Goal: Task Accomplishment & Management: Manage account settings

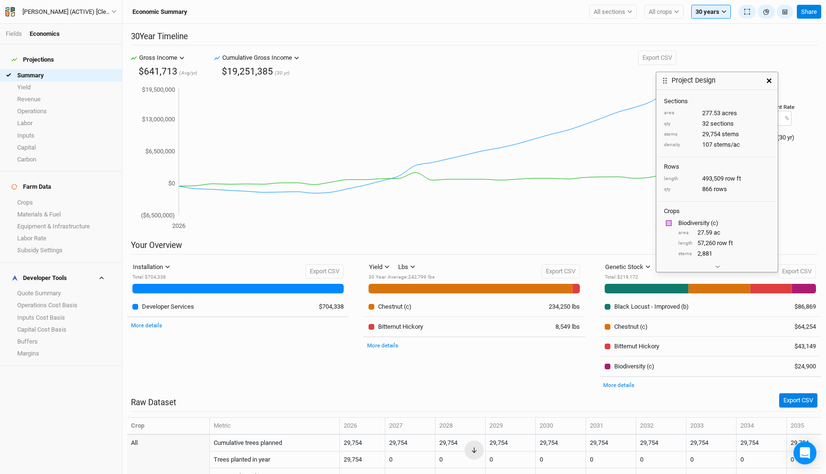
click at [359, 260] on div "Yield Yield Revenue Carbon Lbs Lbs Bft 30 Year Average : 242,799 lbs Export CSV…" at bounding box center [474, 327] width 236 height 134
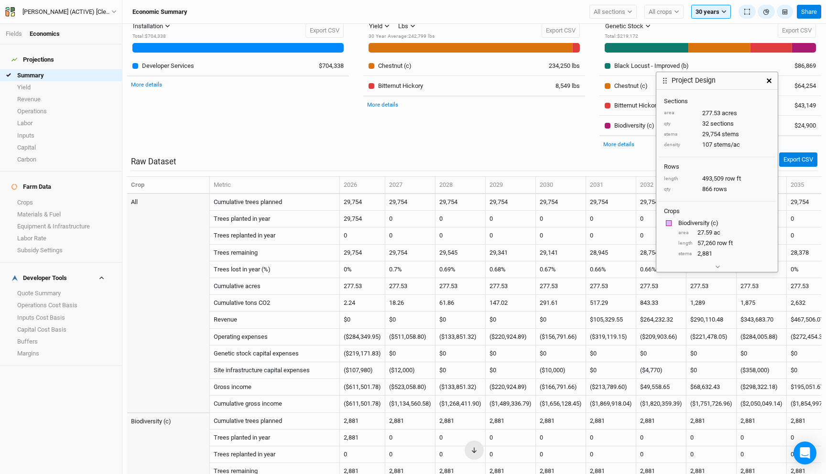
click at [377, 124] on div "Yield Yield Revenue Carbon Lbs Lbs Bft 30 Year Average : 242,799 lbs Export CSV…" at bounding box center [474, 86] width 236 height 134
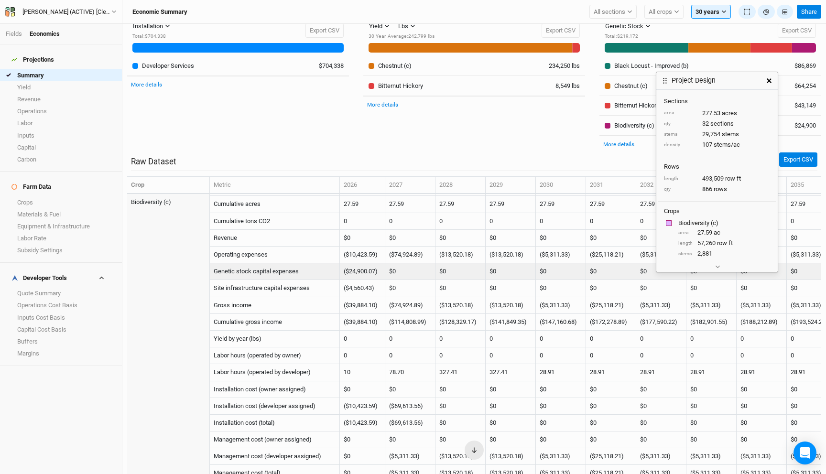
scroll to position [302, 0]
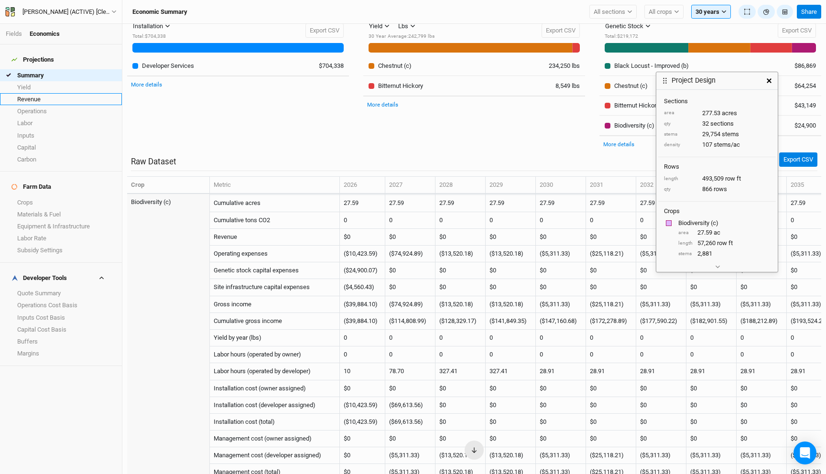
click at [48, 93] on link "Revenue" at bounding box center [61, 99] width 122 height 12
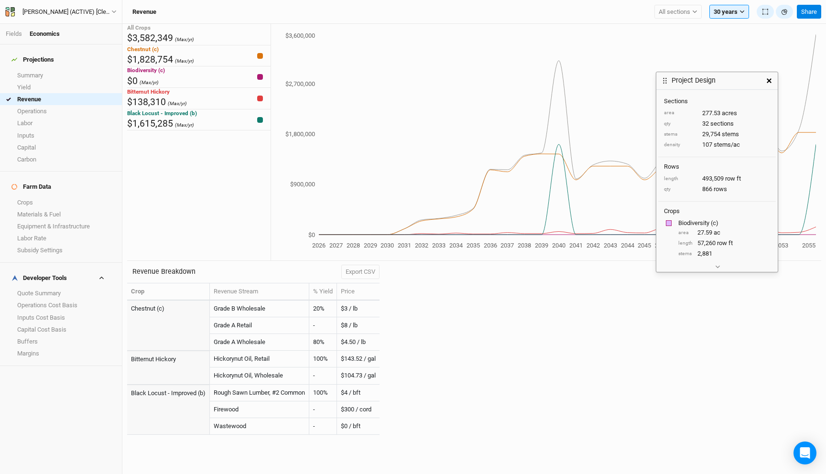
click at [224, 203] on div "All Crops $3,582,349 (Max/yr) Chestnut (c) $1,828,754 (Max/yr) Biodiversity (c)…" at bounding box center [198, 142] width 143 height 237
click at [48, 118] on link "Labor" at bounding box center [61, 124] width 122 height 12
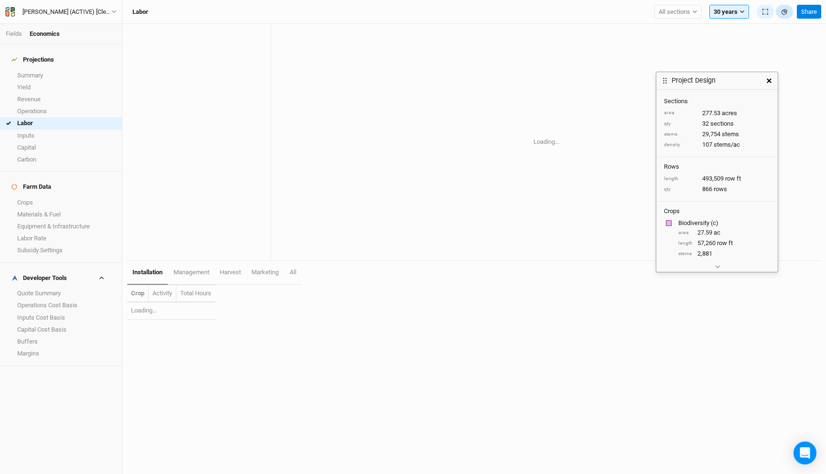
click at [784, 13] on icon "button" at bounding box center [785, 12] width 6 height 6
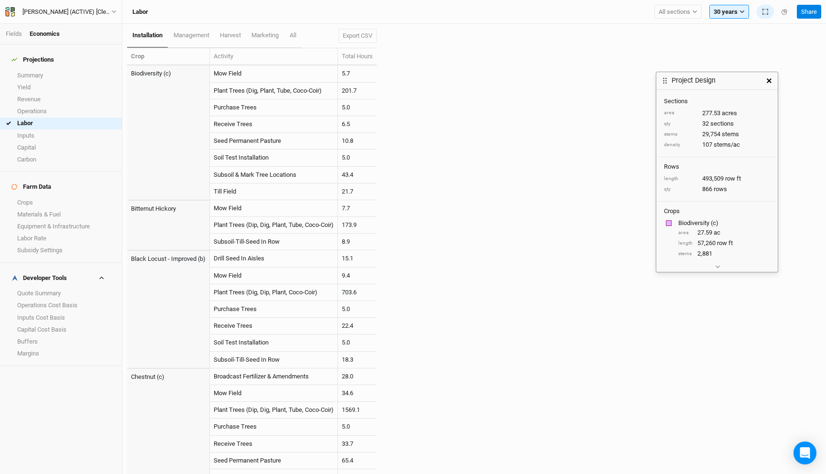
click at [771, 84] on button "button" at bounding box center [769, 80] width 17 height 17
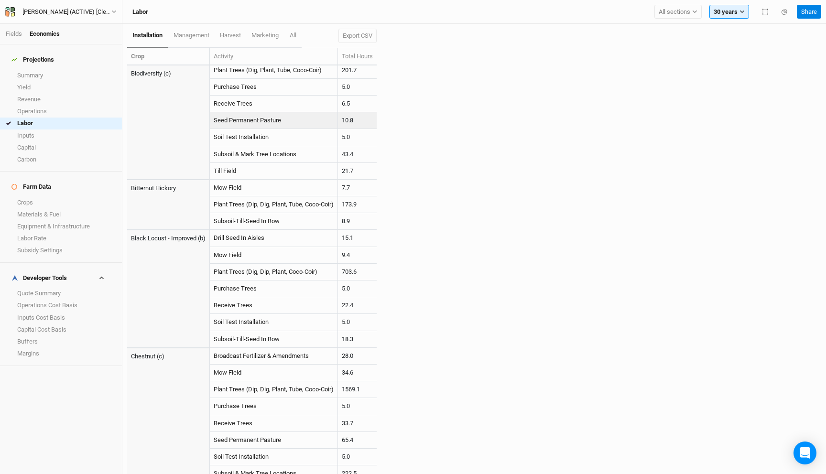
scroll to position [45, 0]
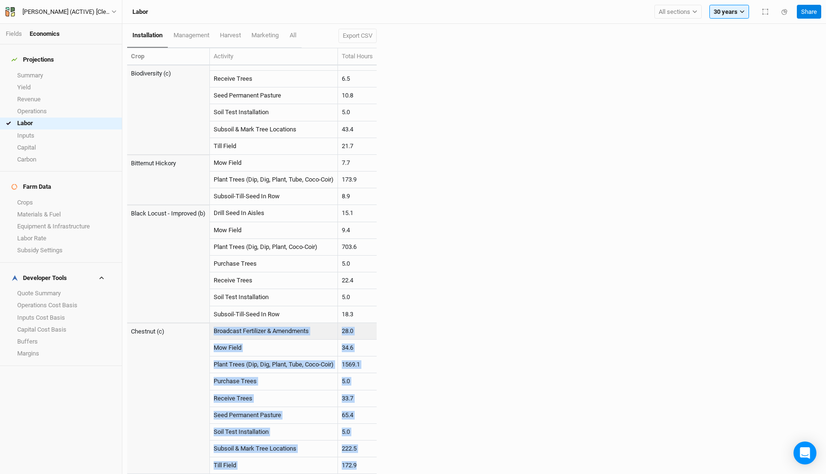
drag, startPoint x: 365, startPoint y: 465, endPoint x: 211, endPoint y: 327, distance: 206.6
click at [211, 327] on tbody "Biodiversity (c) Mow Field 5.7 Plant Trees (Dig, Plant, Tube, Coco-Coir) 201.7 …" at bounding box center [252, 247] width 250 height 454
copy tbody "Broadcast Fertilizer & Amendments 28.0 Mow Field 34.6 Plant Trees (Dip, Dig, Pl…"
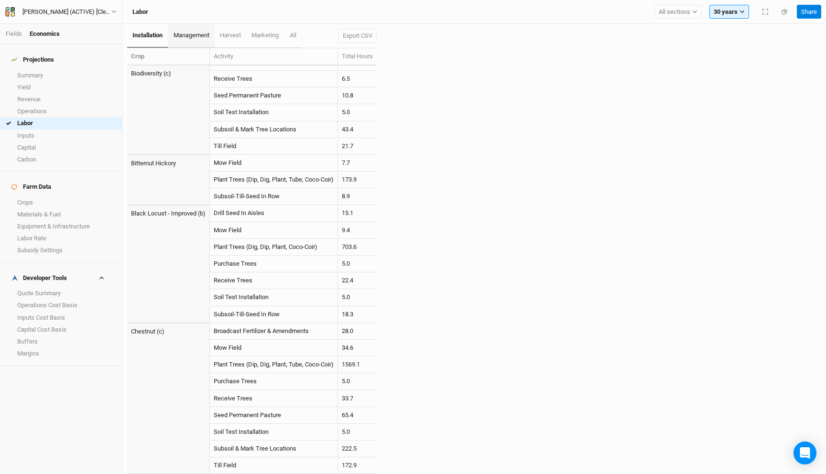
click at [198, 35] on span "management" at bounding box center [192, 35] width 36 height 7
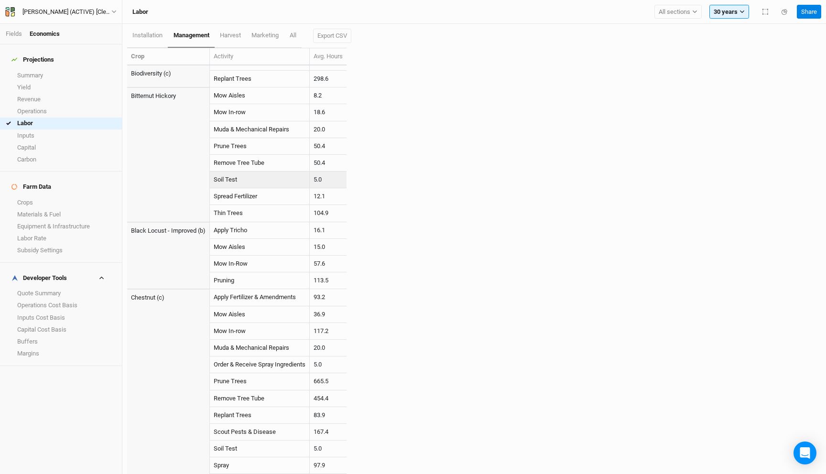
scroll to position [79, 0]
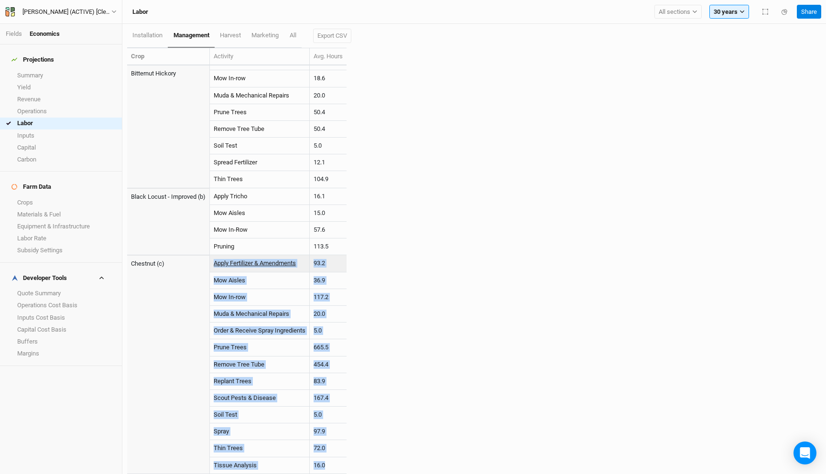
drag, startPoint x: 330, startPoint y: 463, endPoint x: 215, endPoint y: 267, distance: 228.0
click at [215, 267] on tbody "Biodiversity (c) Mow Aisles 6.1 Mow In-Row 22.9 Remove Tree Tube 94.5 Replant T…" at bounding box center [236, 230] width 219 height 488
copy tbody "Apply Fertilizer & Amendments 93.2 Mow Aisles 36.9 Mow In-row 117.2 Muda & Mech…"
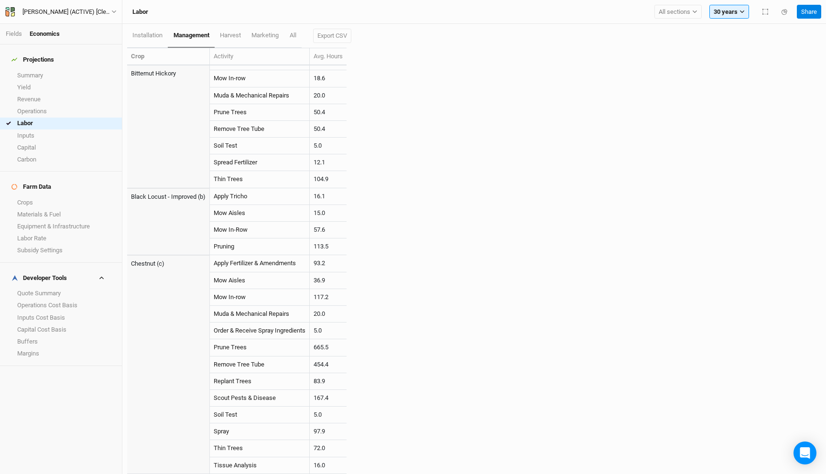
click at [467, 201] on div "installation management harvest marketing All Export CSV Crop Activity Avg. Hou…" at bounding box center [474, 249] width 694 height 450
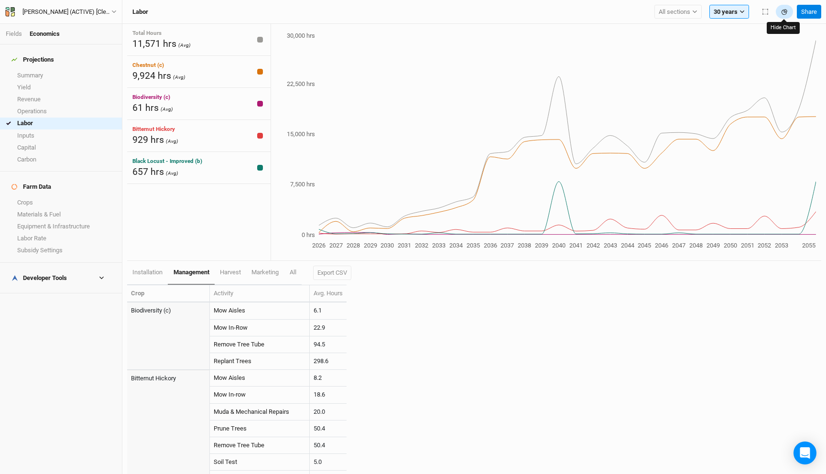
click at [782, 11] on icon "button" at bounding box center [785, 12] width 6 height 6
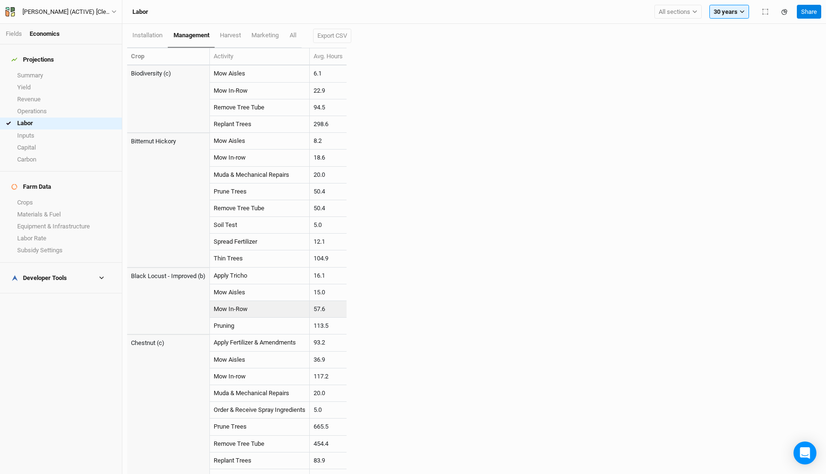
scroll to position [79, 0]
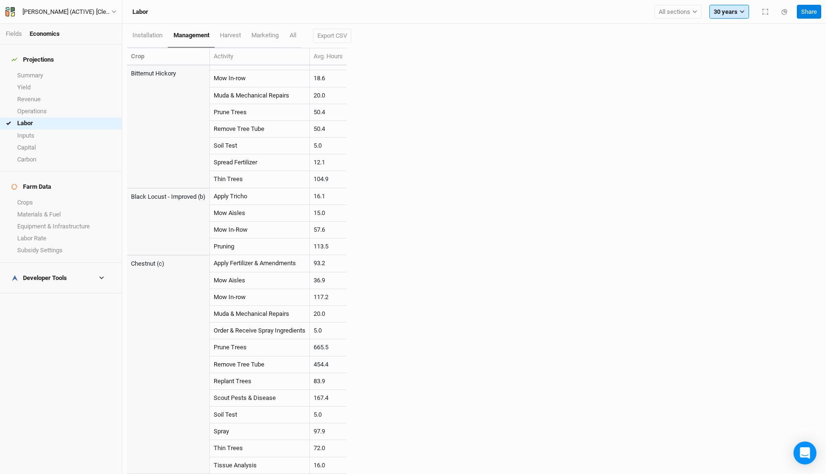
click at [737, 8] on button "30 years" at bounding box center [730, 12] width 40 height 14
click at [741, 84] on span "20 years" at bounding box center [732, 81] width 23 height 7
click at [722, 11] on button "20 years" at bounding box center [730, 12] width 40 height 14
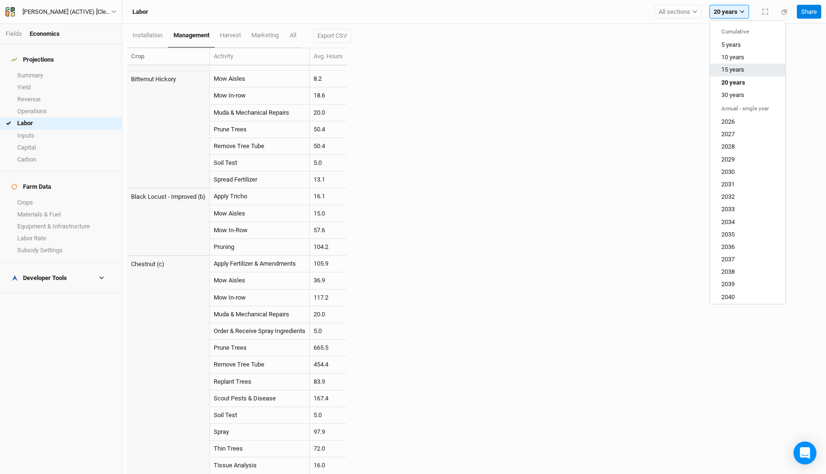
click at [737, 65] on button "15 years" at bounding box center [748, 70] width 76 height 12
click at [738, 10] on button "15 years" at bounding box center [730, 12] width 40 height 14
click at [733, 54] on span "10 years" at bounding box center [732, 57] width 23 height 7
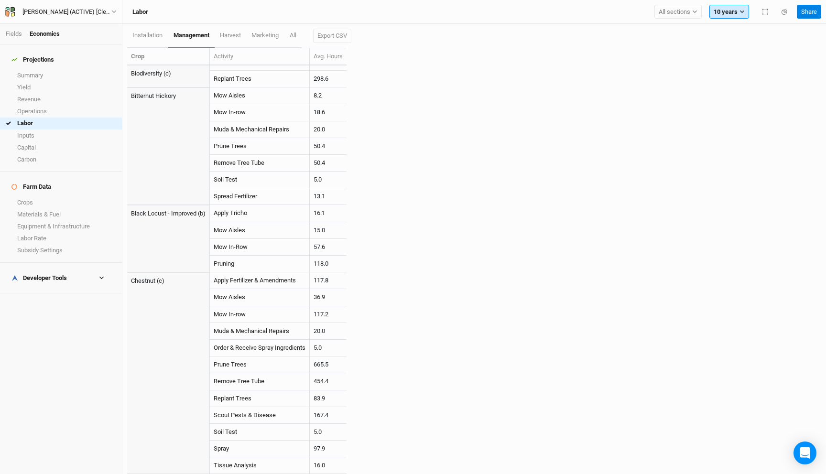
click at [721, 15] on button "10 years" at bounding box center [730, 12] width 40 height 14
click at [744, 71] on span "15 years" at bounding box center [732, 69] width 23 height 7
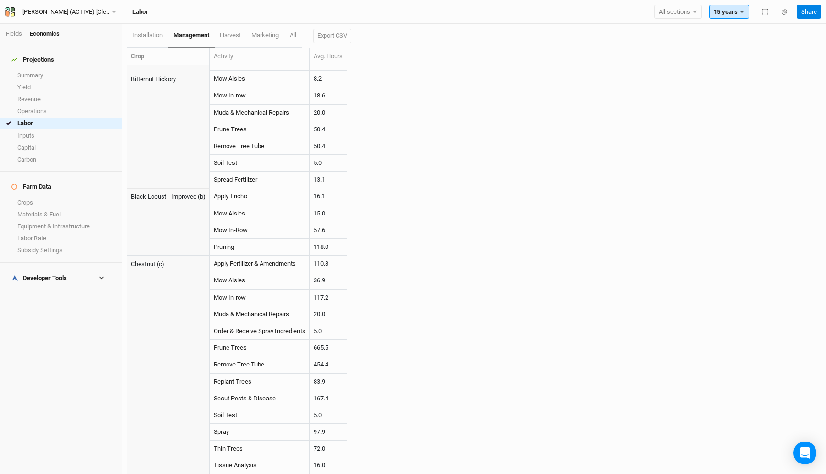
click at [721, 14] on button "15 years" at bounding box center [730, 12] width 40 height 14
click at [745, 81] on button "20 years" at bounding box center [748, 82] width 76 height 12
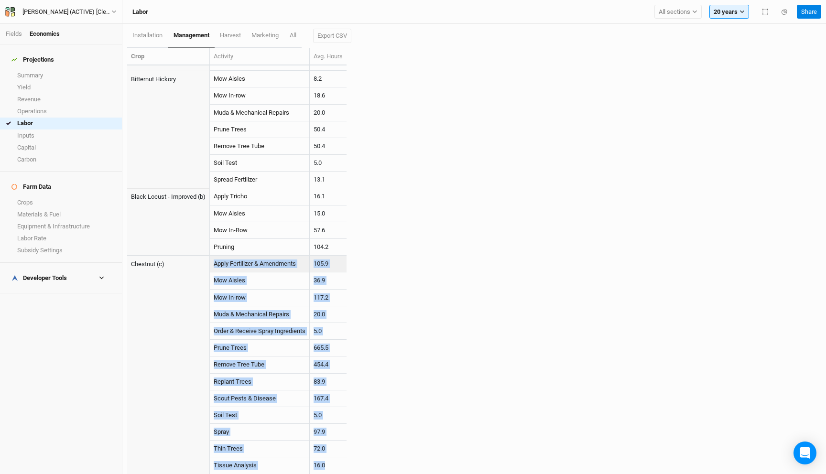
drag, startPoint x: 328, startPoint y: 465, endPoint x: 213, endPoint y: 265, distance: 230.7
click at [213, 265] on tbody "Biodiversity (c) Mow Aisles 6.1 Mow In-Row 22.9 Remove Tree Tube 94.5 Replant T…" at bounding box center [236, 238] width 219 height 471
click at [729, 9] on button "20 years" at bounding box center [730, 12] width 40 height 14
click at [743, 97] on span "30 years" at bounding box center [732, 94] width 23 height 7
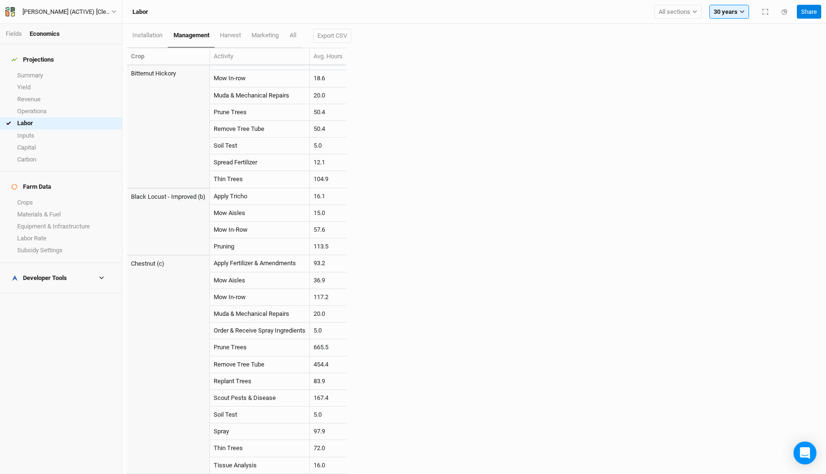
click at [733, 19] on div "Labor All sections Filter by section group All Chestnuts Black Locust Black Loc…" at bounding box center [474, 12] width 704 height 24
click at [733, 13] on button "30 years" at bounding box center [730, 12] width 40 height 14
click at [737, 67] on span "15 years" at bounding box center [732, 69] width 23 height 7
click at [734, 10] on button "15 years" at bounding box center [730, 12] width 40 height 14
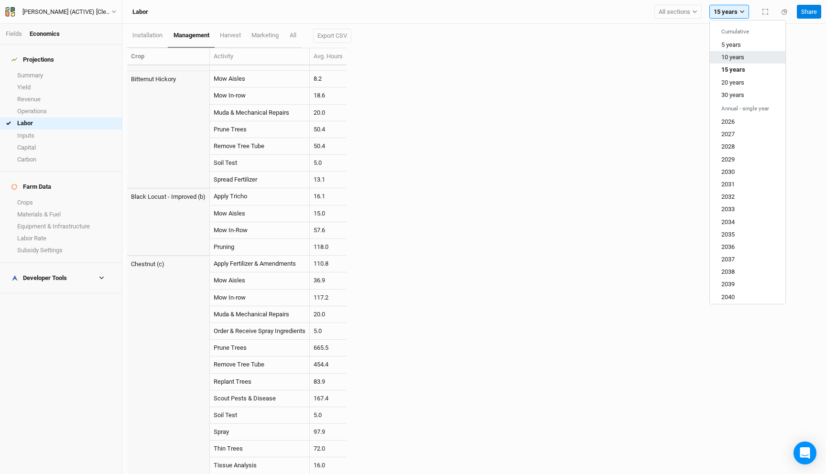
click at [736, 60] on span "10 years" at bounding box center [732, 57] width 23 height 7
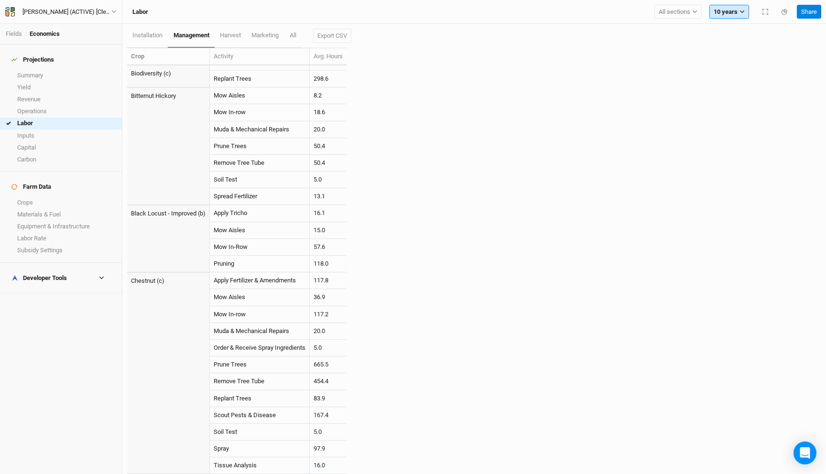
click at [732, 18] on button "10 years" at bounding box center [730, 12] width 40 height 14
click at [742, 95] on span "30 years" at bounding box center [732, 94] width 23 height 7
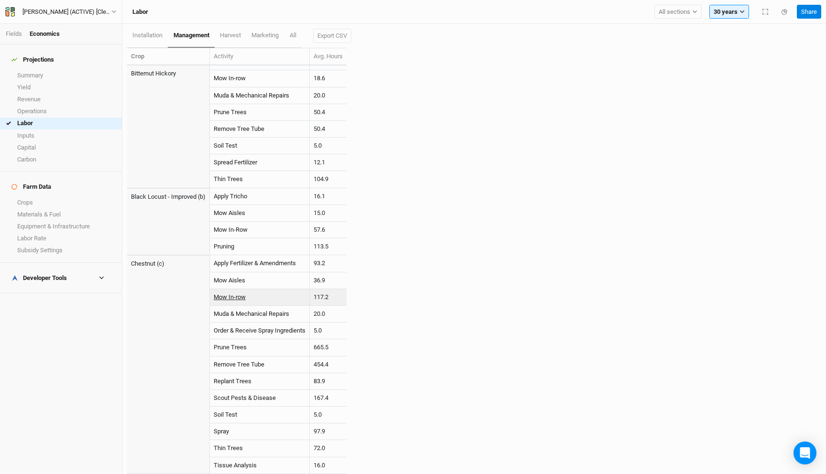
click at [234, 299] on link "Mow In-row" at bounding box center [230, 297] width 32 height 7
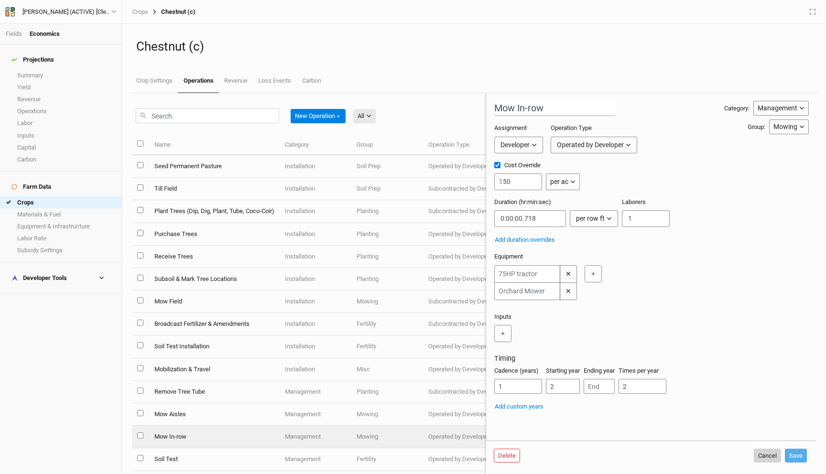
click at [769, 459] on button "Cancel" at bounding box center [767, 456] width 27 height 14
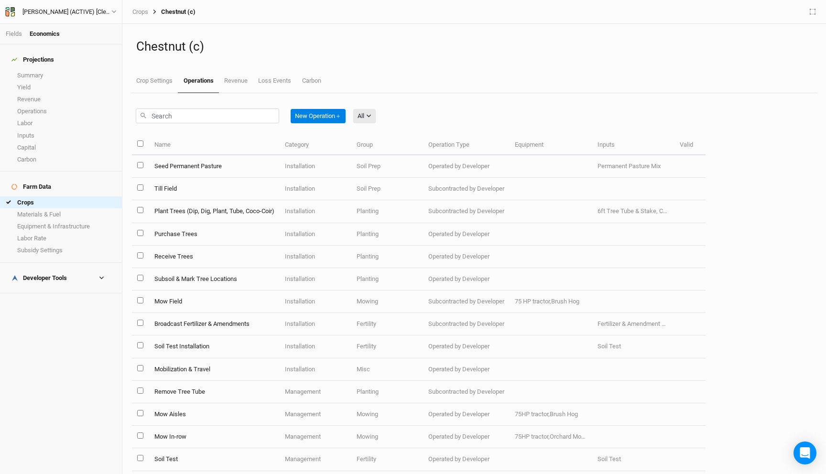
click at [63, 269] on h4 "Developer Tools" at bounding box center [61, 278] width 110 height 19
click at [41, 120] on link "Labor" at bounding box center [61, 124] width 122 height 12
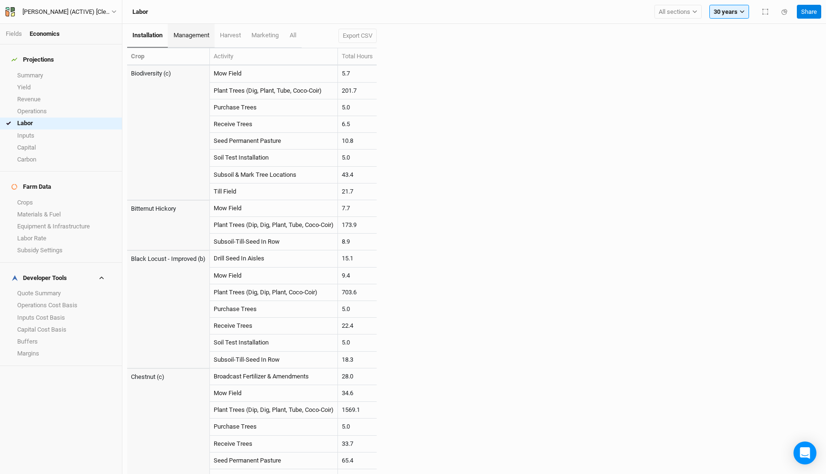
click at [190, 41] on link "management" at bounding box center [191, 36] width 46 height 24
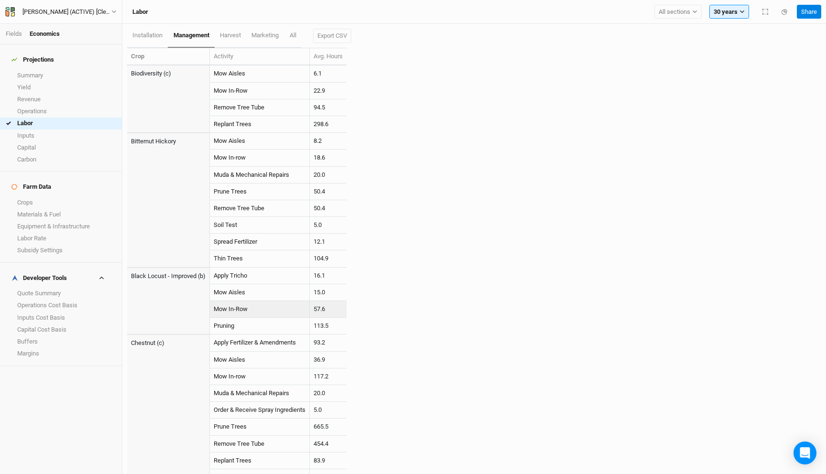
scroll to position [79, 0]
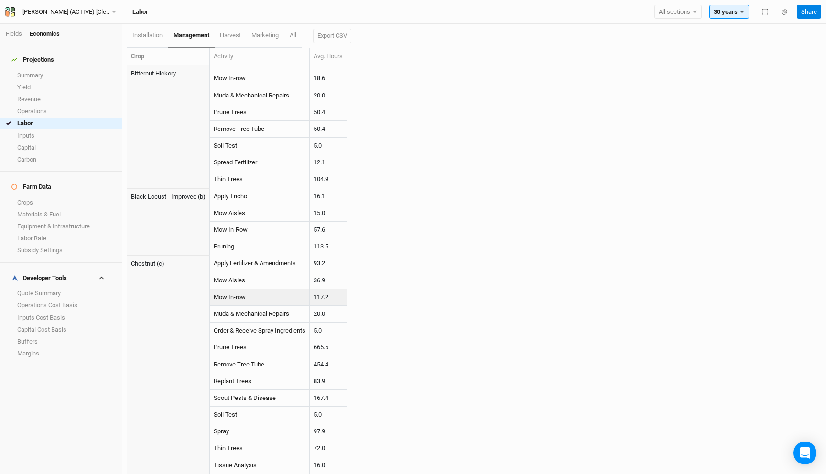
click at [323, 297] on td "117.2" at bounding box center [328, 297] width 37 height 17
click at [673, 10] on span "All sections" at bounding box center [675, 12] width 32 height 10
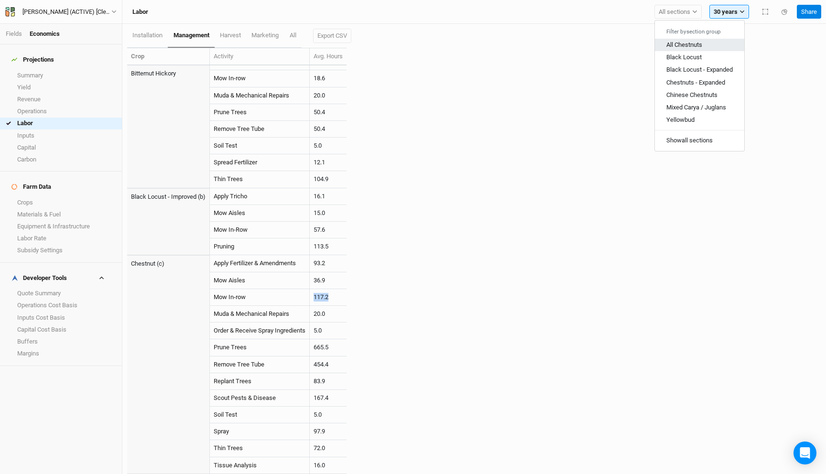
click at [682, 43] on span "All Chestnuts" at bounding box center [685, 44] width 36 height 7
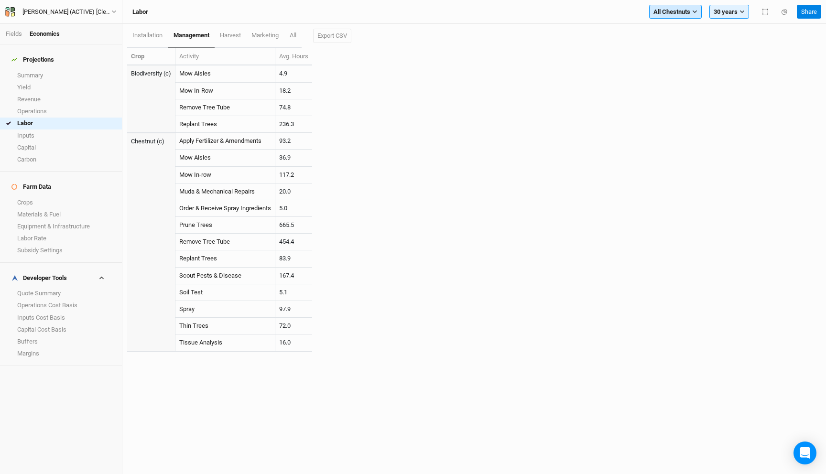
click at [692, 10] on button "All Chestnuts" at bounding box center [675, 12] width 53 height 14
click at [574, 76] on div "installation management harvest marketing All Export CSV Crop Activity Avg. Hou…" at bounding box center [474, 193] width 694 height 338
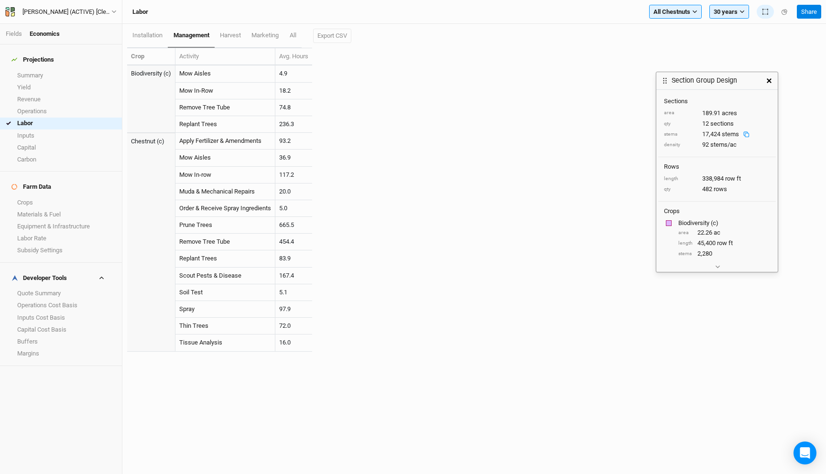
click at [769, 83] on button "button" at bounding box center [769, 80] width 17 height 17
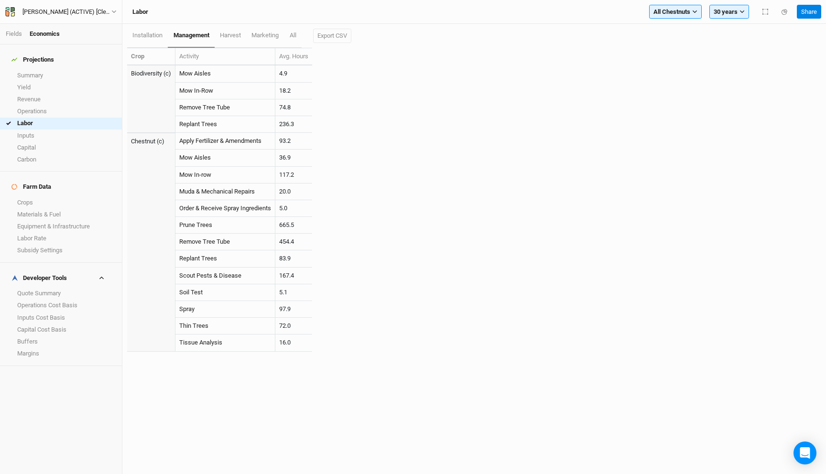
click at [677, 20] on div "Labor All Chestnuts Filter by section group All Chestnuts Black Locust Black Lo…" at bounding box center [474, 12] width 704 height 24
click at [678, 16] on button "All Chestnuts" at bounding box center [675, 12] width 53 height 14
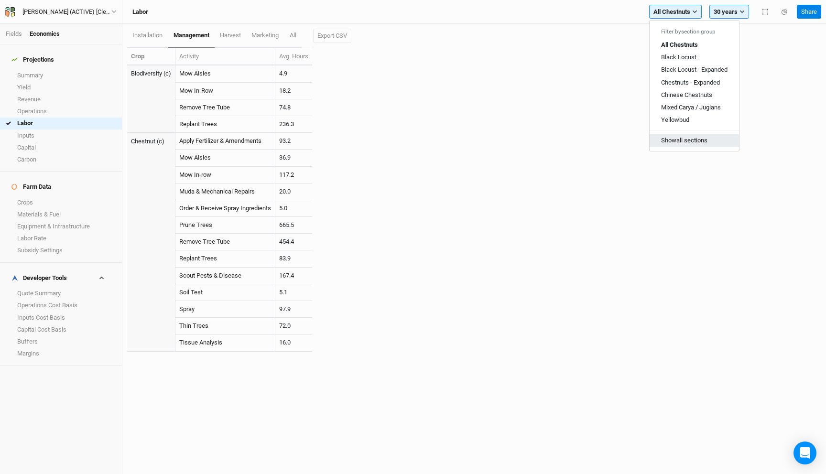
click at [695, 144] on button "Show all sections" at bounding box center [694, 140] width 89 height 12
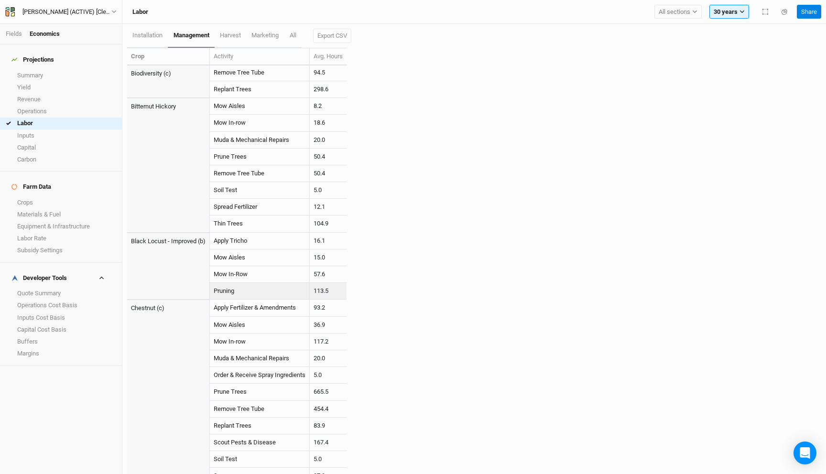
scroll to position [79, 0]
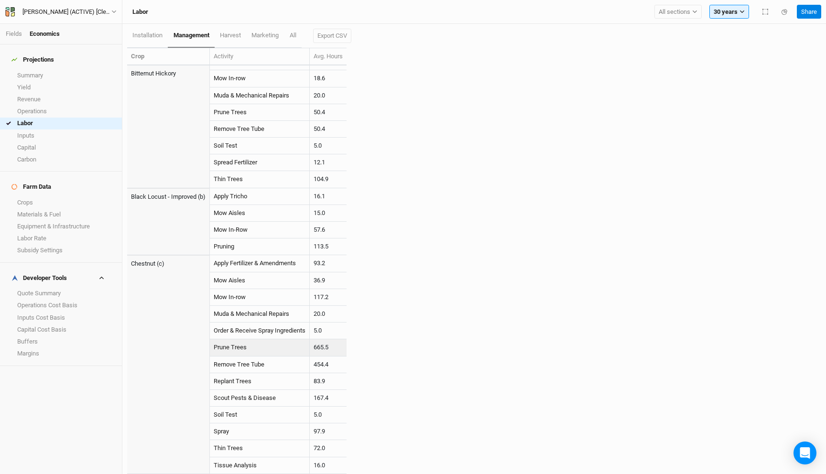
click at [317, 350] on td "665.5" at bounding box center [328, 347] width 37 height 17
click at [319, 348] on td "665.5" at bounding box center [328, 347] width 37 height 17
click at [329, 368] on td "454.4" at bounding box center [328, 365] width 37 height 17
click at [688, 10] on span "All sections" at bounding box center [675, 12] width 32 height 10
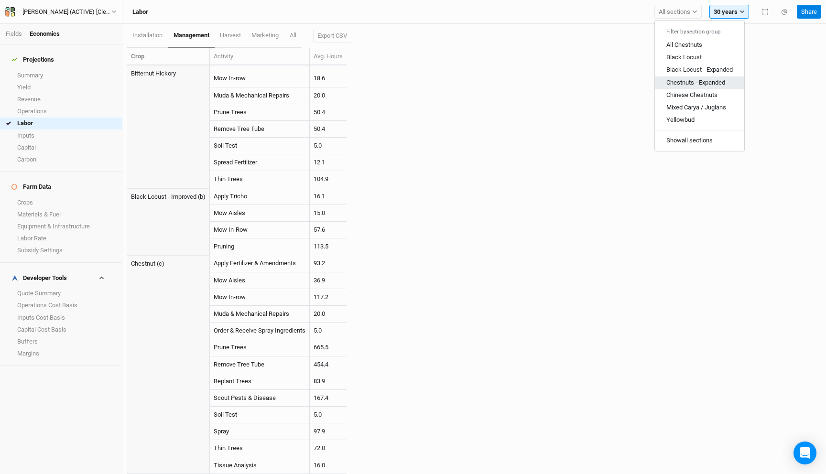
click at [709, 83] on span "Chestnuts - Expanded" at bounding box center [696, 81] width 59 height 7
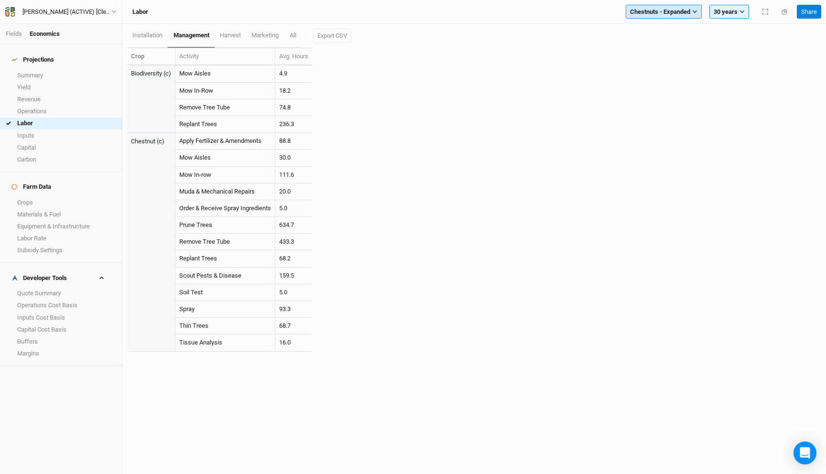
click at [687, 13] on span "Chestnuts - Expanded" at bounding box center [660, 12] width 60 height 10
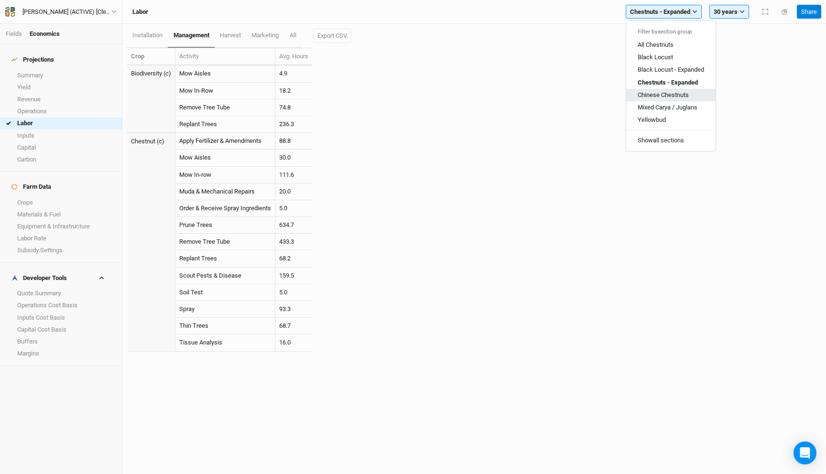
click at [683, 97] on span "Chinese Chestnuts" at bounding box center [663, 94] width 51 height 7
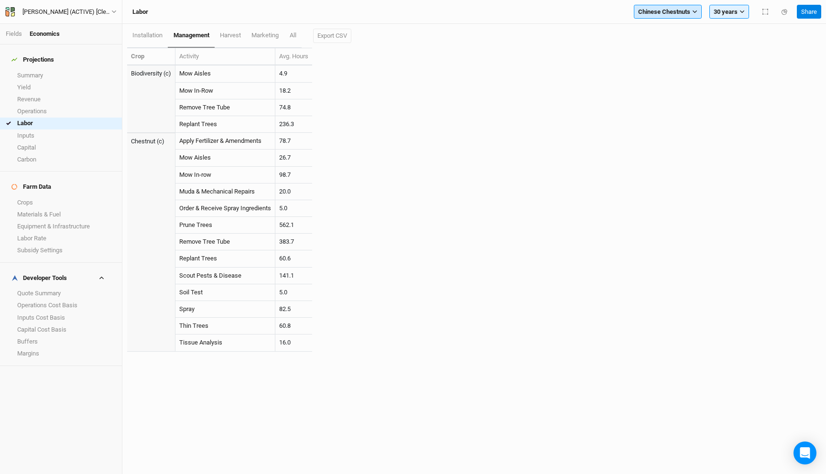
click at [678, 17] on button "Chinese Chestnuts" at bounding box center [668, 12] width 68 height 14
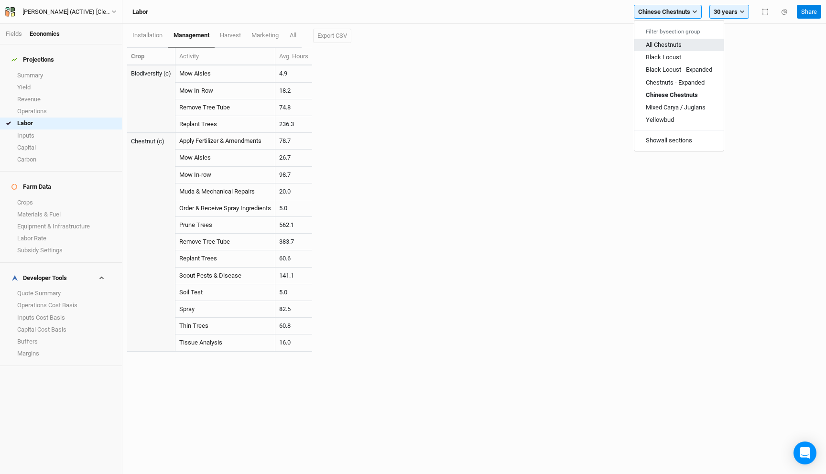
click at [667, 49] on button "All Chestnuts" at bounding box center [678, 45] width 89 height 12
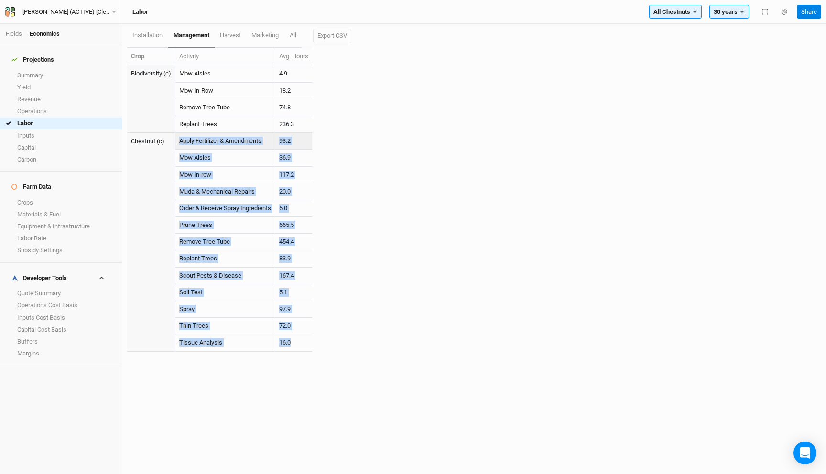
drag, startPoint x: 294, startPoint y: 342, endPoint x: 179, endPoint y: 139, distance: 233.1
click at [179, 139] on tbody "Biodiversity (c) Mow Aisles 4.9 Mow In-Row 18.2 Remove Tree Tube 74.8 Replant T…" at bounding box center [219, 209] width 185 height 286
copy tbody "Apply Fertilizer & Amendments 93.2 Mow Aisles 36.9 Mow In-row 117.2 Muda & Mech…"
click at [296, 276] on td "167.4" at bounding box center [293, 276] width 37 height 17
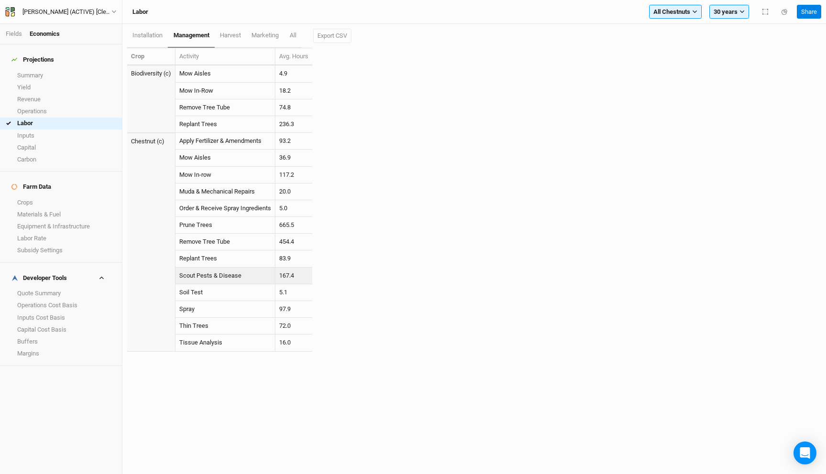
click at [296, 276] on td "167.4" at bounding box center [293, 276] width 37 height 17
click at [675, 14] on span "All Chestnuts" at bounding box center [672, 12] width 37 height 10
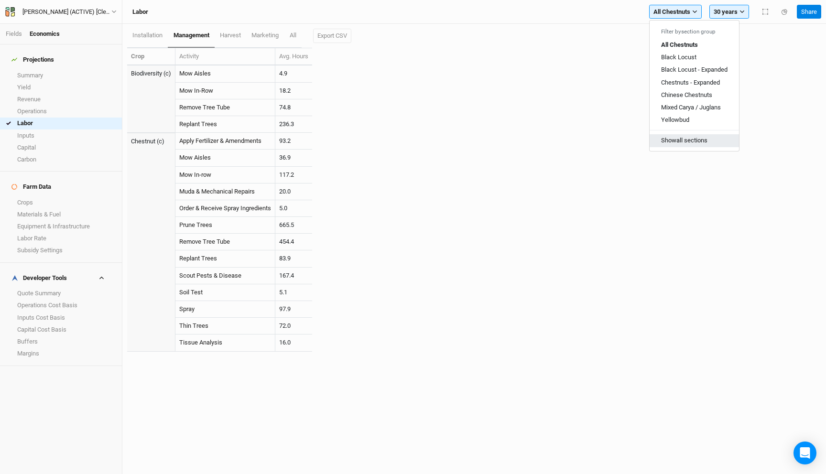
click at [675, 139] on button "Show all sections" at bounding box center [694, 140] width 89 height 12
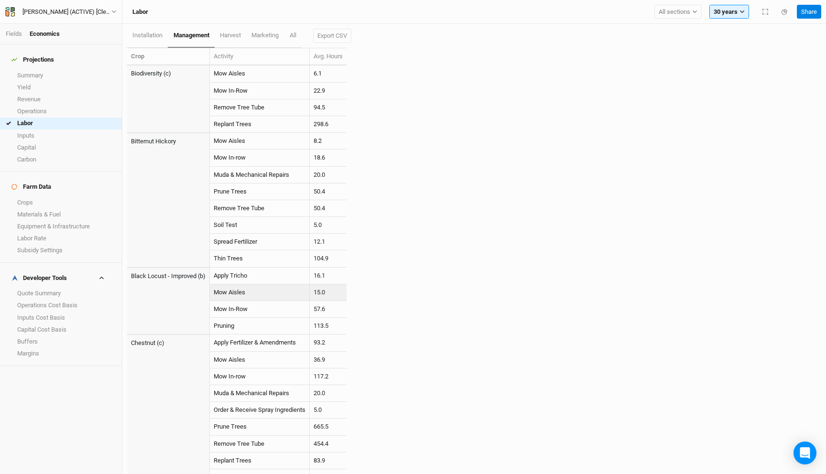
scroll to position [79, 0]
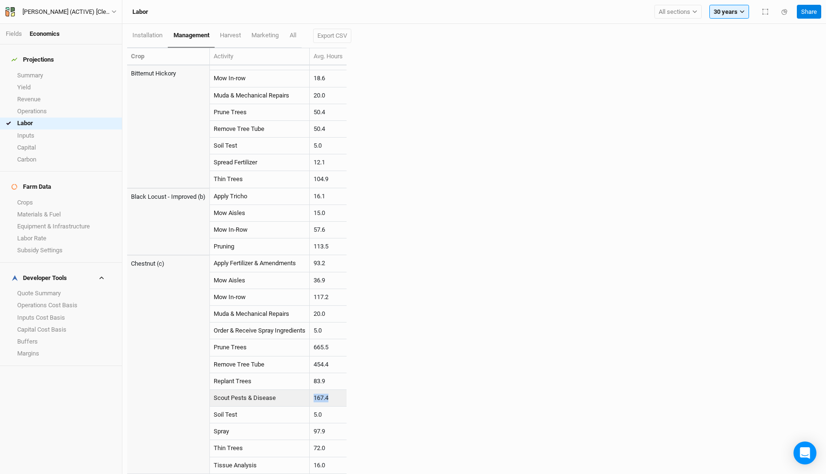
drag, startPoint x: 340, startPoint y: 396, endPoint x: 309, endPoint y: 396, distance: 31.6
click at [309, 396] on tr "Scout Pests & Disease 167.4" at bounding box center [236, 398] width 219 height 17
click at [688, 14] on span "All sections" at bounding box center [675, 12] width 32 height 10
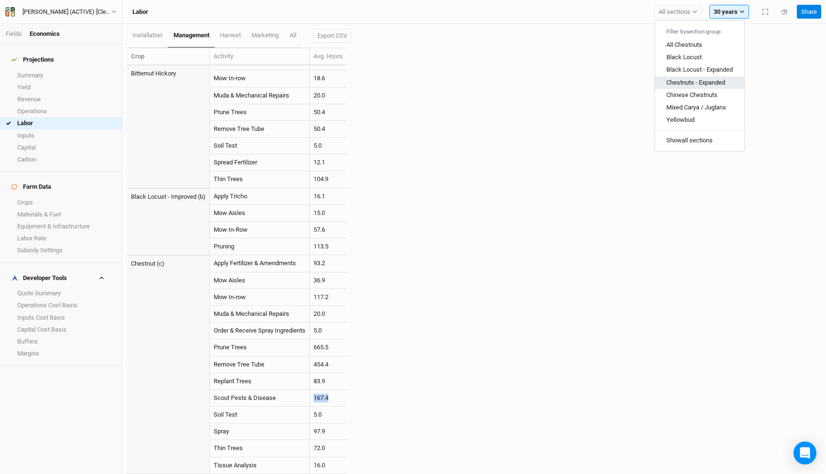
click at [716, 83] on span "Chestnuts - Expanded" at bounding box center [696, 81] width 59 height 7
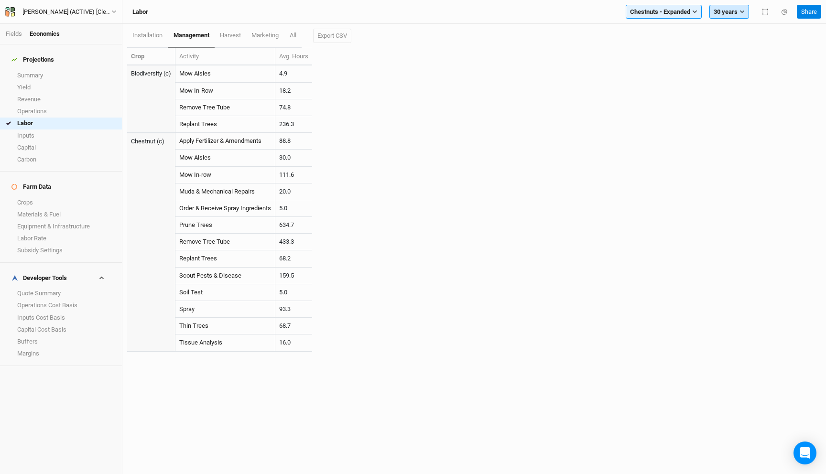
click at [733, 13] on button "30 years" at bounding box center [730, 12] width 40 height 14
click at [732, 78] on span "20 years" at bounding box center [732, 81] width 23 height 7
click at [729, 2] on div "Labor Chestnuts - Expanded Filter by section group All Chestnuts Black Locust B…" at bounding box center [474, 12] width 704 height 24
click at [729, 9] on button "20 years" at bounding box center [730, 12] width 40 height 14
click at [735, 69] on span "15 years" at bounding box center [732, 69] width 23 height 7
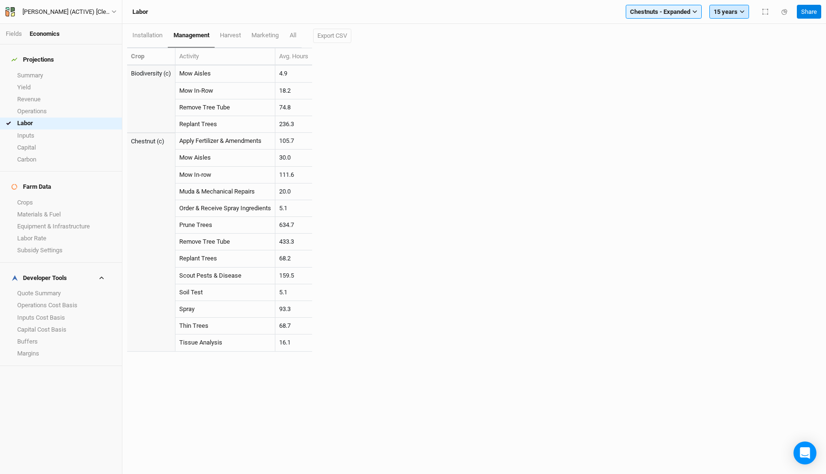
click at [737, 5] on button "15 years" at bounding box center [730, 12] width 40 height 14
click at [734, 61] on button "10 years" at bounding box center [748, 57] width 76 height 12
click at [732, 15] on button "10 years" at bounding box center [730, 12] width 40 height 14
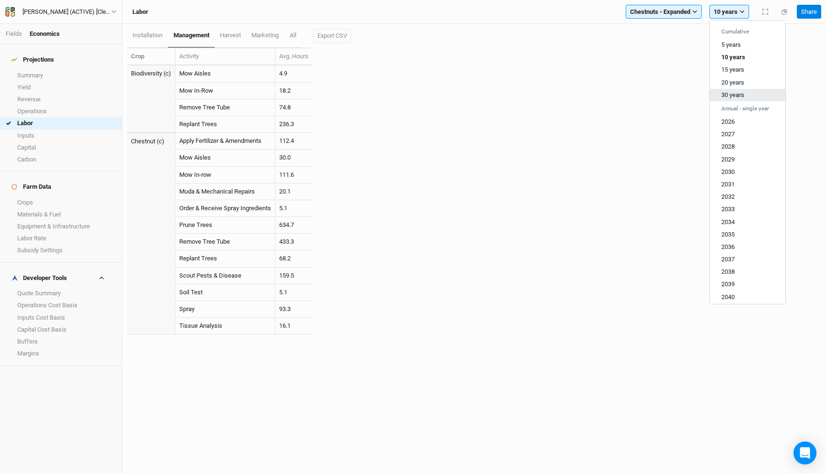
click at [735, 96] on span "30 years" at bounding box center [732, 94] width 23 height 7
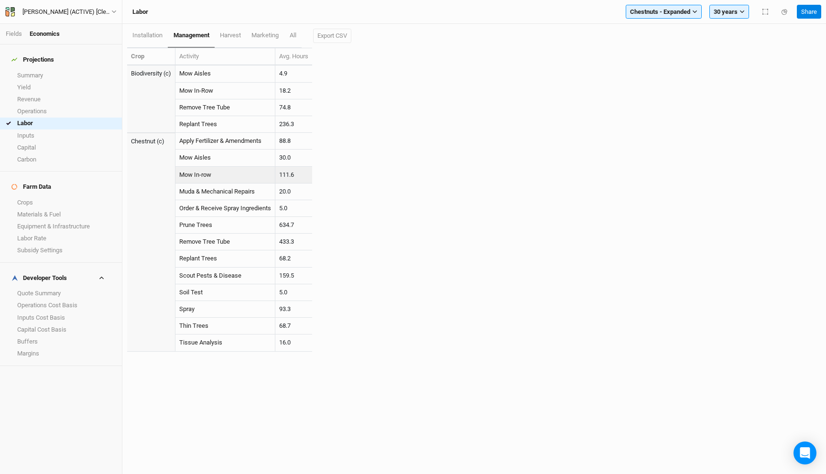
click at [291, 175] on td "111.6" at bounding box center [293, 175] width 37 height 17
drag, startPoint x: 299, startPoint y: 174, endPoint x: 277, endPoint y: 138, distance: 42.5
click at [277, 138] on tbody "Biodiversity (c) Mow Aisles 4.9 Mow In-Row 18.2 Remove Tree Tube 74.8 Replant T…" at bounding box center [219, 209] width 185 height 286
click at [285, 139] on td "88.8" at bounding box center [293, 141] width 37 height 17
click at [294, 36] on span "All" at bounding box center [293, 35] width 7 height 7
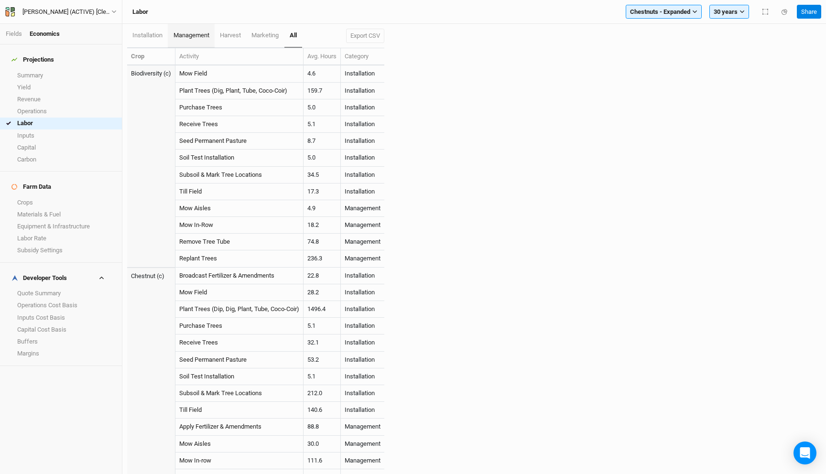
click at [200, 41] on link "management" at bounding box center [191, 36] width 46 height 24
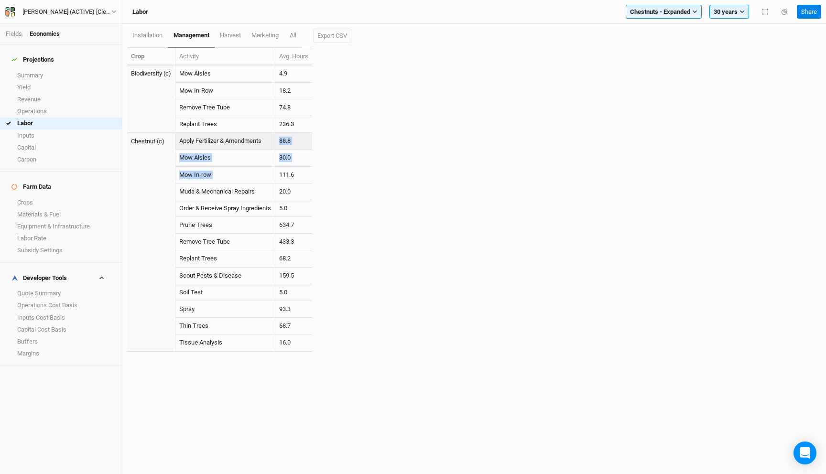
drag, startPoint x: 304, startPoint y: 170, endPoint x: 272, endPoint y: 146, distance: 39.6
click at [273, 146] on tbody "Biodiversity (c) Mow Aisles 4.9 Mow In-Row 18.2 Remove Tree Tube 74.8 Replant T…" at bounding box center [219, 209] width 185 height 286
click at [288, 172] on td "111.6" at bounding box center [293, 175] width 37 height 17
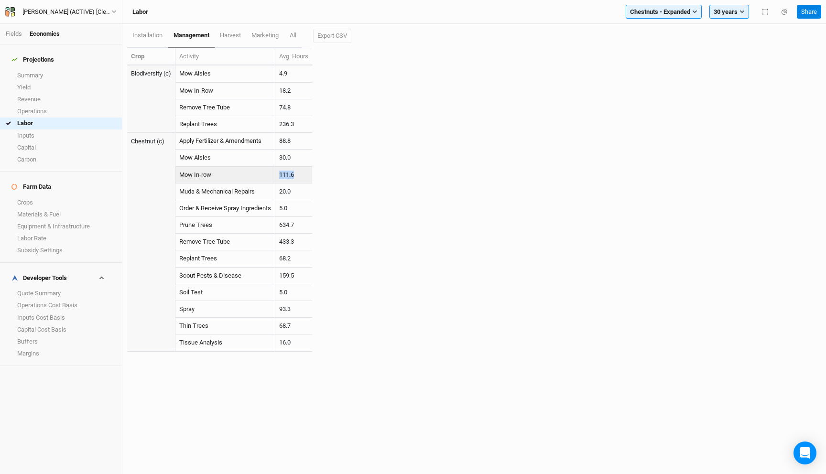
copy td "111.6"
click at [290, 153] on td "30.0" at bounding box center [293, 158] width 37 height 17
copy td "30.0"
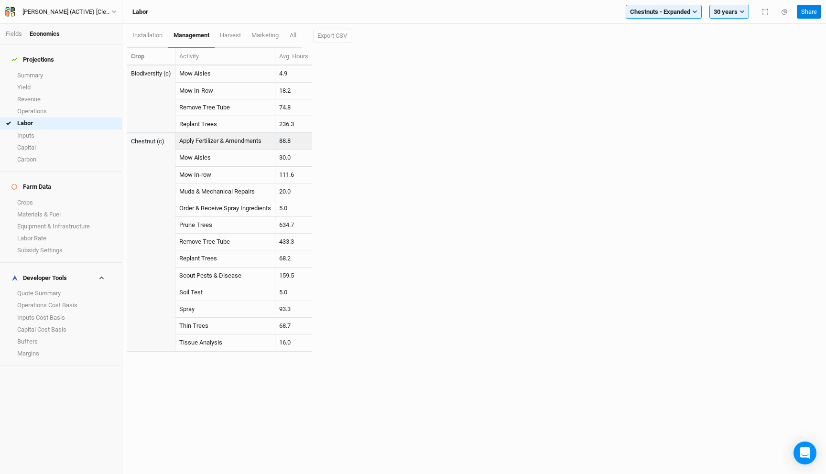
click at [289, 138] on td "88.8" at bounding box center [293, 141] width 37 height 17
copy td "88.8"
click at [200, 161] on link "Mow Aisles" at bounding box center [195, 157] width 32 height 7
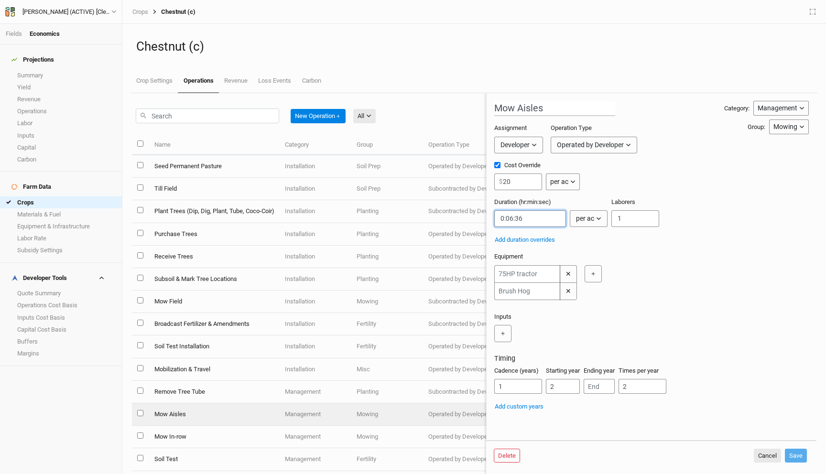
click at [513, 220] on input "string" at bounding box center [530, 218] width 72 height 17
click at [522, 218] on input "string" at bounding box center [530, 218] width 72 height 17
type input "0:06:36"
click at [657, 272] on div "✕ ✕ ＋" at bounding box center [649, 282] width 311 height 35
click at [768, 454] on button "Cancel" at bounding box center [767, 456] width 27 height 14
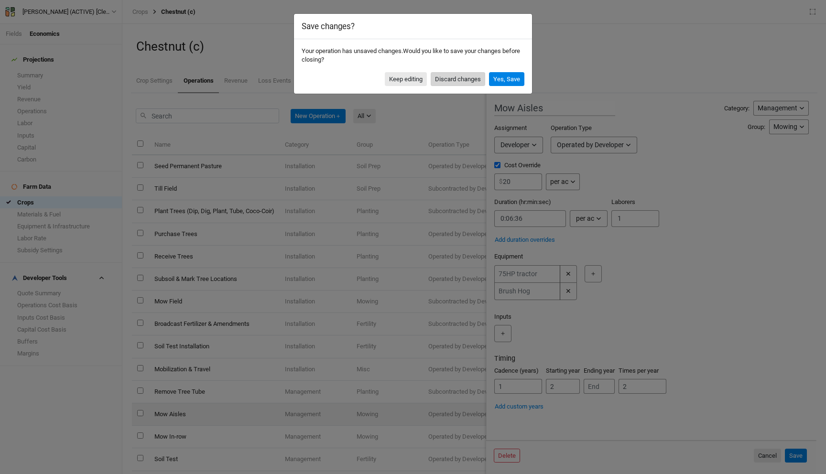
click at [459, 74] on button "Discard changes" at bounding box center [458, 79] width 55 height 14
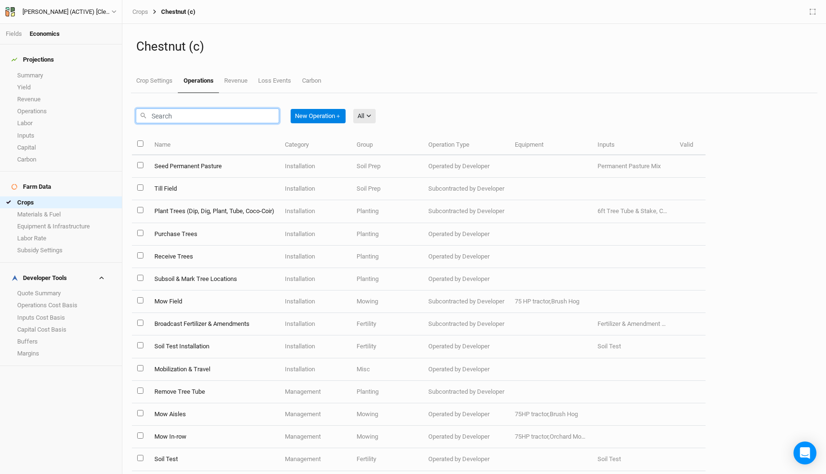
click at [231, 113] on input "text" at bounding box center [207, 116] width 143 height 15
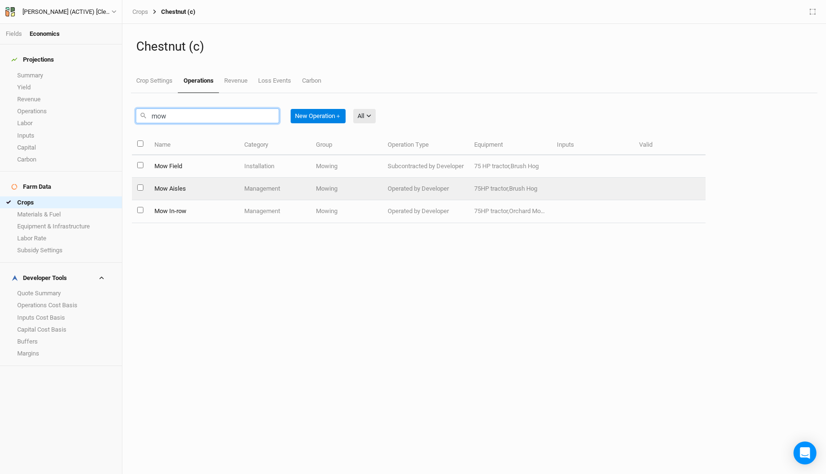
type input "mow"
click at [228, 185] on td "Mow Aisles" at bounding box center [194, 189] width 90 height 22
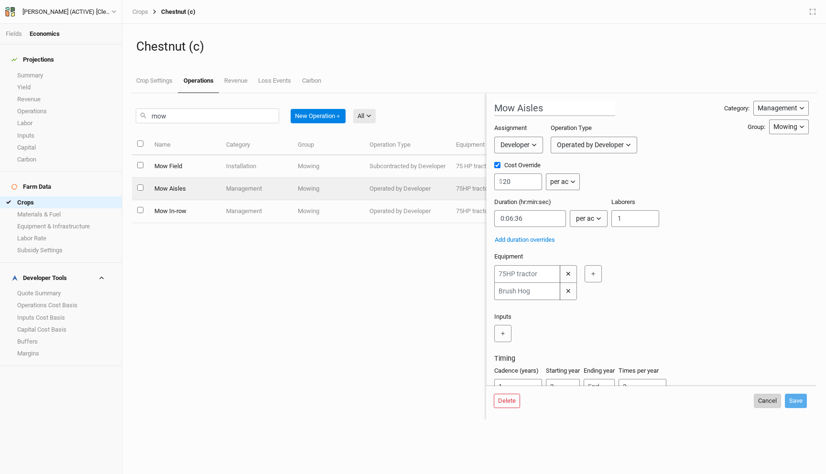
click at [769, 400] on button "Cancel" at bounding box center [767, 401] width 27 height 14
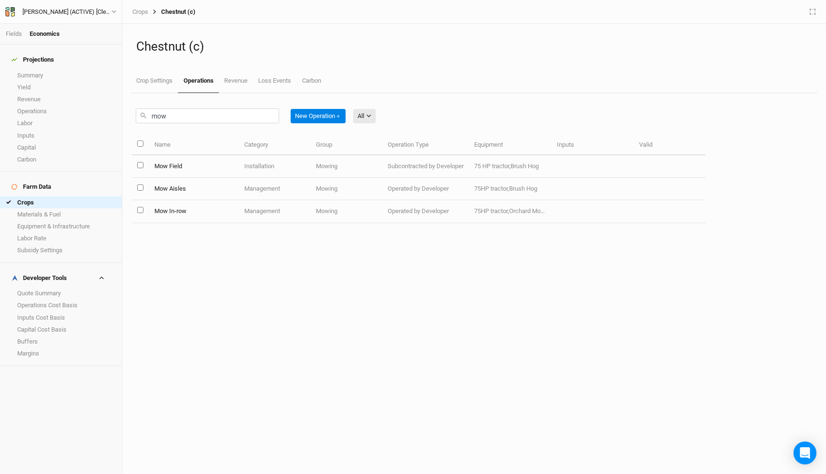
click at [48, 59] on h4 "Projections" at bounding box center [61, 59] width 110 height 19
click at [47, 70] on link "Summary" at bounding box center [61, 75] width 122 height 12
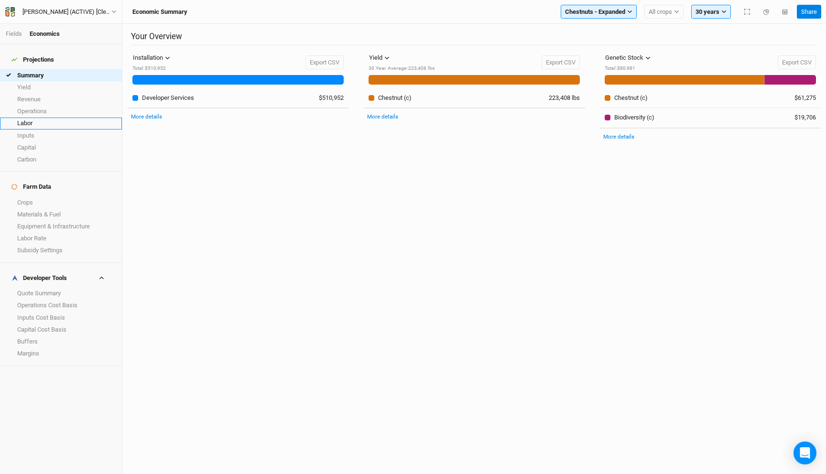
click at [39, 121] on link "Labor" at bounding box center [61, 124] width 122 height 12
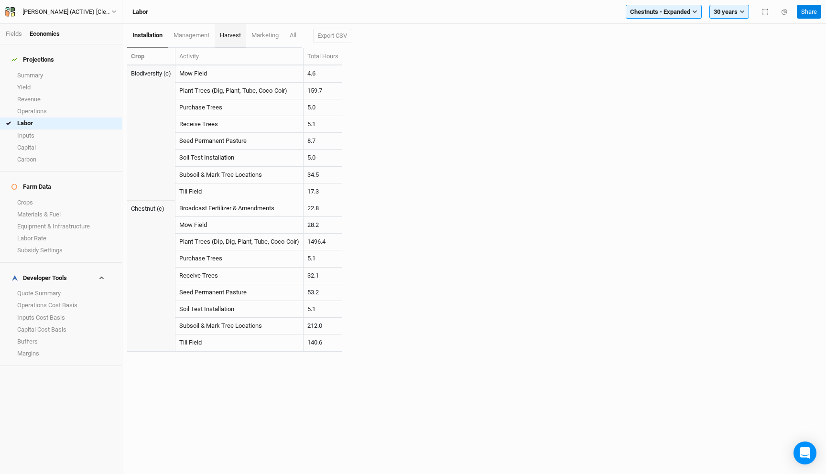
click at [221, 39] on link "harvest" at bounding box center [231, 36] width 32 height 24
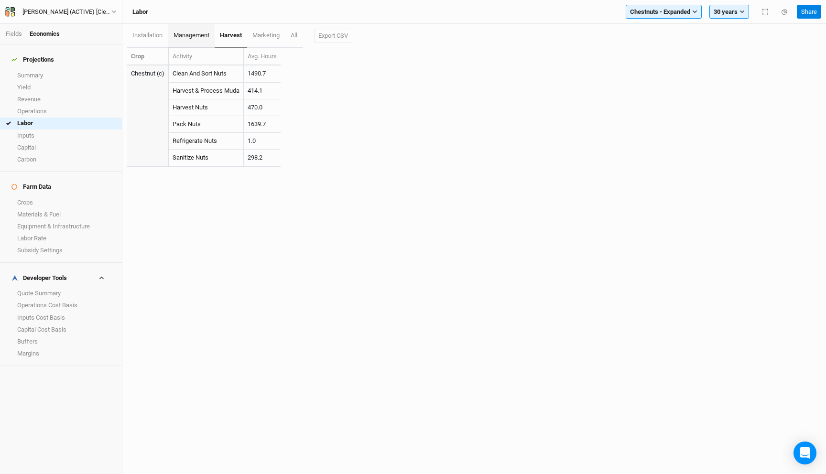
click at [207, 38] on span "management" at bounding box center [192, 35] width 36 height 7
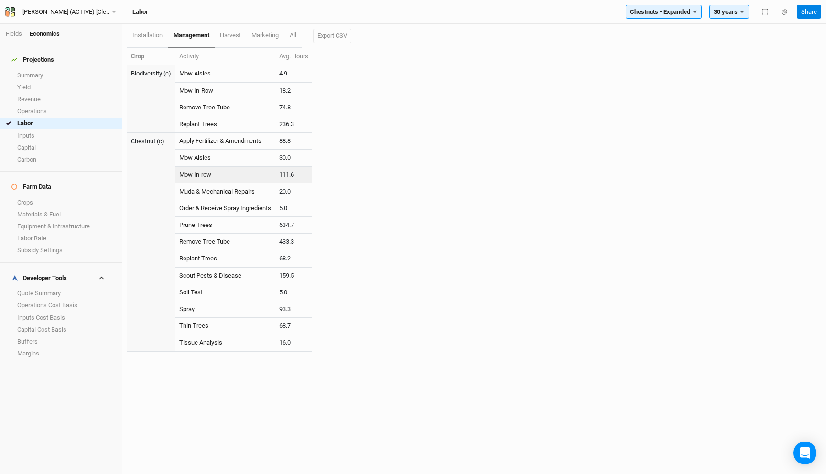
click at [294, 172] on td "111.6" at bounding box center [293, 175] width 37 height 17
copy td "111.6"
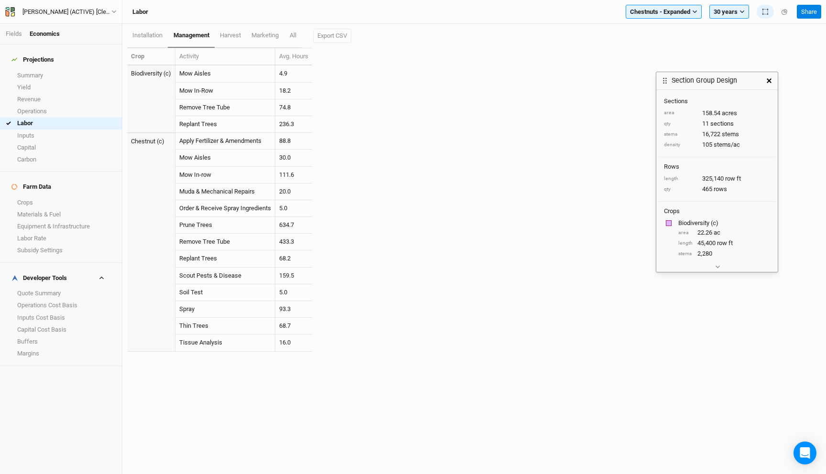
click at [726, 265] on div at bounding box center [716, 267] width 121 height 10
click at [718, 266] on icon "button" at bounding box center [717, 266] width 5 height 5
click at [198, 176] on link "Mow In-row" at bounding box center [195, 174] width 32 height 7
click at [200, 174] on link "Mow In-row" at bounding box center [195, 174] width 32 height 7
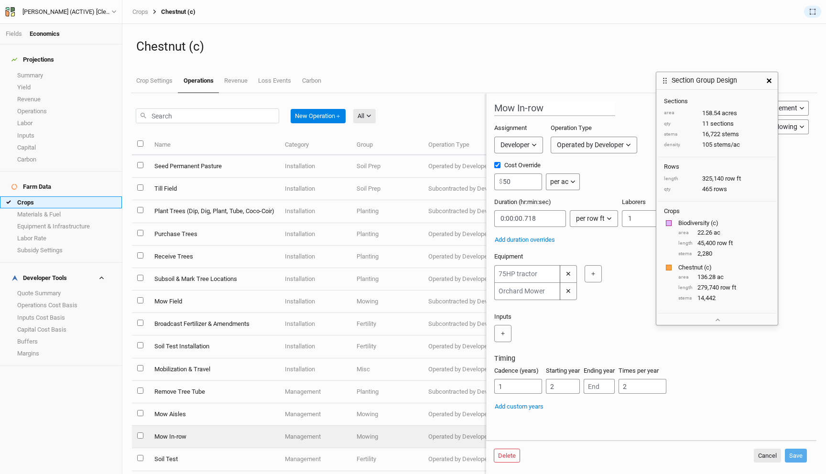
click at [42, 197] on link "Crops" at bounding box center [61, 203] width 122 height 12
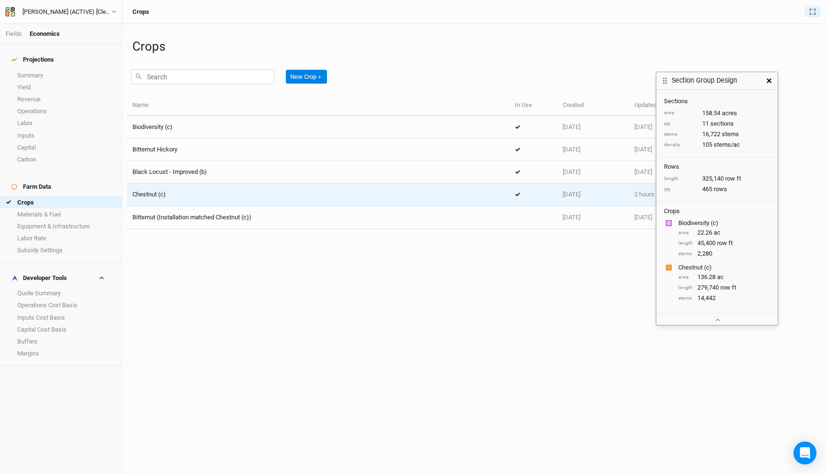
click at [207, 202] on td "Chestnut (c)" at bounding box center [318, 195] width 382 height 22
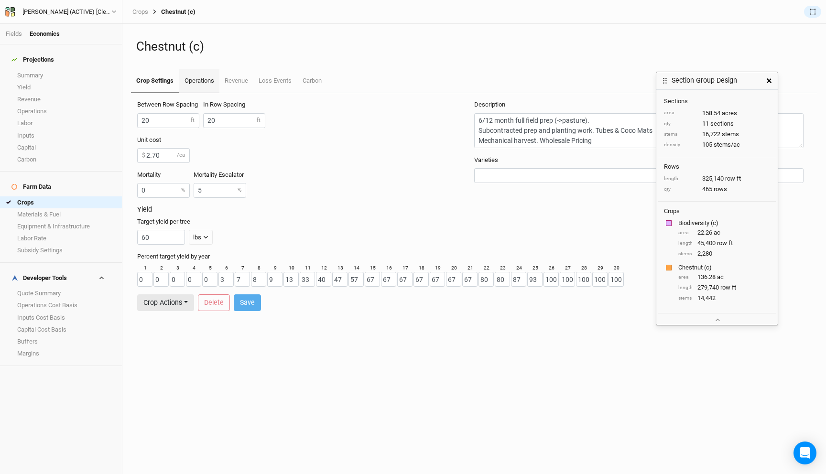
click at [192, 79] on link "Operations" at bounding box center [199, 81] width 40 height 24
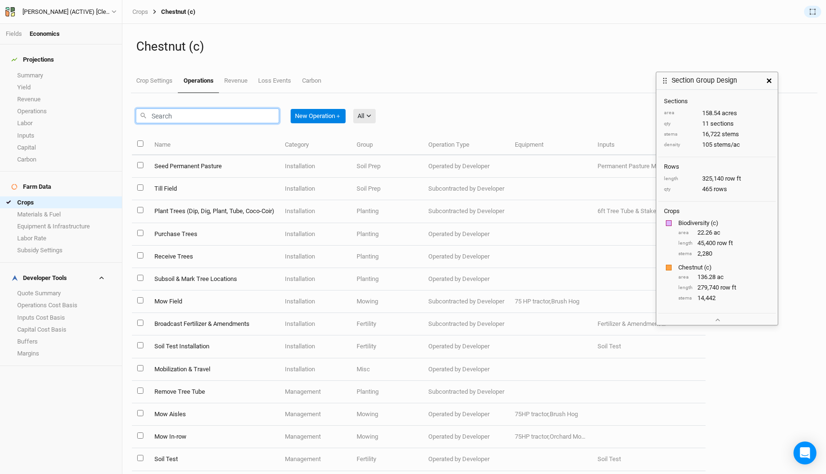
click at [214, 118] on input "text" at bounding box center [207, 116] width 143 height 15
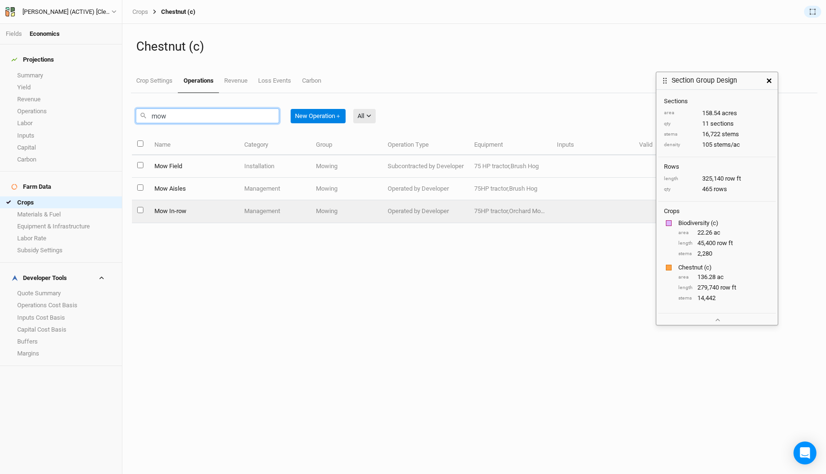
type input "mow"
click at [219, 209] on td "Mow In-row" at bounding box center [194, 211] width 90 height 22
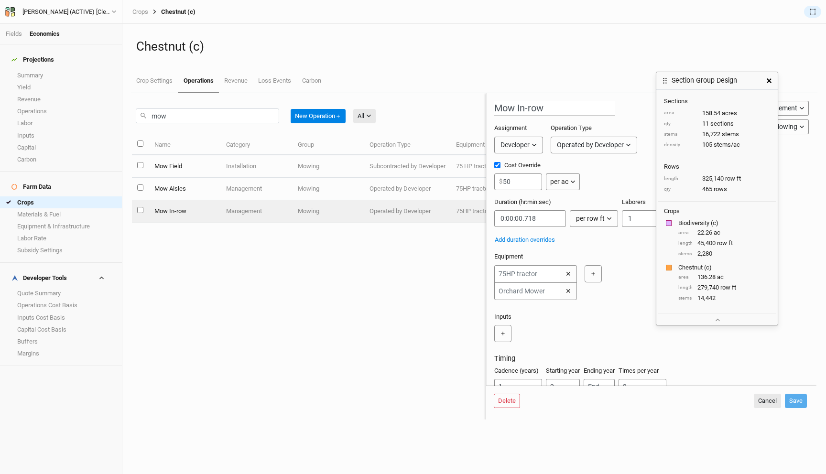
click at [593, 352] on div "Mow In-row Category: Management Installation Management Harvest Marketing Group…" at bounding box center [651, 256] width 315 height 311
click at [719, 320] on icon "button" at bounding box center [718, 320] width 4 height 3
click at [717, 263] on button "button" at bounding box center [718, 267] width 16 height 10
drag, startPoint x: 538, startPoint y: 217, endPoint x: 518, endPoint y: 217, distance: 20.6
click at [518, 217] on input "string" at bounding box center [530, 218] width 72 height 17
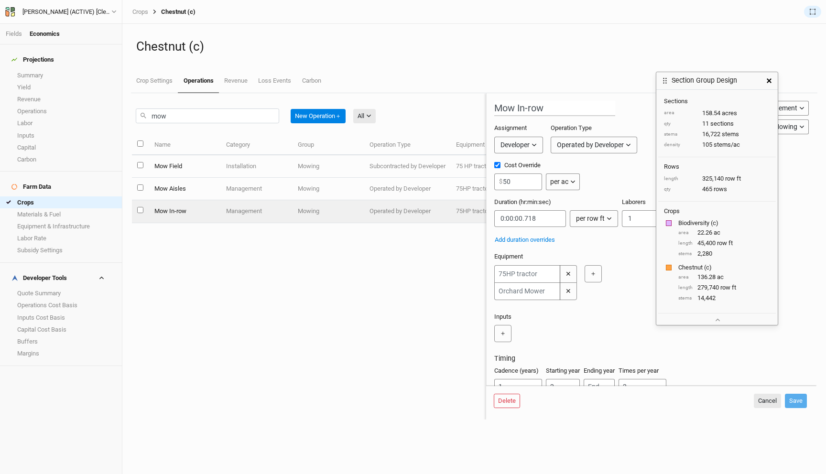
click at [325, 267] on div "Name Category Group Operation Type Equipment Inputs Valid Mow Field Installatio…" at bounding box center [309, 277] width 354 height 284
drag, startPoint x: 543, startPoint y: 217, endPoint x: 519, endPoint y: 217, distance: 23.9
click at [519, 217] on input "string" at bounding box center [530, 218] width 72 height 17
type input "0:00:01.5"
click at [798, 400] on button "Save" at bounding box center [796, 401] width 22 height 14
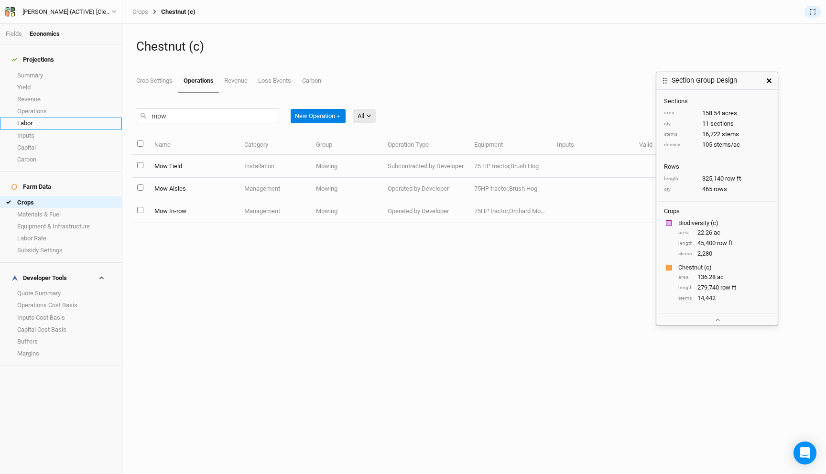
click at [37, 118] on link "Labor" at bounding box center [61, 124] width 122 height 12
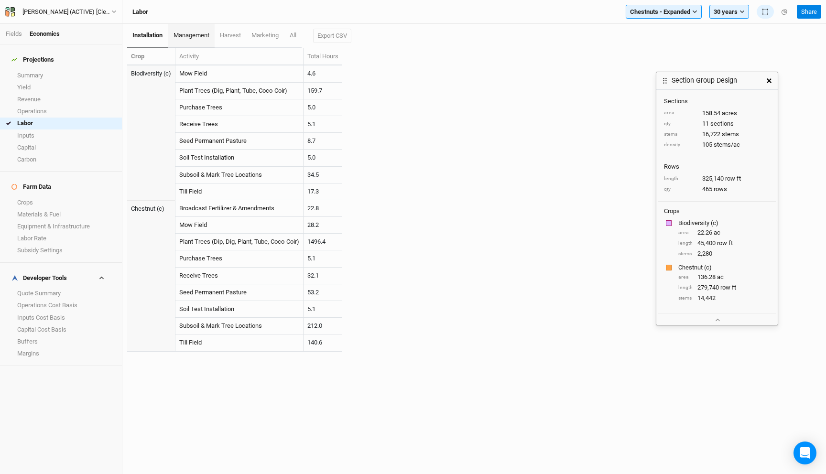
click at [193, 31] on link "management" at bounding box center [191, 36] width 46 height 24
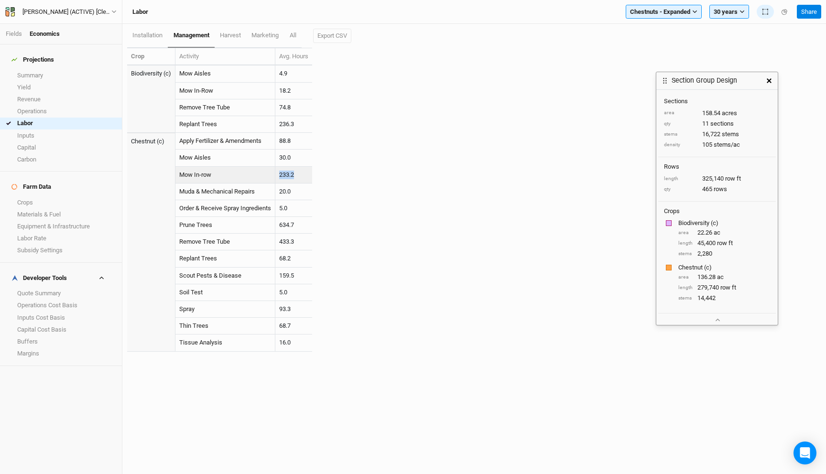
drag, startPoint x: 299, startPoint y: 173, endPoint x: 272, endPoint y: 173, distance: 26.8
click at [272, 173] on tr "Mow In-row 233.2" at bounding box center [219, 175] width 185 height 17
copy tr "233.2"
click at [291, 177] on td "233.2" at bounding box center [293, 175] width 37 height 17
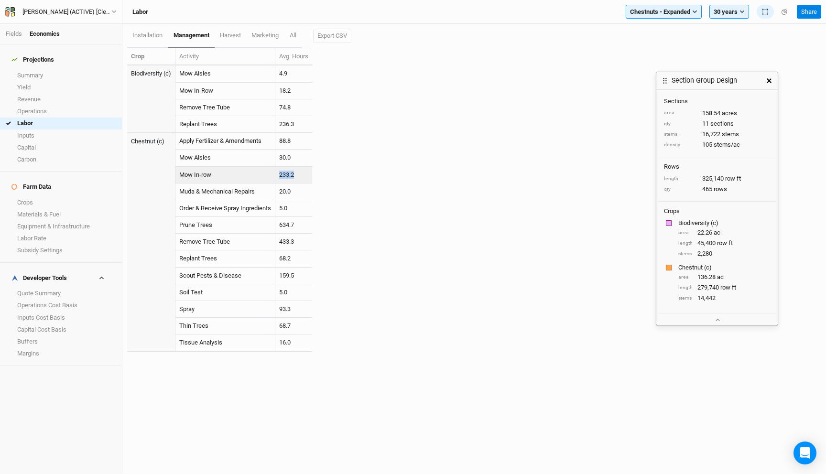
click at [291, 177] on td "233.2" at bounding box center [293, 175] width 37 height 17
click at [331, 195] on div "Crop Activity Avg. Hours Biodiversity (c) Mow Aisles 4.9 Mow In-Row 18.2 Remove…" at bounding box center [239, 205] width 224 height 314
click at [207, 173] on link "Mow In-row" at bounding box center [195, 174] width 32 height 7
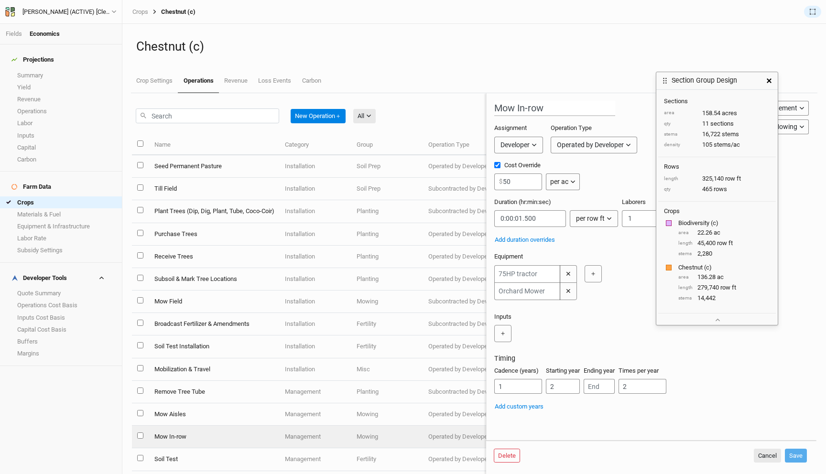
click at [553, 198] on div "Duration (hr:min:sec) per row ft per ac per tree per row ft per lbs per event" at bounding box center [556, 212] width 124 height 29
click at [580, 244] on div "Add duration overrides" at bounding box center [649, 240] width 311 height 11
drag, startPoint x: 519, startPoint y: 219, endPoint x: 556, endPoint y: 219, distance: 37.3
click at [557, 219] on input "string" at bounding box center [530, 218] width 72 height 17
click at [618, 257] on div "Equipment ✕ ✕ ＋" at bounding box center [651, 278] width 315 height 52
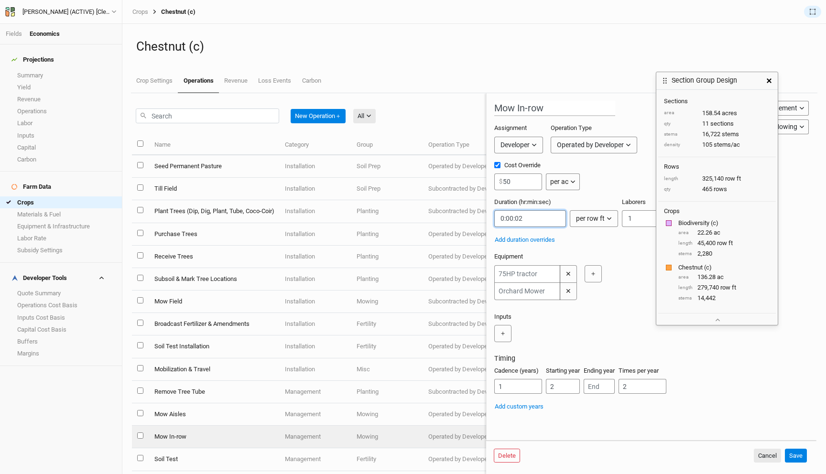
click at [530, 221] on input "string" at bounding box center [530, 218] width 72 height 17
click at [541, 223] on input "string" at bounding box center [530, 218] width 72 height 17
type input "0:00:01.5"
click at [633, 263] on div "Equipment ✕ ✕ ＋" at bounding box center [651, 278] width 315 height 52
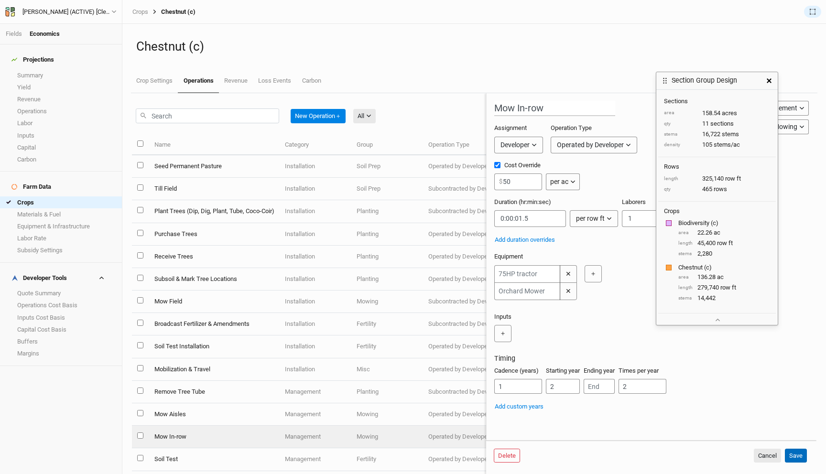
click at [798, 454] on button "Save" at bounding box center [796, 456] width 22 height 14
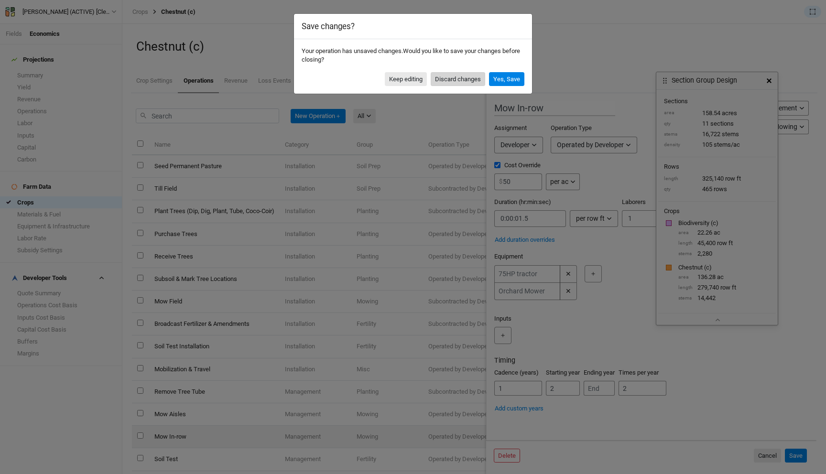
click at [463, 74] on button "Discard changes" at bounding box center [458, 79] width 55 height 14
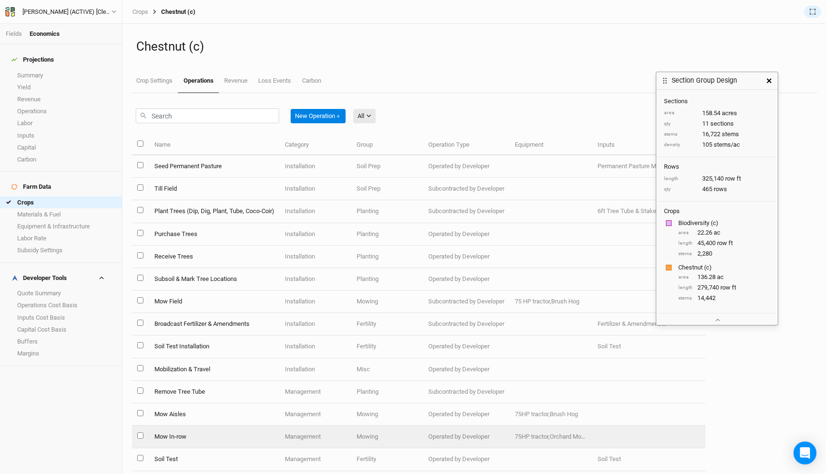
click at [209, 436] on td "Mow In-row" at bounding box center [214, 437] width 131 height 22
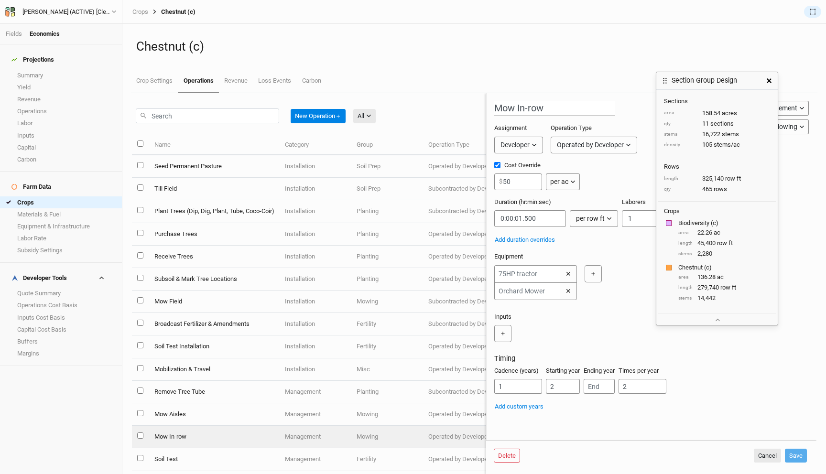
click at [769, 77] on button "button" at bounding box center [769, 80] width 17 height 17
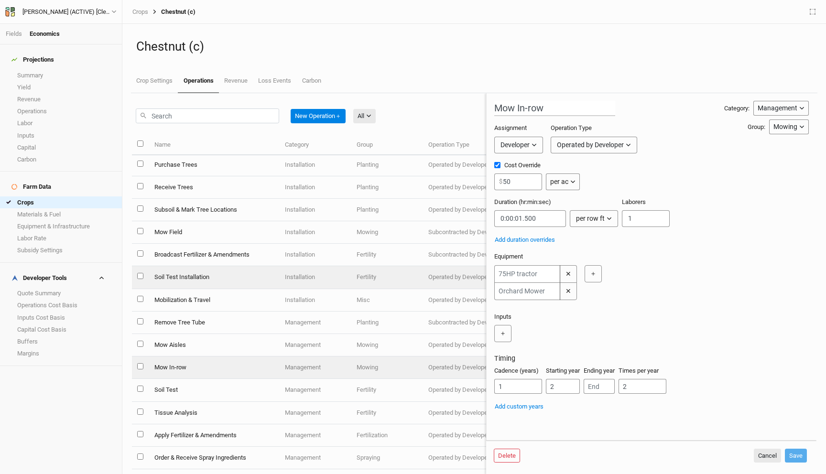
scroll to position [106, 0]
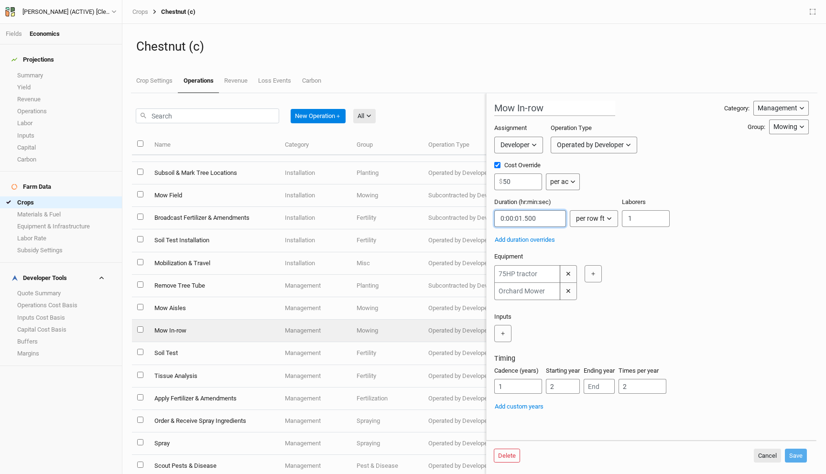
drag, startPoint x: 517, startPoint y: 219, endPoint x: 540, endPoint y: 216, distance: 23.2
click at [540, 216] on input "string" at bounding box center [530, 218] width 72 height 17
click at [621, 247] on div "Mow In-row Category: Management Installation Management Harvest Marketing Group…" at bounding box center [651, 256] width 315 height 311
drag, startPoint x: 519, startPoint y: 217, endPoint x: 545, endPoint y: 217, distance: 26.3
click at [545, 217] on input "string" at bounding box center [530, 218] width 72 height 17
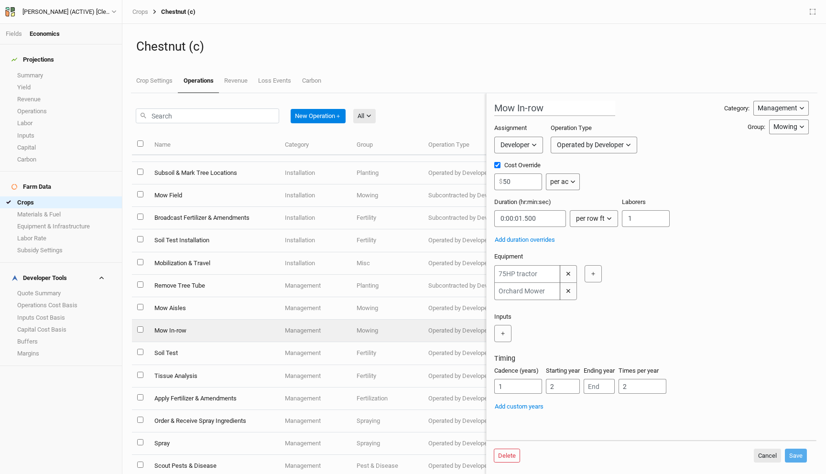
click at [579, 246] on div "Mow In-row Category: Management Installation Management Harvest Marketing Group…" at bounding box center [651, 256] width 315 height 311
click at [53, 197] on link "Crops" at bounding box center [61, 203] width 122 height 12
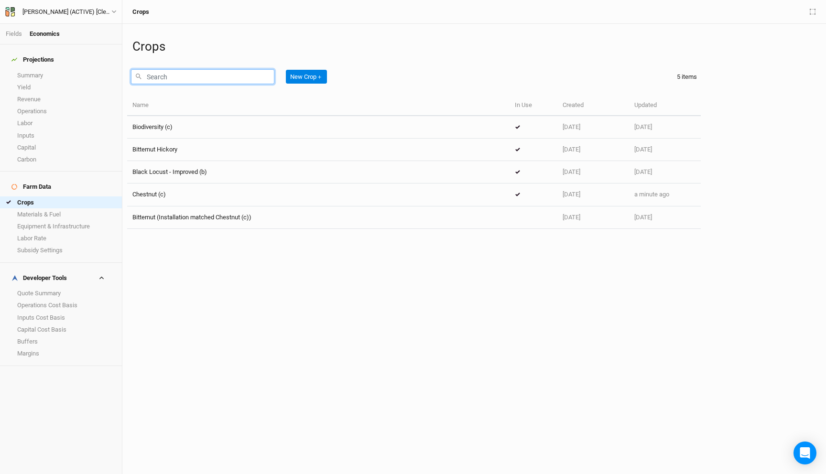
click at [206, 79] on input "text" at bounding box center [202, 76] width 143 height 15
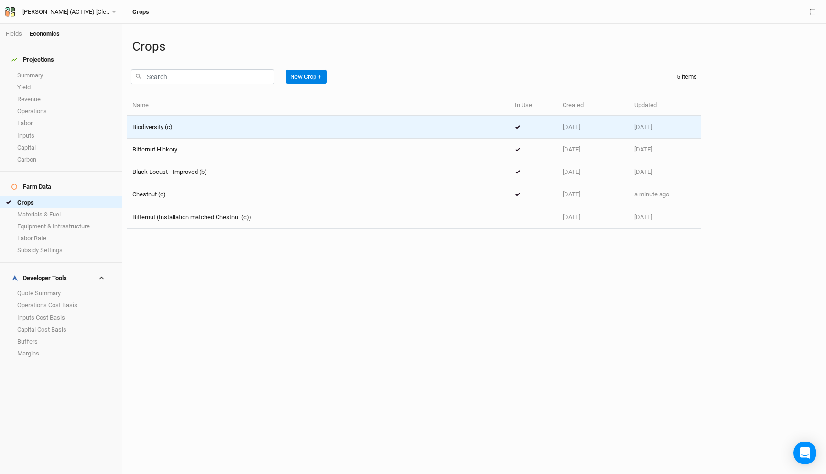
click at [199, 125] on div "Biodiversity (c)" at bounding box center [318, 127] width 372 height 9
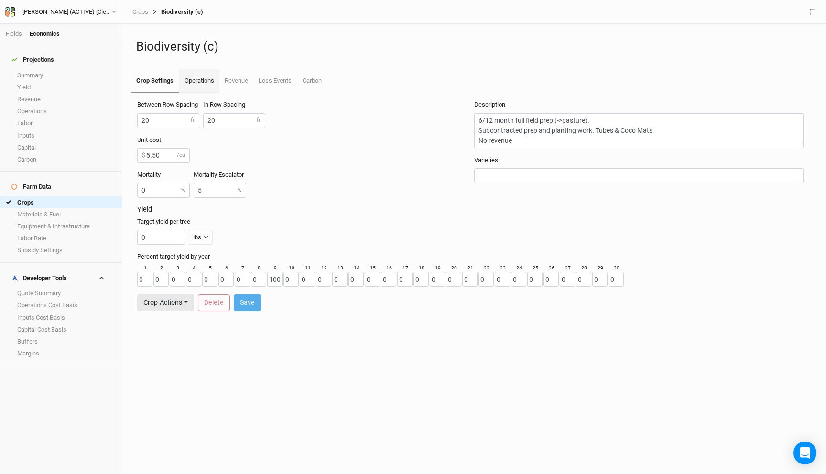
click at [200, 70] on link "Operations" at bounding box center [199, 81] width 40 height 24
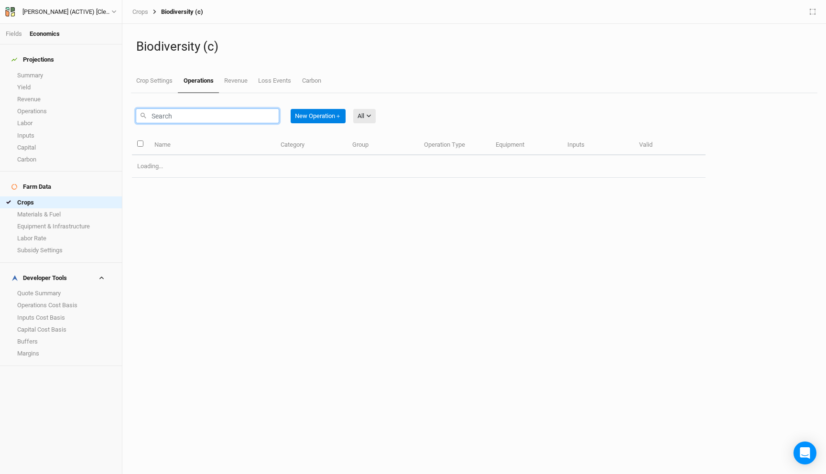
click at [196, 122] on input "text" at bounding box center [207, 116] width 143 height 15
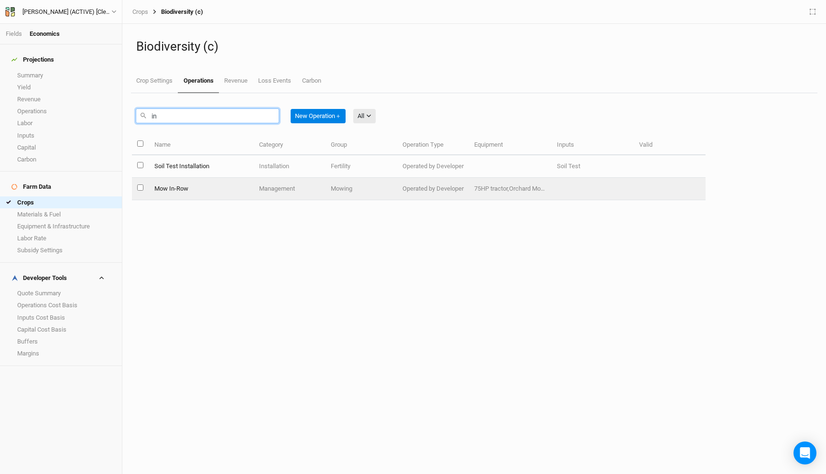
type input "in"
click at [220, 190] on td "Mow In-Row" at bounding box center [201, 189] width 105 height 22
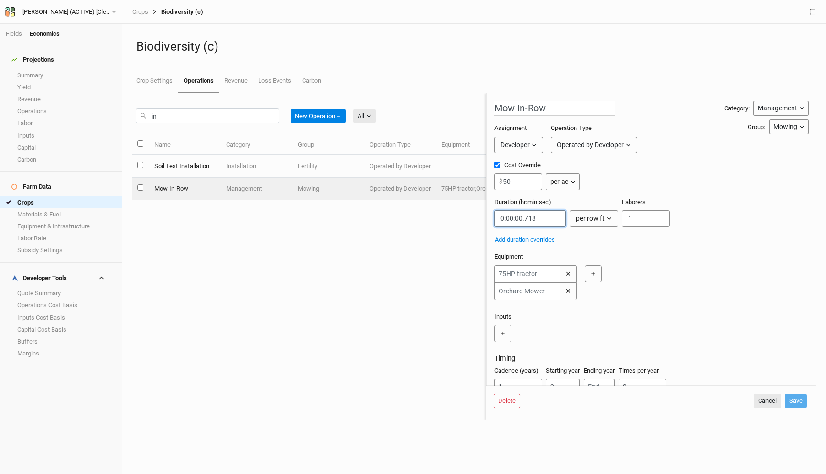
drag, startPoint x: 519, startPoint y: 220, endPoint x: 549, endPoint y: 219, distance: 30.2
click at [549, 219] on input "string" at bounding box center [530, 218] width 72 height 17
type input "0:00:01.5"
click at [692, 279] on div "✕ ✕ ＋" at bounding box center [649, 282] width 311 height 35
click at [799, 404] on button "Save" at bounding box center [796, 401] width 22 height 14
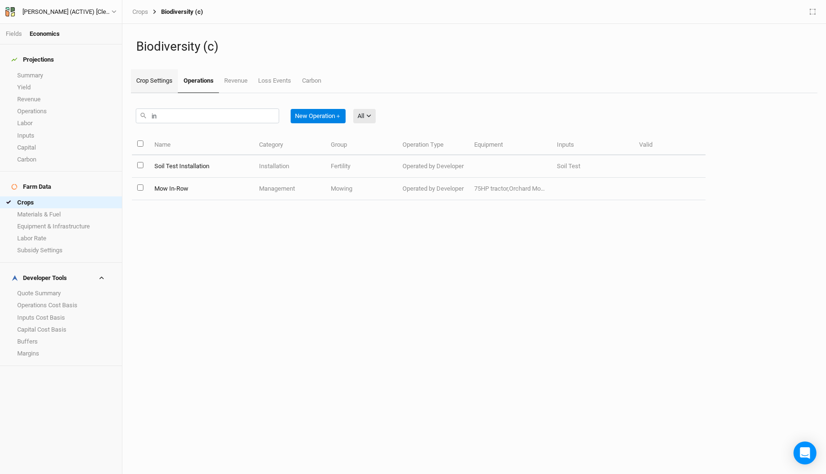
click at [167, 83] on link "Crop Settings" at bounding box center [154, 81] width 47 height 24
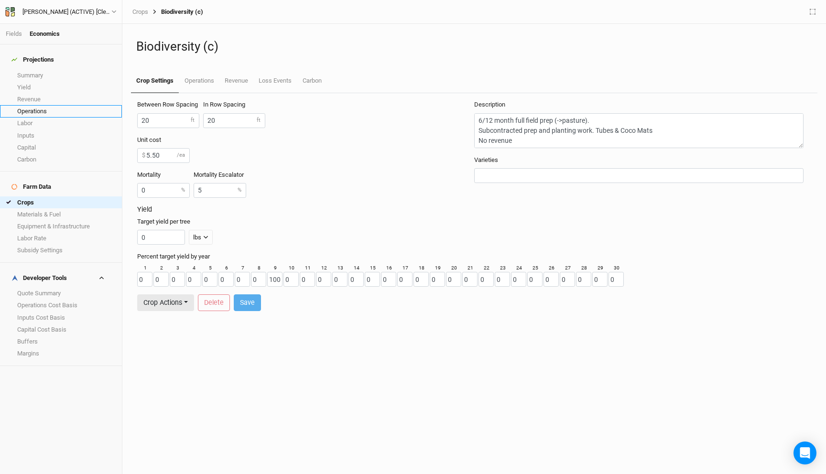
click at [42, 106] on link "Operations" at bounding box center [61, 111] width 122 height 12
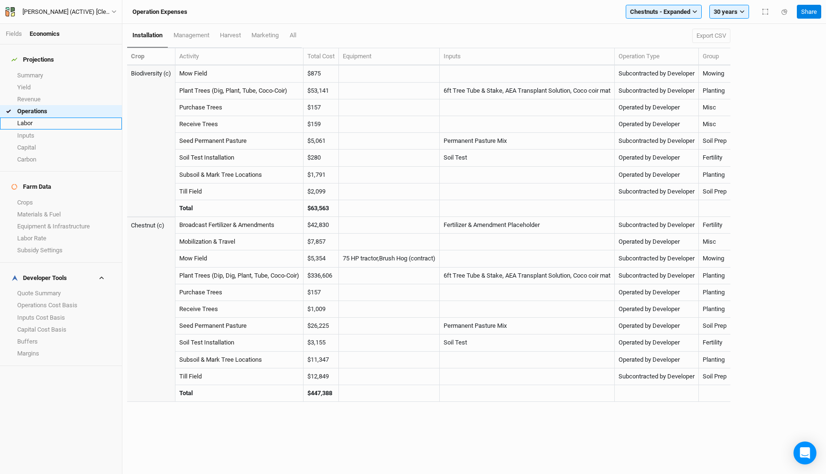
click at [52, 122] on link "Labor" at bounding box center [61, 124] width 122 height 12
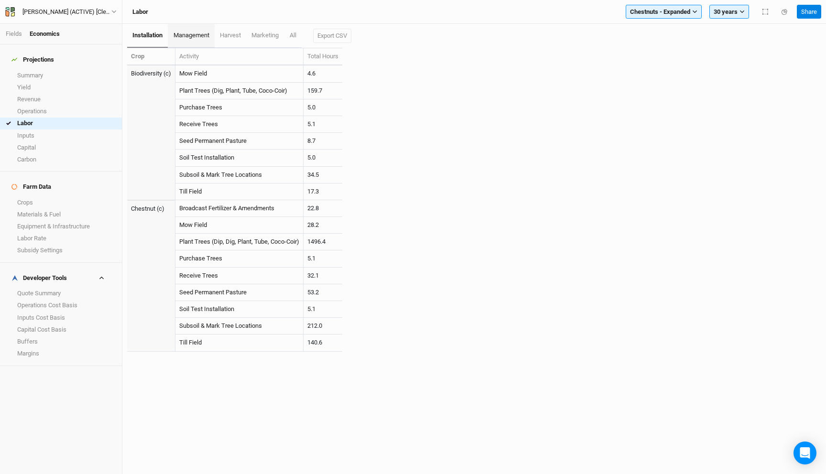
click at [201, 39] on link "management" at bounding box center [191, 36] width 46 height 24
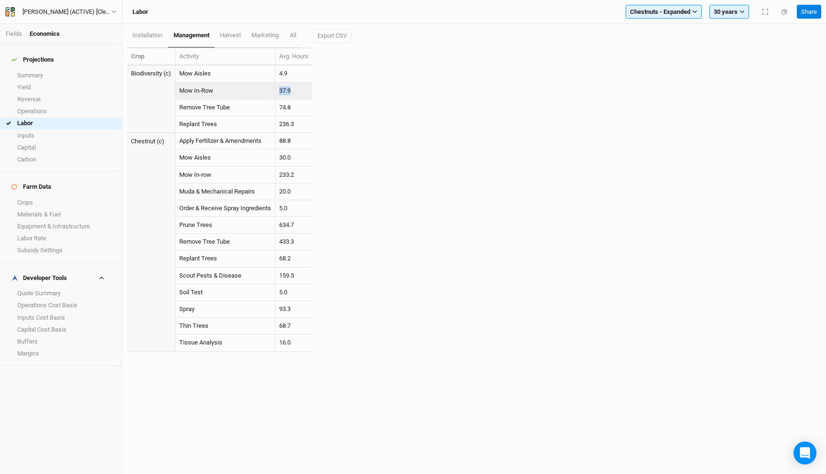
drag, startPoint x: 303, startPoint y: 90, endPoint x: 282, endPoint y: 90, distance: 21.0
click at [282, 90] on td "37.9" at bounding box center [293, 91] width 37 height 17
copy td "37.9"
click at [344, 91] on div "Crop Activity Avg. Hours Biodiversity (c) Mow Aisles 4.9 Mow In-Row 37.9 Remove…" at bounding box center [239, 205] width 224 height 314
drag, startPoint x: 295, startPoint y: 92, endPoint x: 270, endPoint y: 90, distance: 25.4
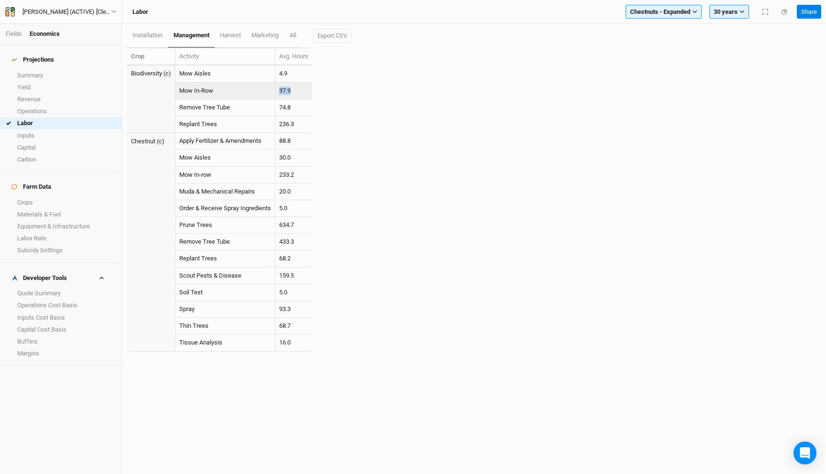
click at [270, 90] on tr "Mow In-Row 37.9" at bounding box center [219, 91] width 185 height 17
copy tr "37.9"
click at [393, 99] on div "installation management harvest marketing All Export CSV Crop Activity Avg. Hou…" at bounding box center [474, 193] width 694 height 338
click at [683, 15] on span "Chestnuts - Expanded" at bounding box center [660, 12] width 60 height 10
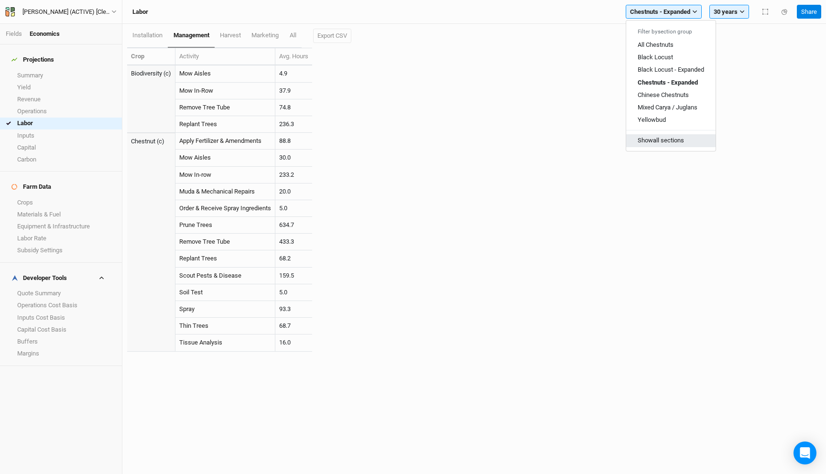
click at [678, 140] on button "Show all sections" at bounding box center [670, 140] width 89 height 12
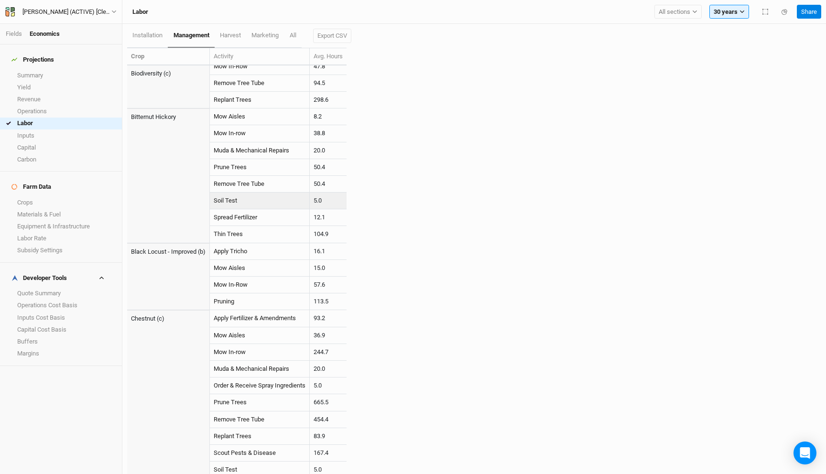
scroll to position [79, 0]
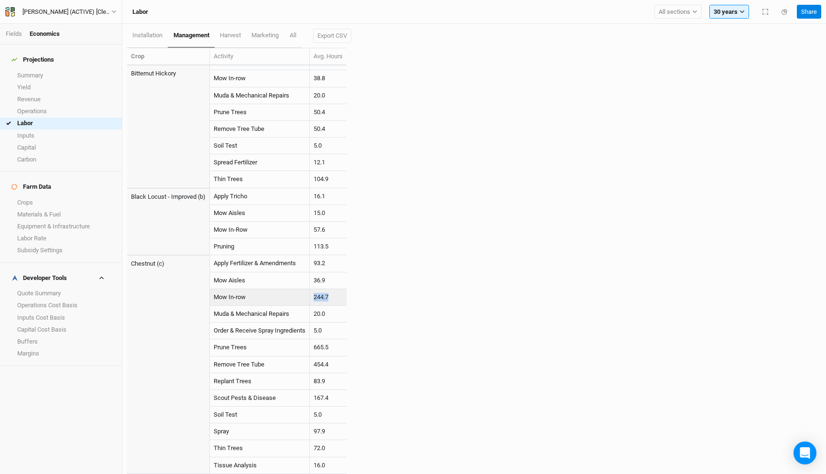
drag, startPoint x: 344, startPoint y: 298, endPoint x: 315, endPoint y: 298, distance: 28.7
click at [315, 298] on td "244.7" at bounding box center [328, 297] width 37 height 17
copy td "244.7"
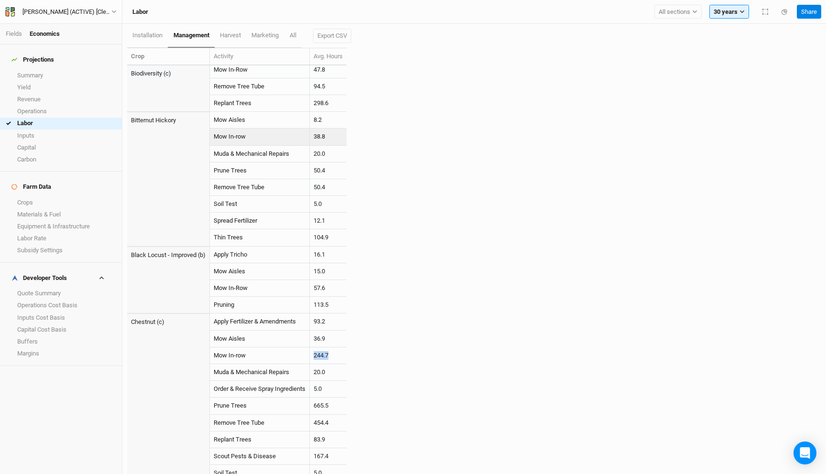
scroll to position [0, 0]
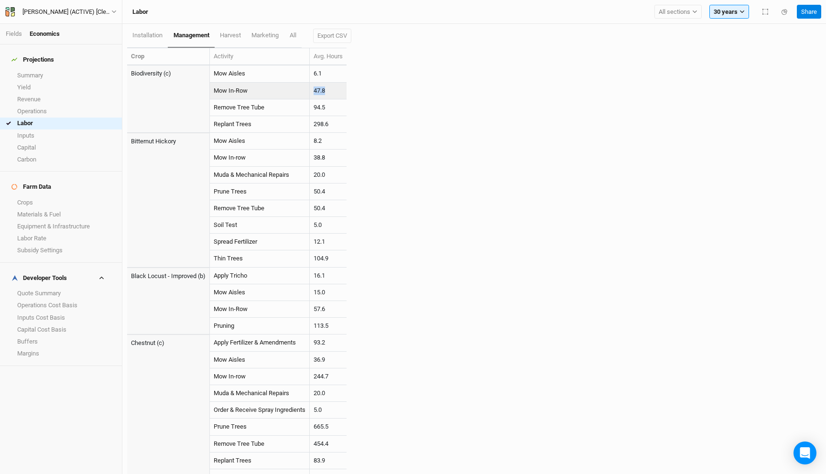
drag, startPoint x: 335, startPoint y: 94, endPoint x: 300, endPoint y: 93, distance: 34.4
click at [300, 93] on tr "Mow In-Row 47.8" at bounding box center [236, 91] width 219 height 17
copy tr "47.8"
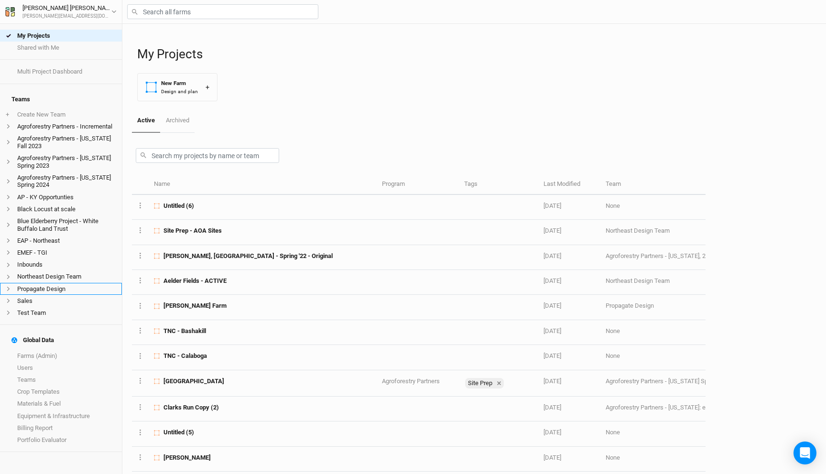
click at [45, 286] on li "Propagate Design" at bounding box center [61, 289] width 122 height 12
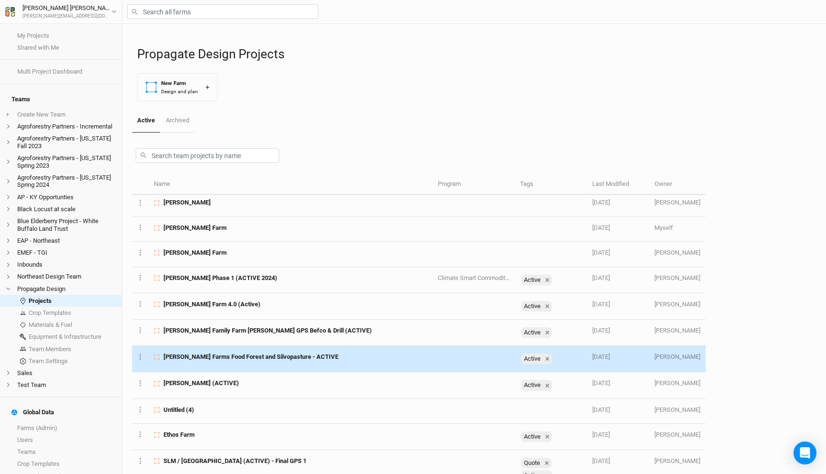
scroll to position [185, 0]
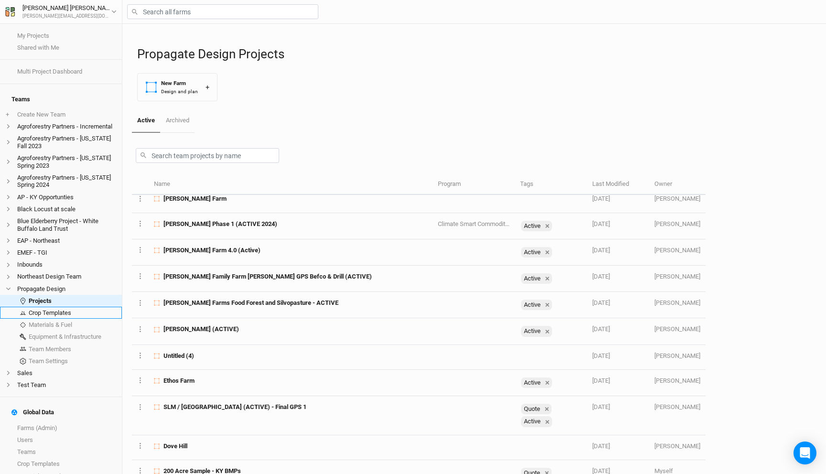
click at [79, 307] on link "Crop Templates" at bounding box center [61, 313] width 122 height 12
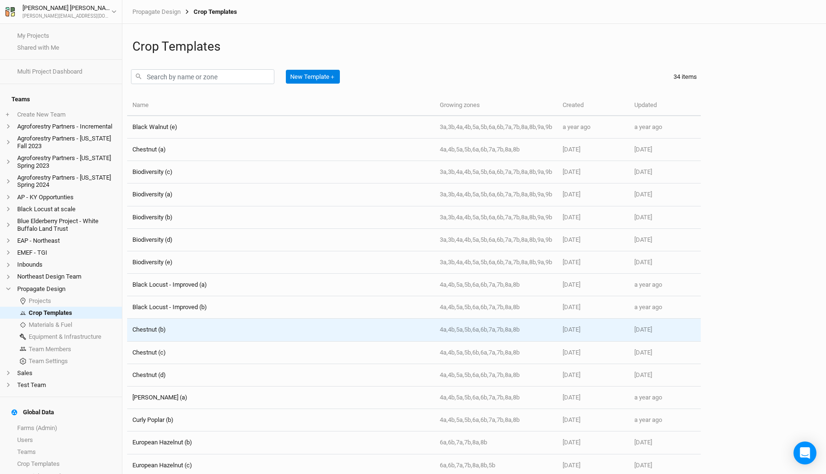
click at [197, 335] on td "Chestnut (b)" at bounding box center [280, 330] width 307 height 22
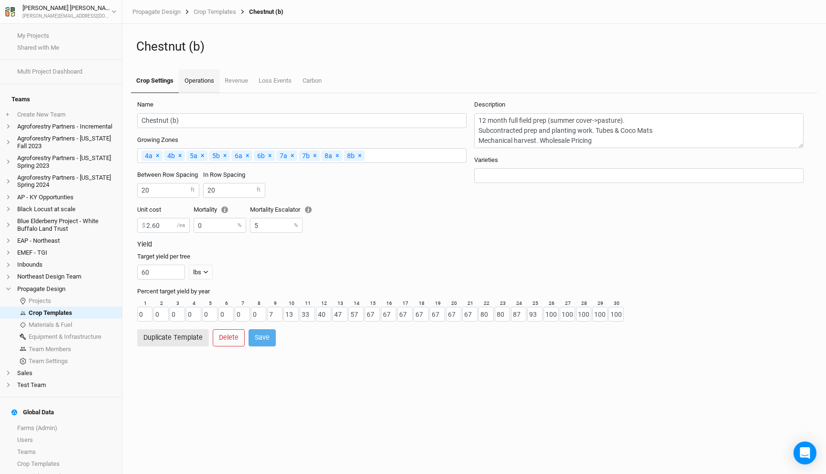
click at [206, 82] on link "Operations" at bounding box center [199, 81] width 40 height 24
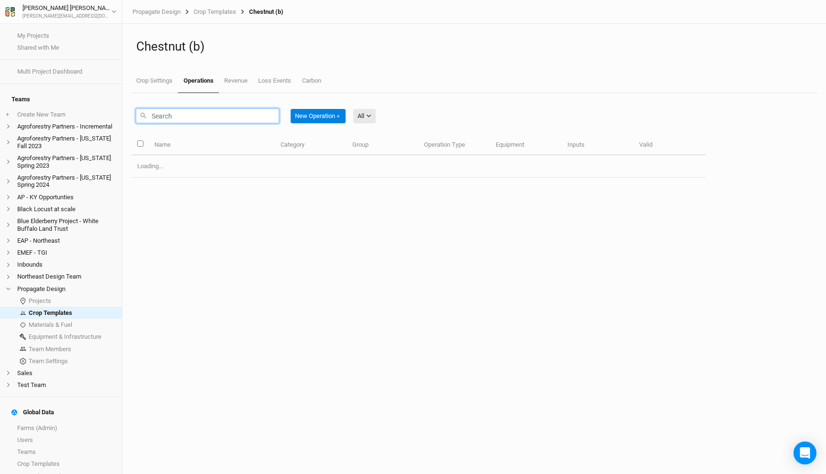
click at [199, 119] on input "text" at bounding box center [207, 116] width 143 height 15
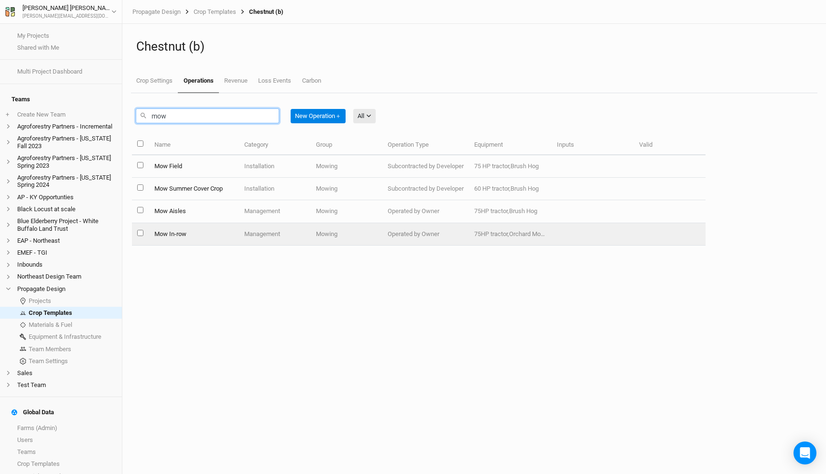
type input "mow"
click at [207, 232] on td "Mow In-row" at bounding box center [194, 234] width 90 height 22
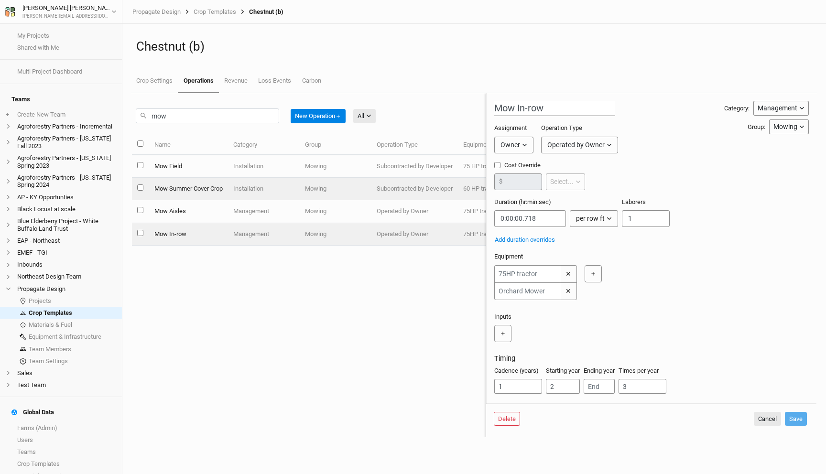
click at [279, 200] on td "Installation" at bounding box center [264, 189] width 72 height 22
type input "Mow Summer Cover Crop"
type input "25"
type input "0:12:22.500"
type input "1"
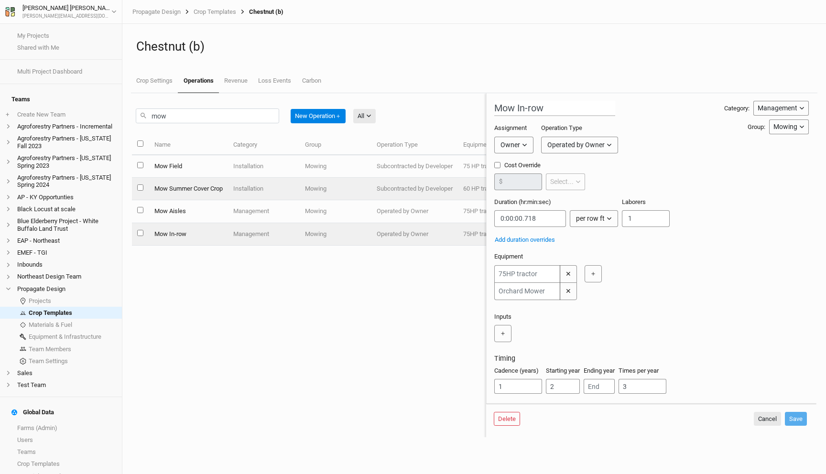
type input "1"
type input "2"
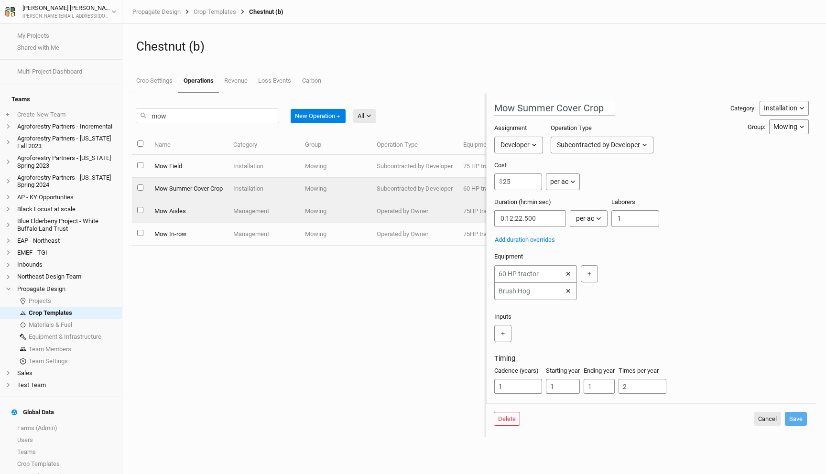
click at [282, 214] on td "Management" at bounding box center [264, 211] width 72 height 22
type input "Mow Aisles"
type input "0:06:36"
type input "2"
type input "3"
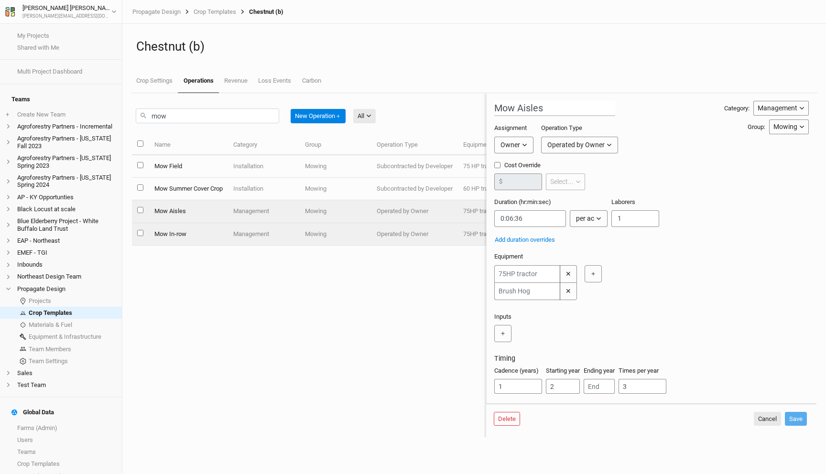
click at [283, 227] on td "Management" at bounding box center [264, 234] width 72 height 22
type input "Mow In-row"
type input "0:00:00.718"
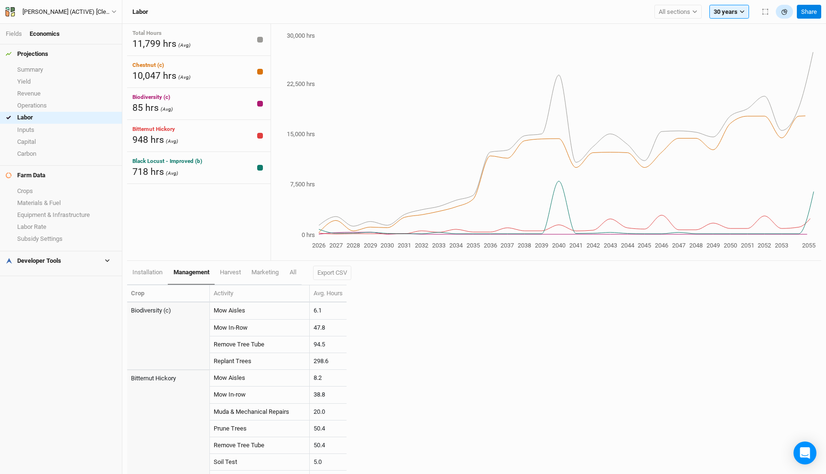
click at [787, 14] on icon "button" at bounding box center [784, 11] width 5 height 5
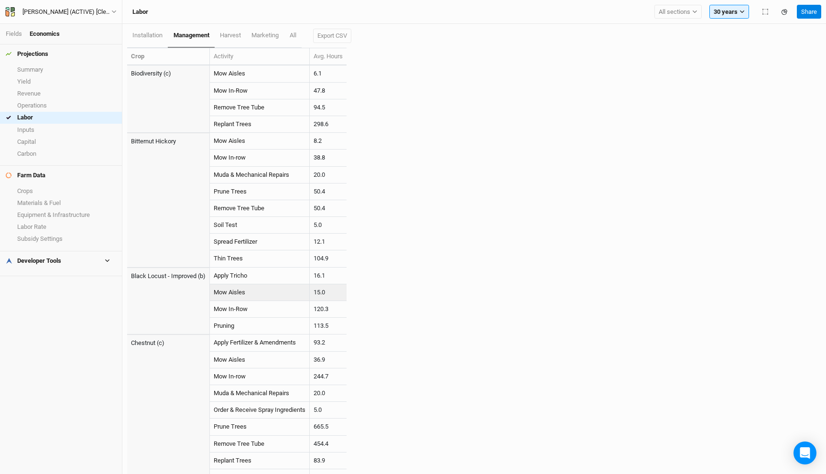
scroll to position [79, 0]
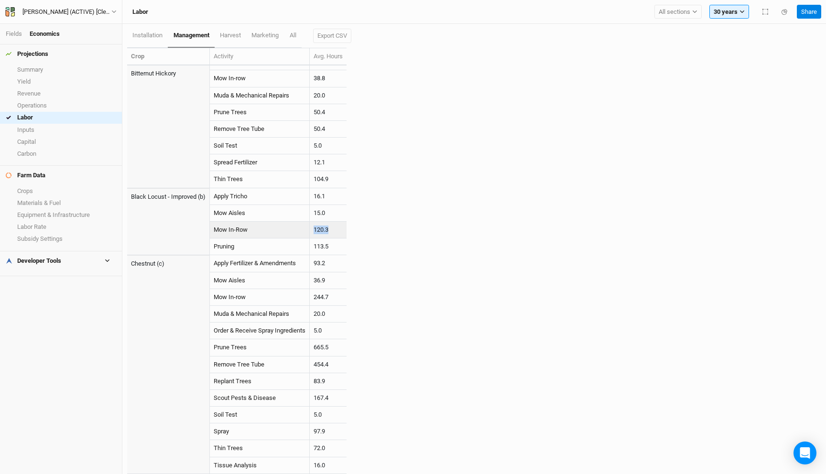
drag, startPoint x: 336, startPoint y: 227, endPoint x: 314, endPoint y: 227, distance: 21.5
click at [314, 227] on td "120.3" at bounding box center [328, 230] width 37 height 17
copy td "120.3"
click at [328, 232] on td "120.3" at bounding box center [328, 230] width 37 height 17
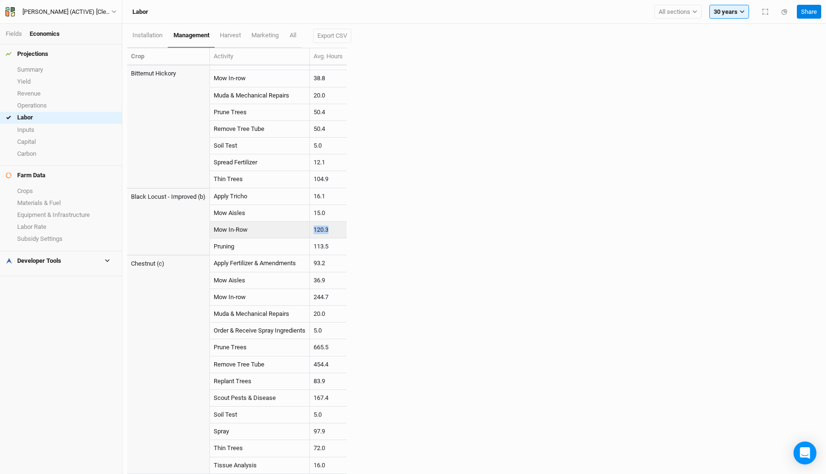
click at [328, 232] on td "120.3" at bounding box center [328, 230] width 37 height 17
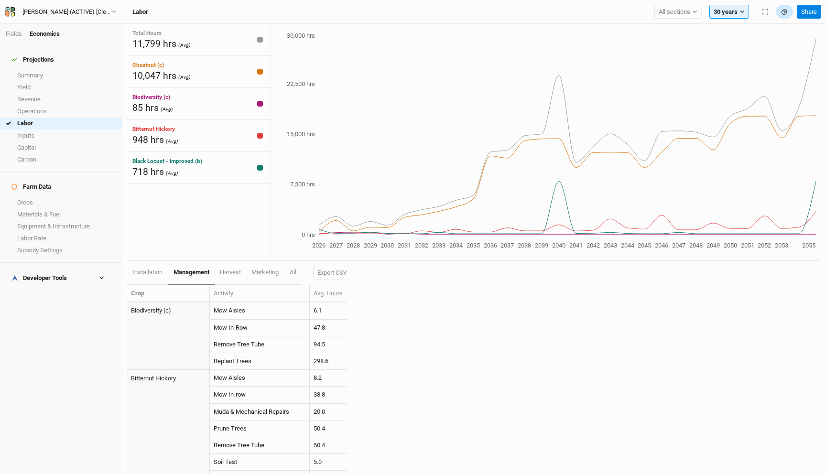
click at [785, 10] on icon "button" at bounding box center [786, 10] width 3 height 3
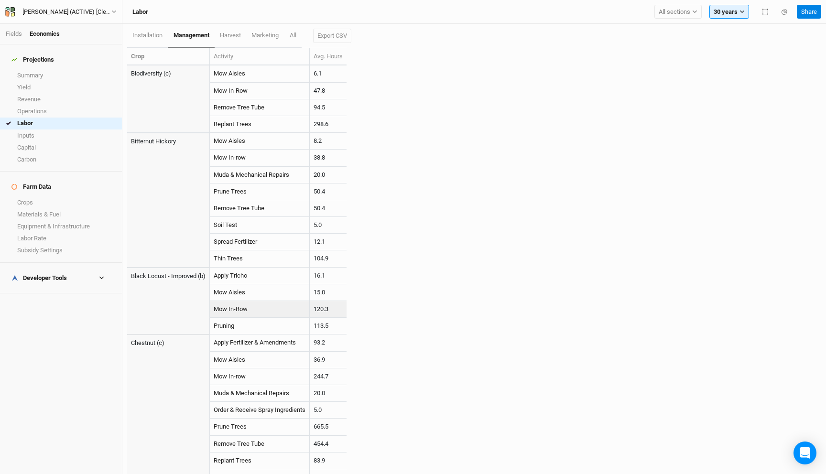
click at [325, 307] on td "120.3" at bounding box center [328, 309] width 37 height 17
copy td "120.3"
drag, startPoint x: 339, startPoint y: 294, endPoint x: 303, endPoint y: 294, distance: 35.9
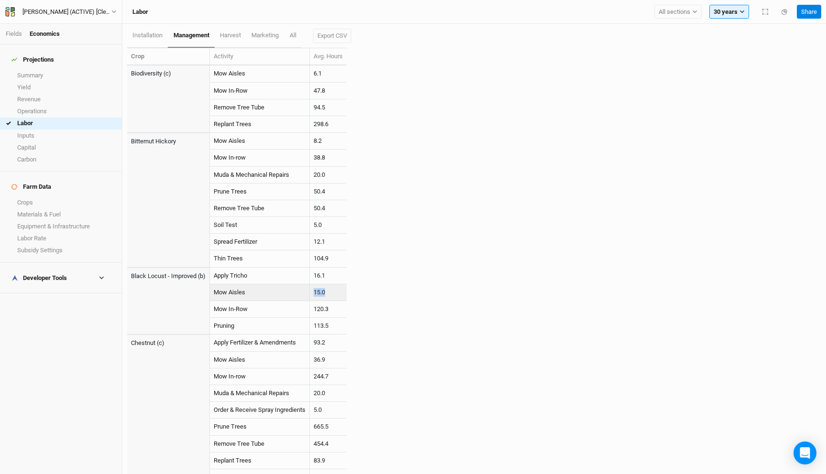
click at [303, 294] on tr "Mow Aisles 15.0" at bounding box center [236, 292] width 219 height 17
copy tr "15.0"
click at [230, 294] on link "Mow Aisles" at bounding box center [230, 292] width 32 height 7
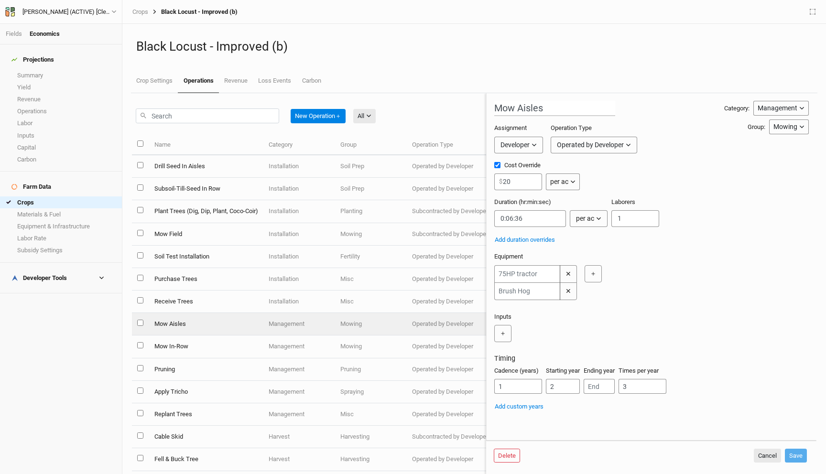
click at [595, 252] on div "Mow Aisles Category: Management Installation Management Harvest Marketing Group…" at bounding box center [651, 256] width 315 height 311
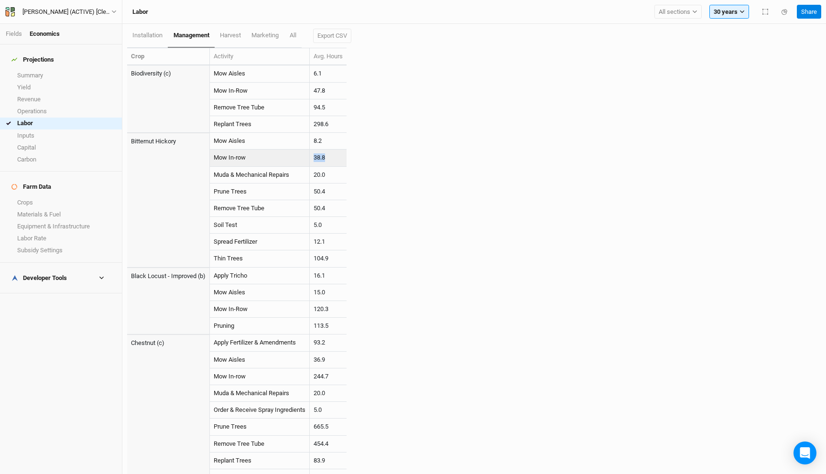
drag, startPoint x: 333, startPoint y: 157, endPoint x: 312, endPoint y: 157, distance: 21.0
click at [312, 157] on td "38.8" at bounding box center [328, 158] width 37 height 17
copy tr "38.8"
click at [235, 34] on span "harvest" at bounding box center [230, 35] width 21 height 7
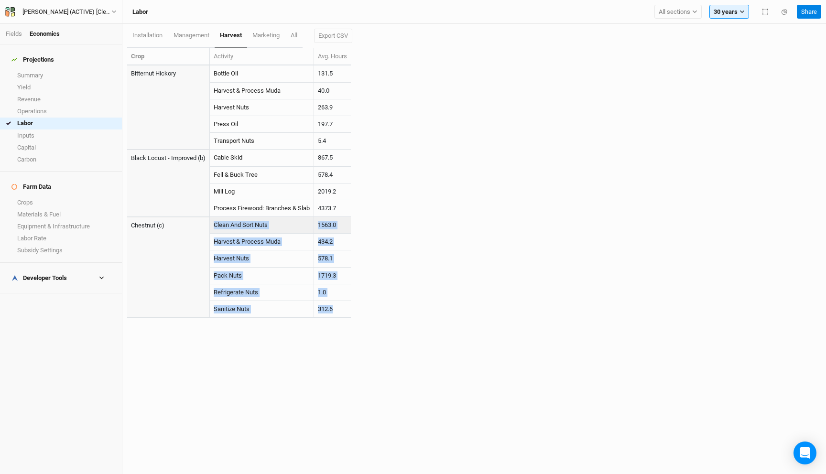
drag, startPoint x: 343, startPoint y: 316, endPoint x: 210, endPoint y: 227, distance: 159.9
click at [210, 227] on tbody "Bitternut Hickory Bottle Oil 131.5 Harvest & Process Muda 40.0 Harvest Nuts 263…" at bounding box center [239, 192] width 224 height 252
copy tbody "Clean And Sort Nuts 1563.0 Harvest & Process Muda 434.2 Harvest Nuts 578.1 Pack…"
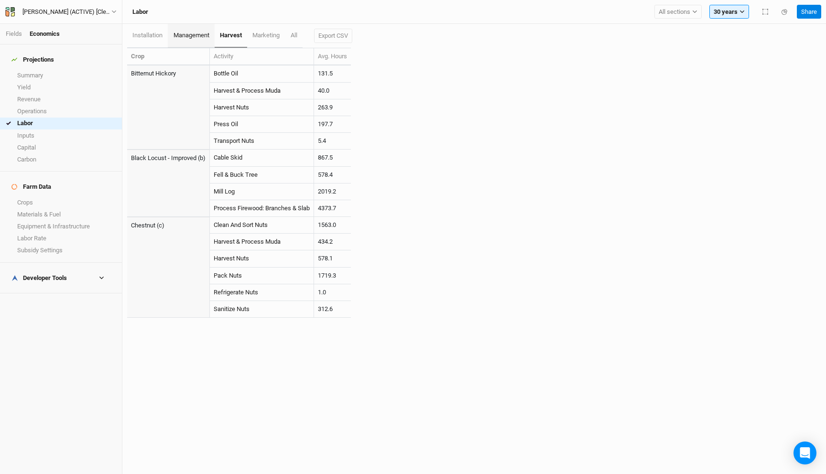
click at [199, 37] on span "management" at bounding box center [192, 35] width 36 height 7
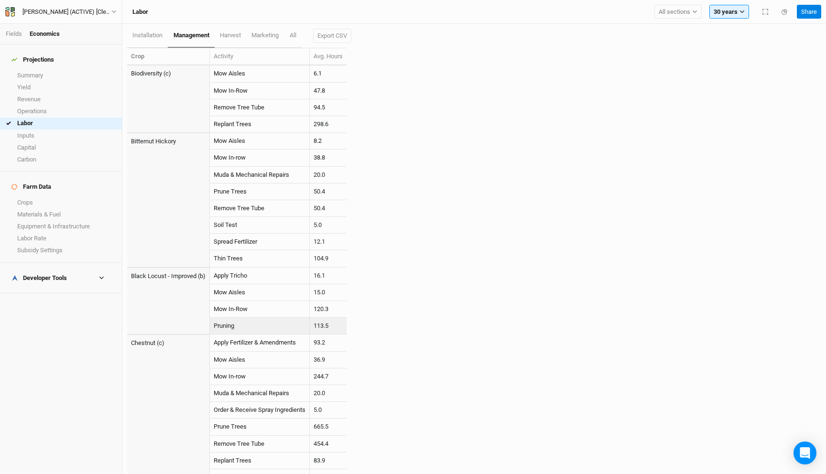
scroll to position [79, 0]
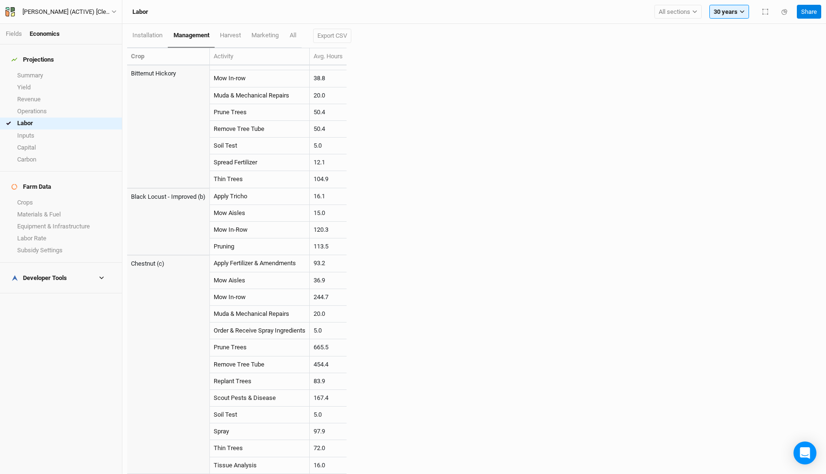
click at [322, 347] on td "665.5" at bounding box center [328, 347] width 37 height 17
copy td "665.5"
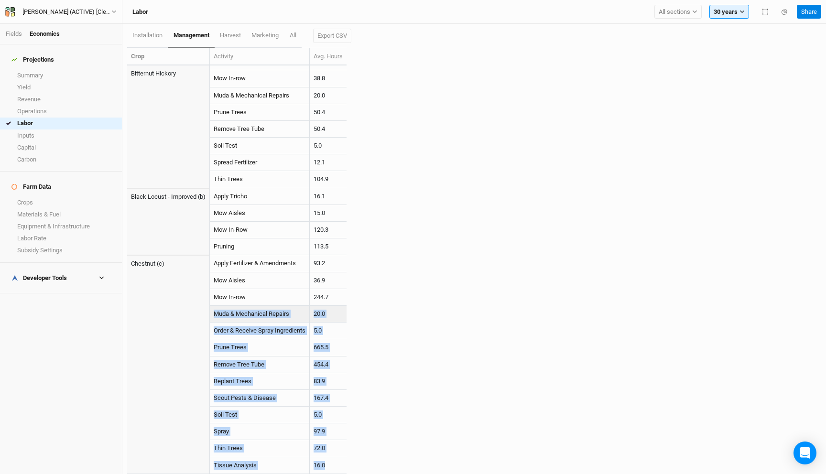
drag, startPoint x: 328, startPoint y: 466, endPoint x: 214, endPoint y: 316, distance: 189.3
click at [214, 316] on tbody "Biodiversity (c) Mow Aisles 6.1 Mow In-Row 47.8 Remove Tree Tube 94.5 Replant T…" at bounding box center [236, 230] width 219 height 488
copy tbody "Muda & Mechanical Repairs 20.0 Order & Receive Spray Ingredients 5.0 Prune Tree…"
click at [234, 281] on link "Mow Aisles" at bounding box center [230, 280] width 32 height 7
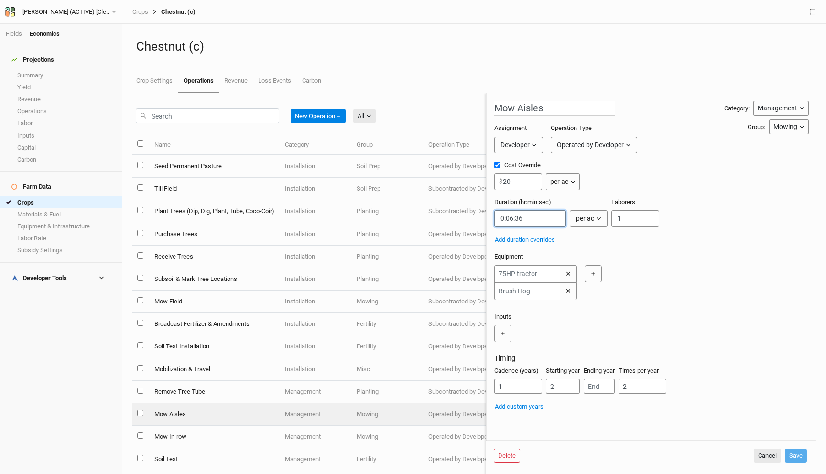
drag, startPoint x: 533, startPoint y: 216, endPoint x: 507, endPoint y: 216, distance: 25.8
click at [507, 216] on input "string" at bounding box center [530, 218] width 72 height 17
click at [647, 263] on div "Equipment ✕ ✕ ＋" at bounding box center [651, 278] width 315 height 52
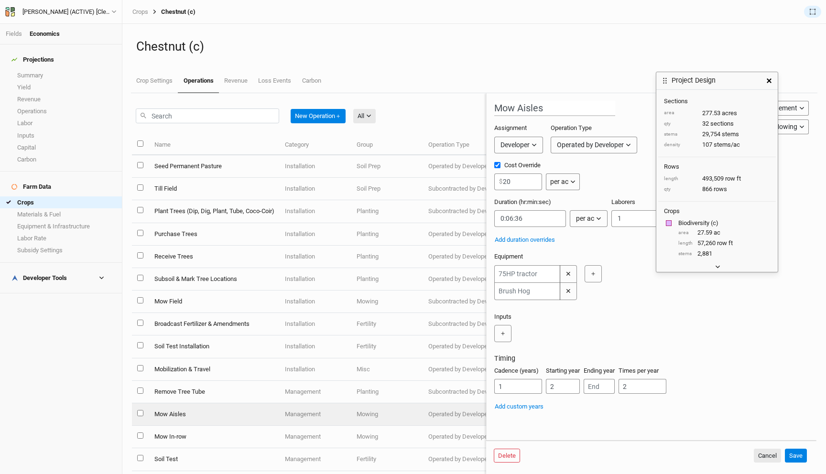
click at [721, 267] on button "button" at bounding box center [718, 267] width 16 height 10
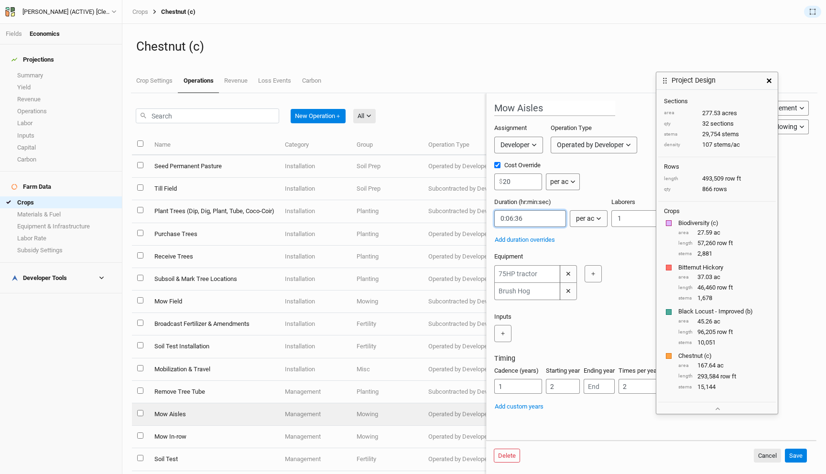
click at [513, 219] on input "string" at bounding box center [530, 218] width 72 height 17
click at [541, 220] on input "string" at bounding box center [530, 218] width 72 height 17
type input "0:20:00"
click at [606, 169] on div "Cost Override 20 $ per ac per ac per tree per row ft per lbs per event" at bounding box center [651, 179] width 315 height 37
click at [764, 82] on button "button" at bounding box center [769, 80] width 17 height 17
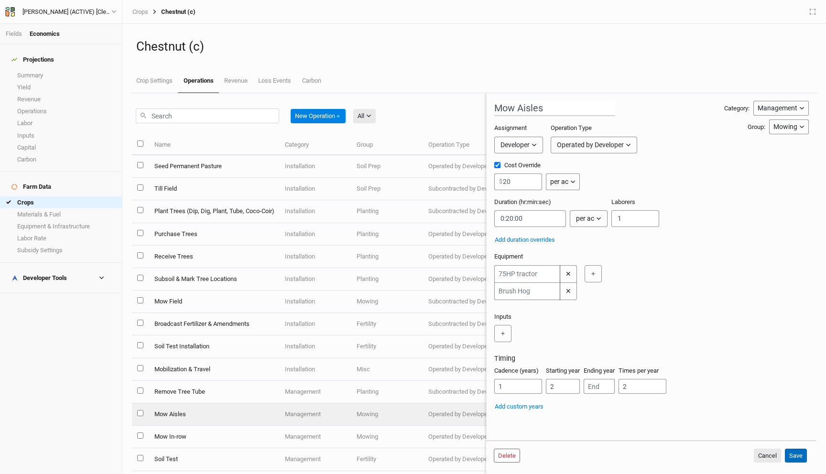
click at [801, 453] on button "Save" at bounding box center [796, 456] width 22 height 14
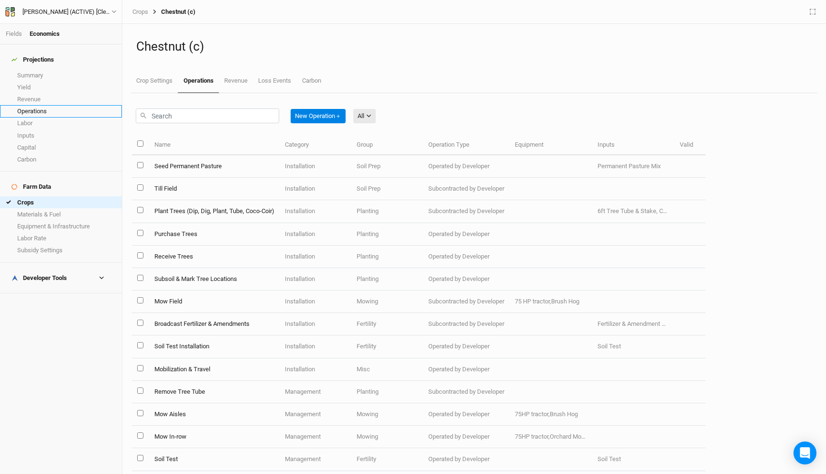
click at [59, 109] on link "Operations" at bounding box center [61, 111] width 122 height 12
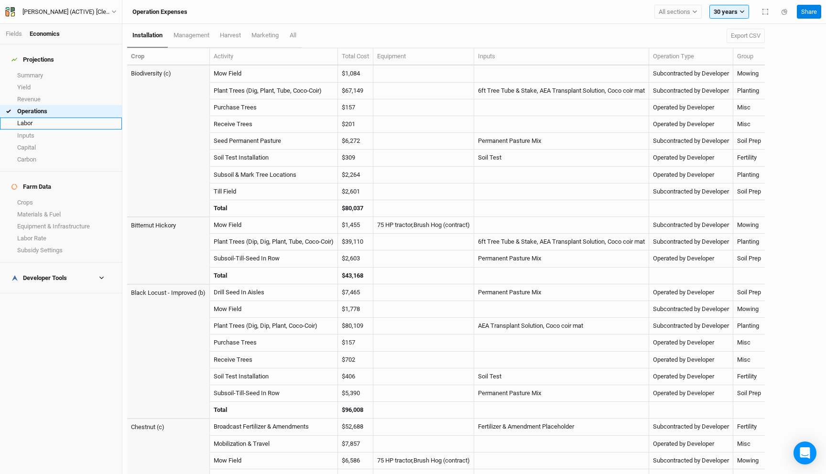
click at [57, 118] on link "Labor" at bounding box center [61, 124] width 122 height 12
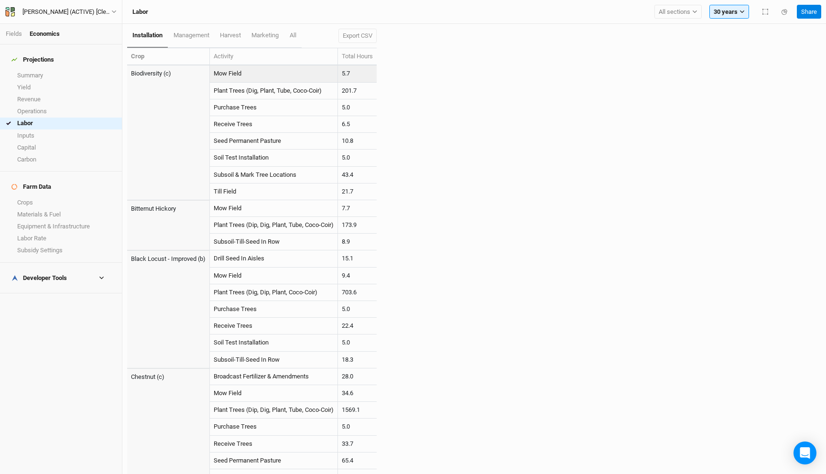
scroll to position [45, 0]
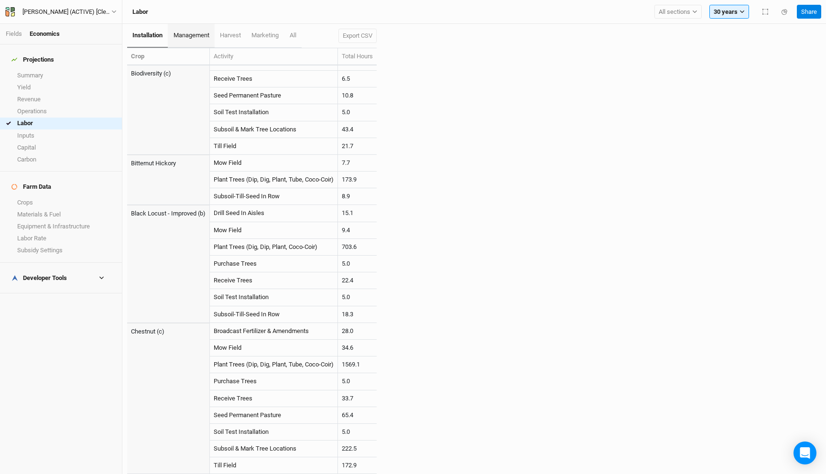
click at [193, 35] on span "management" at bounding box center [192, 35] width 36 height 7
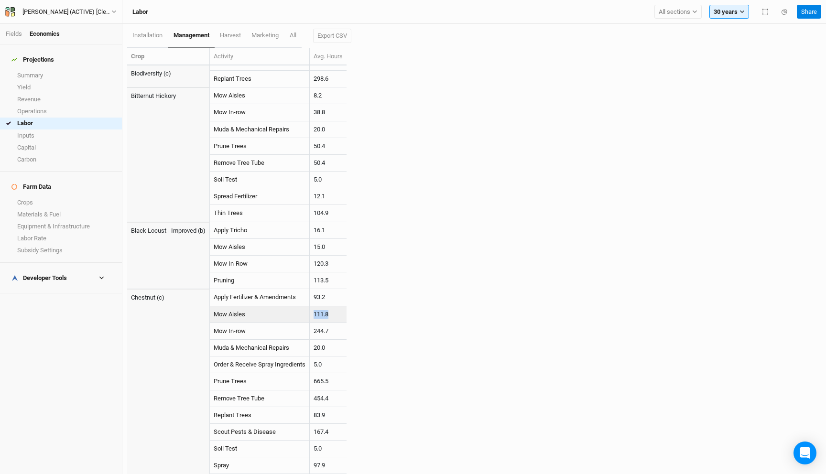
drag, startPoint x: 334, startPoint y: 311, endPoint x: 308, endPoint y: 311, distance: 25.8
click at [308, 311] on tr "Mow Aisles 111.8" at bounding box center [236, 314] width 219 height 17
click at [243, 313] on link "Mow Aisles" at bounding box center [230, 314] width 32 height 7
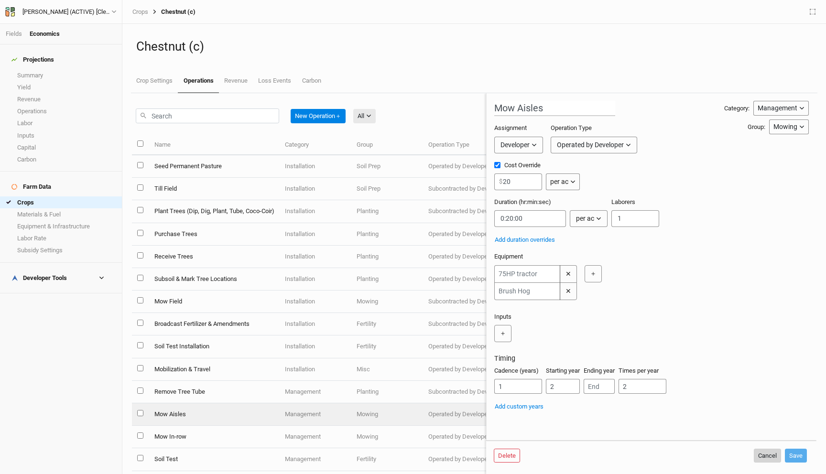
click at [768, 455] on button "Cancel" at bounding box center [767, 456] width 27 height 14
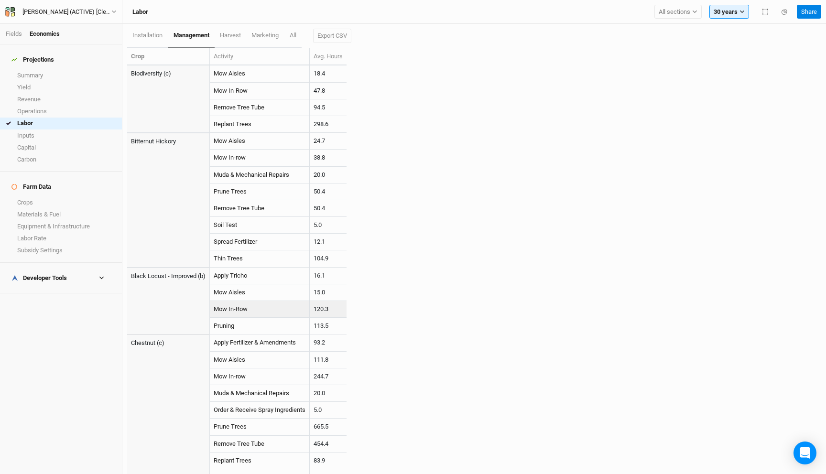
scroll to position [79, 0]
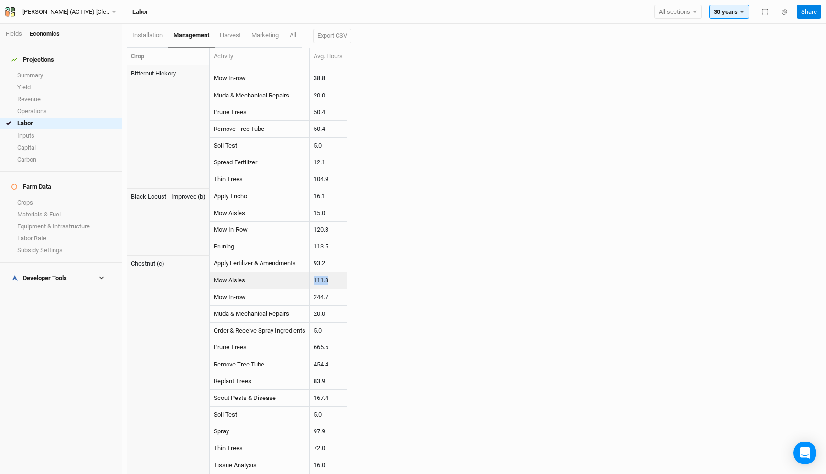
drag, startPoint x: 337, startPoint y: 279, endPoint x: 316, endPoint y: 279, distance: 21.5
click at [316, 279] on td "111.8" at bounding box center [328, 281] width 37 height 17
copy td "111.8"
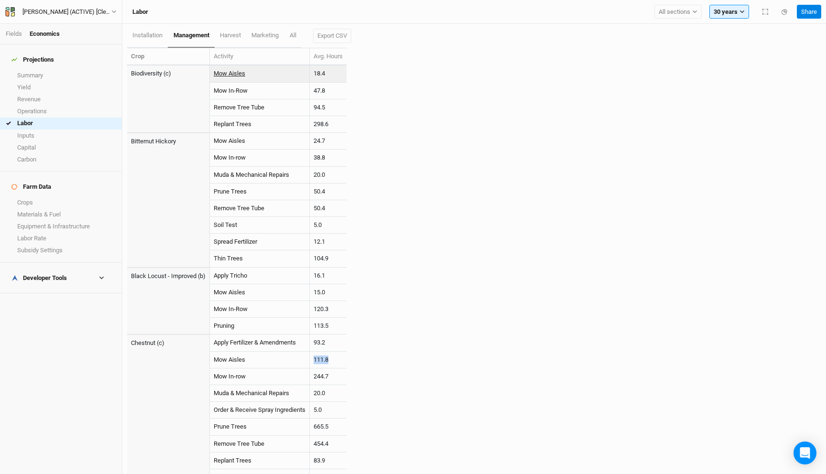
click at [234, 74] on link "Mow Aisles" at bounding box center [230, 73] width 32 height 7
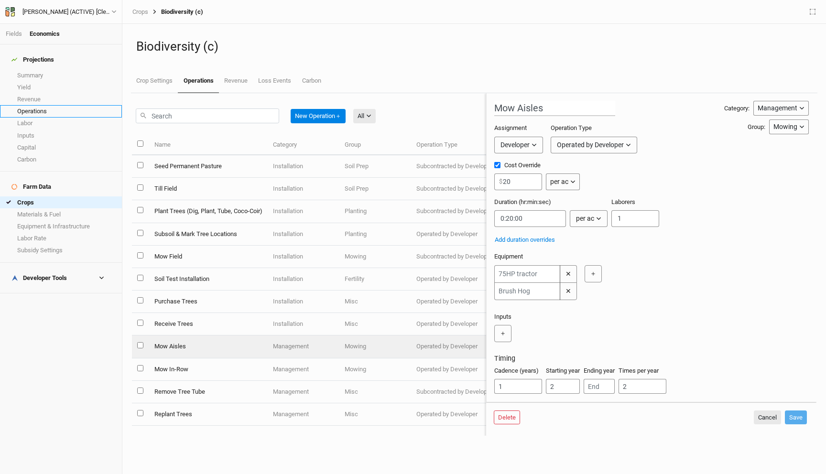
click at [45, 105] on link "Operations" at bounding box center [61, 111] width 122 height 12
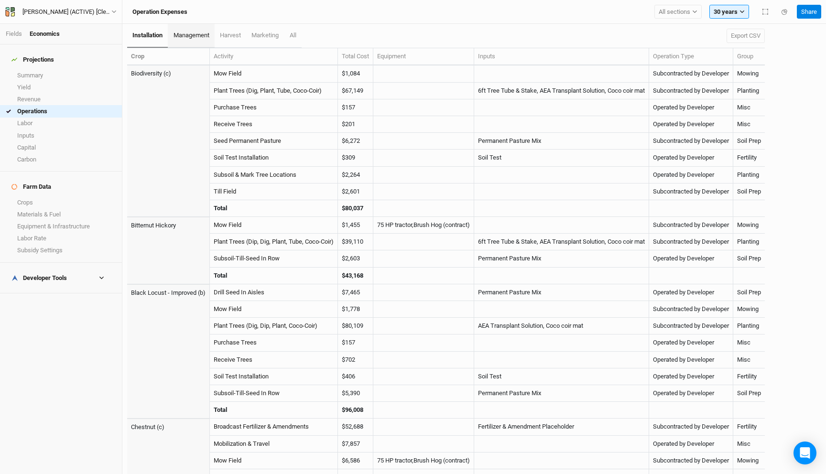
click at [192, 29] on link "management" at bounding box center [191, 36] width 46 height 24
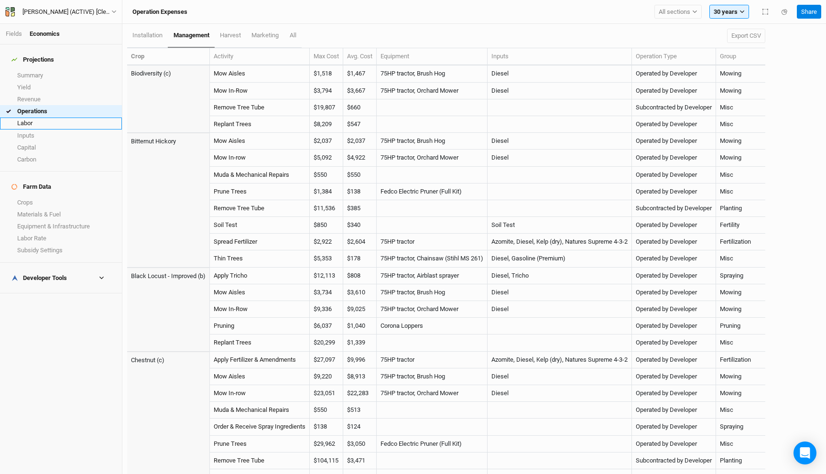
click at [48, 118] on link "Labor" at bounding box center [61, 124] width 122 height 12
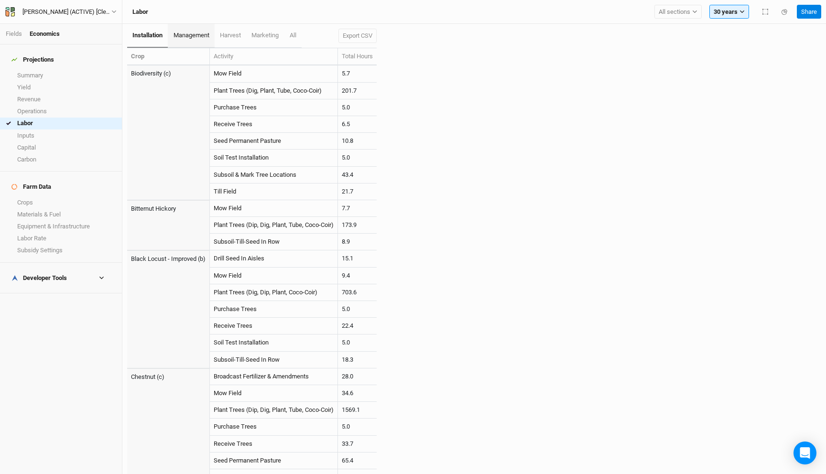
click at [185, 37] on span "management" at bounding box center [192, 35] width 36 height 7
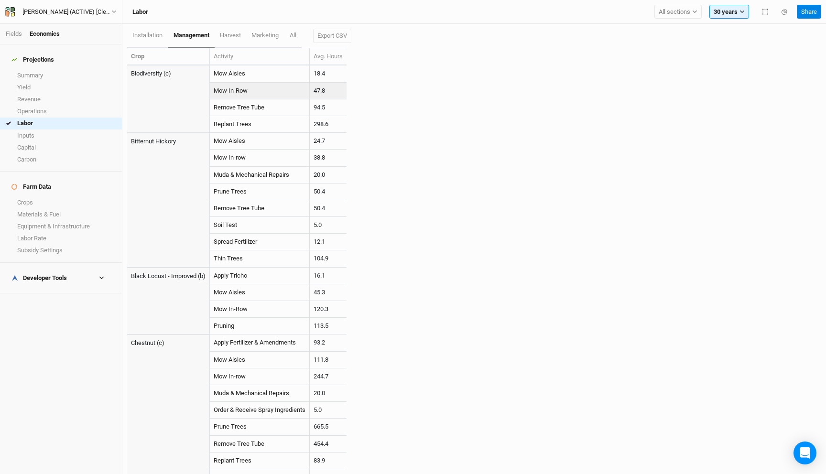
click at [333, 89] on td "47.8" at bounding box center [328, 91] width 37 height 17
click at [328, 90] on td "47.8" at bounding box center [328, 91] width 37 height 17
drag, startPoint x: 329, startPoint y: 73, endPoint x: 314, endPoint y: 73, distance: 14.8
click at [314, 73] on td "18.4" at bounding box center [328, 74] width 37 height 17
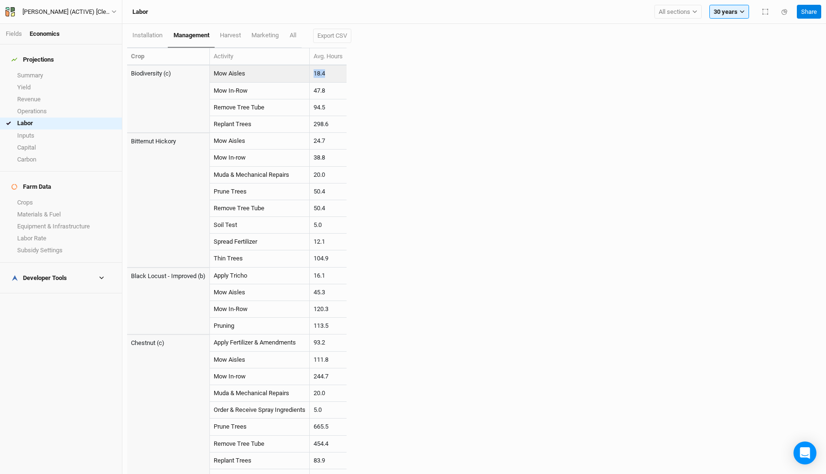
copy td "18.4"
click at [237, 74] on link "Mow Aisles" at bounding box center [230, 73] width 32 height 7
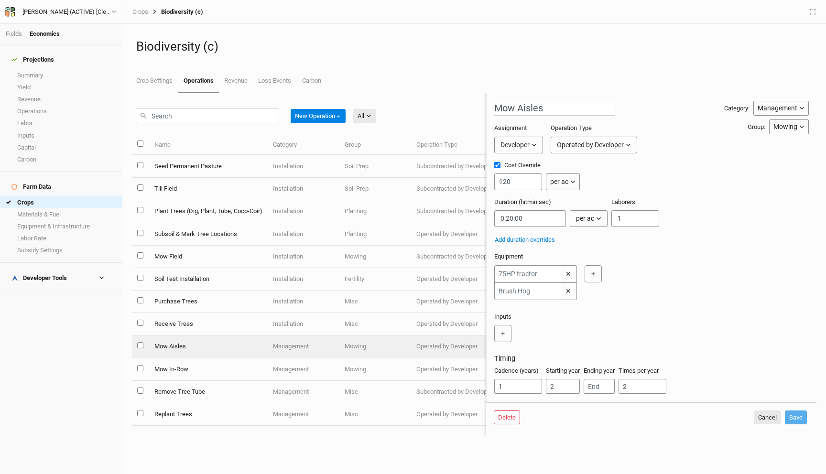
scroll to position [17, 0]
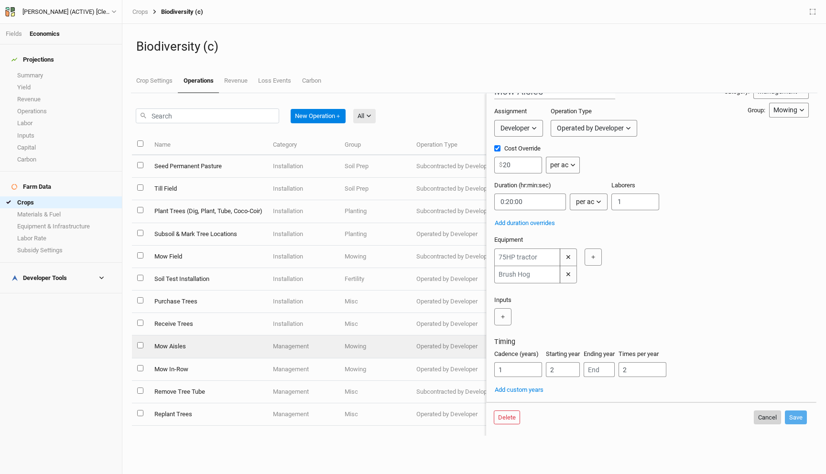
click at [772, 418] on button "Cancel" at bounding box center [767, 418] width 27 height 14
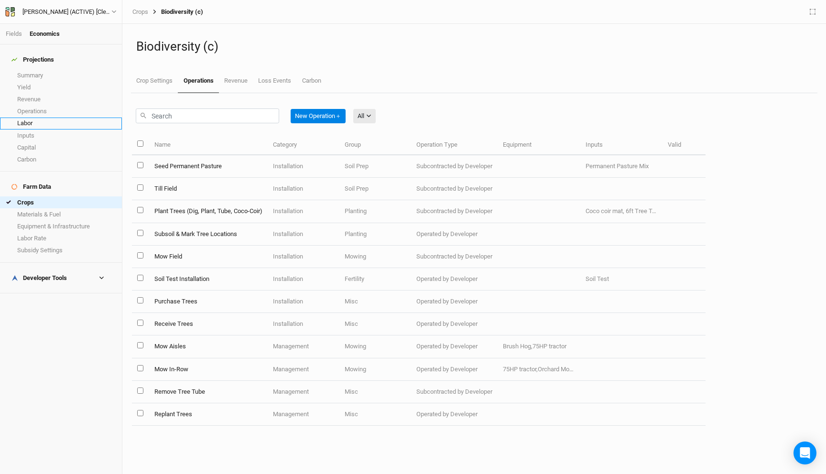
click at [38, 120] on link "Labor" at bounding box center [61, 124] width 122 height 12
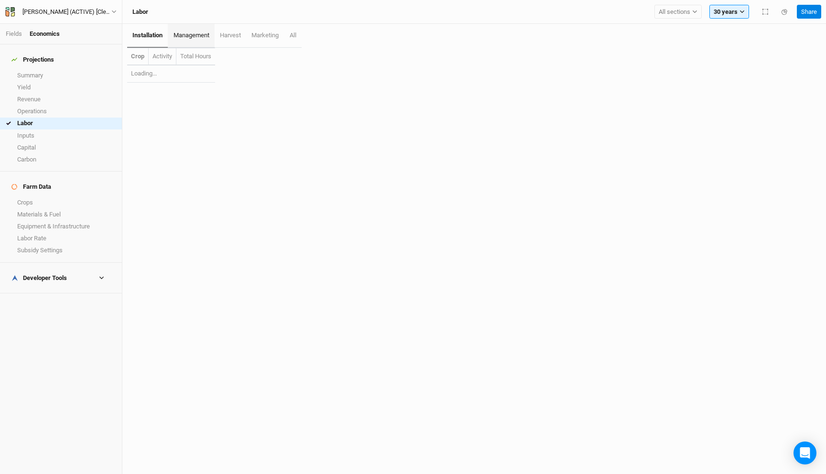
click at [195, 34] on span "management" at bounding box center [192, 35] width 36 height 7
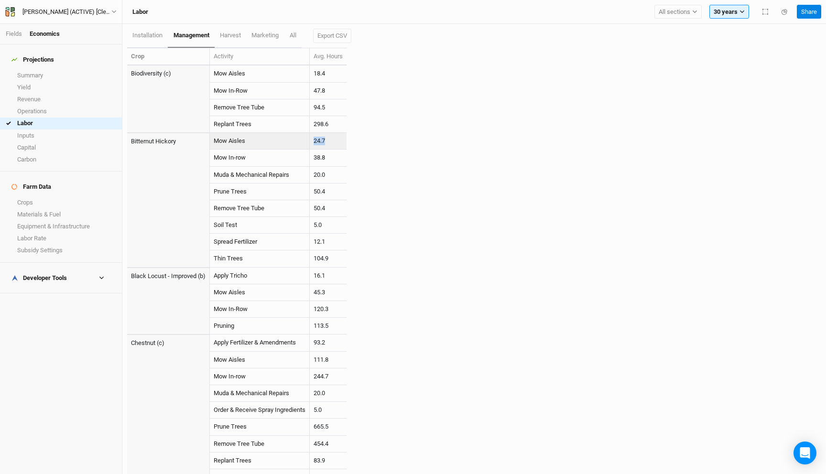
drag, startPoint x: 336, startPoint y: 142, endPoint x: 309, endPoint y: 142, distance: 26.8
click at [309, 142] on tr "Bitternut Hickory Mow Aisles 24.7" at bounding box center [236, 141] width 219 height 17
copy tr "24.7"
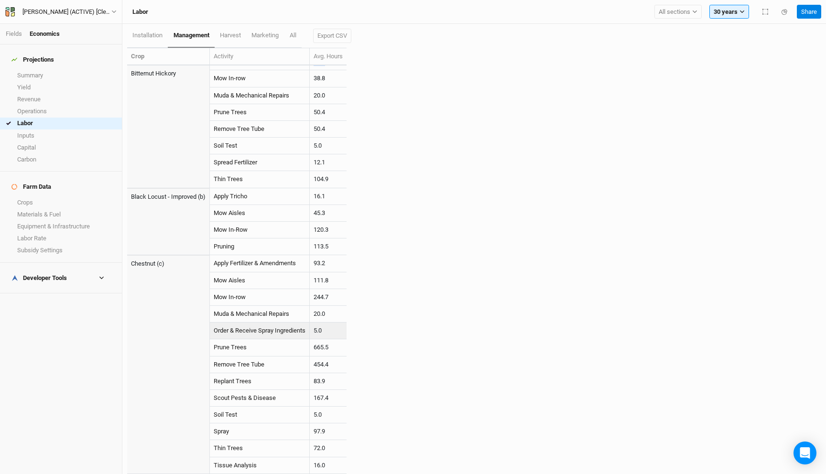
scroll to position [30, 0]
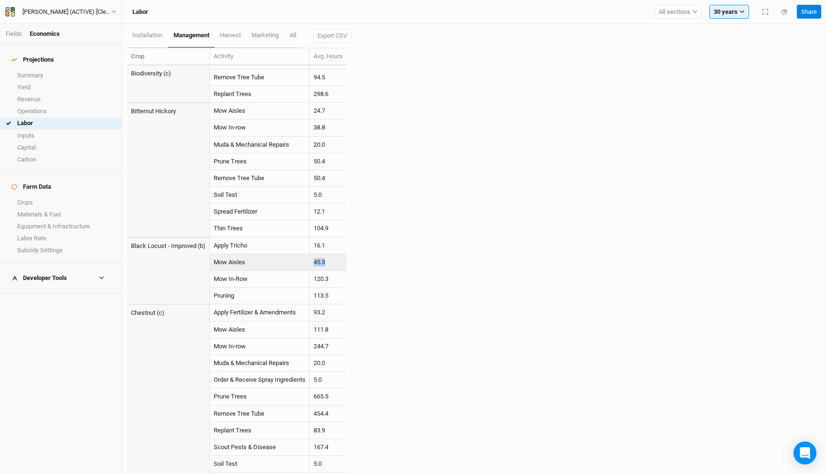
drag, startPoint x: 333, startPoint y: 262, endPoint x: 305, endPoint y: 262, distance: 28.7
click at [305, 262] on tr "Mow Aisles 45.3" at bounding box center [236, 262] width 219 height 17
copy tr "45.3"
click at [12, 35] on link "Fields" at bounding box center [14, 33] width 16 height 7
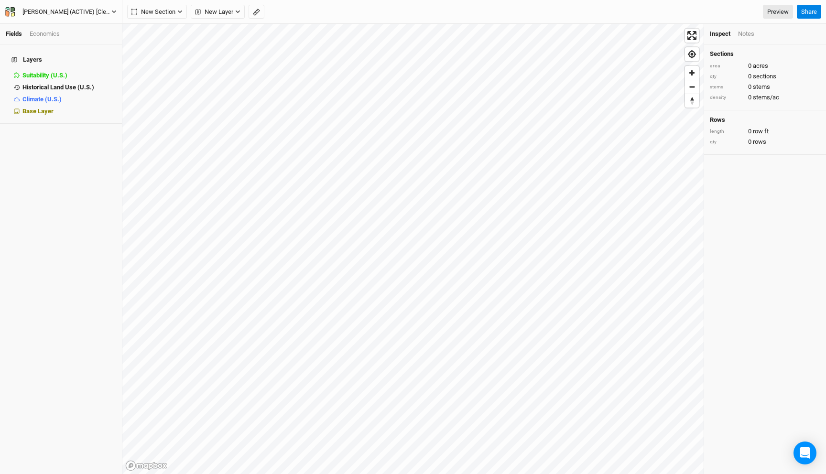
click at [86, 11] on div "Warehime (ACTIVE) [Cleaned up OpEx]" at bounding box center [66, 12] width 89 height 10
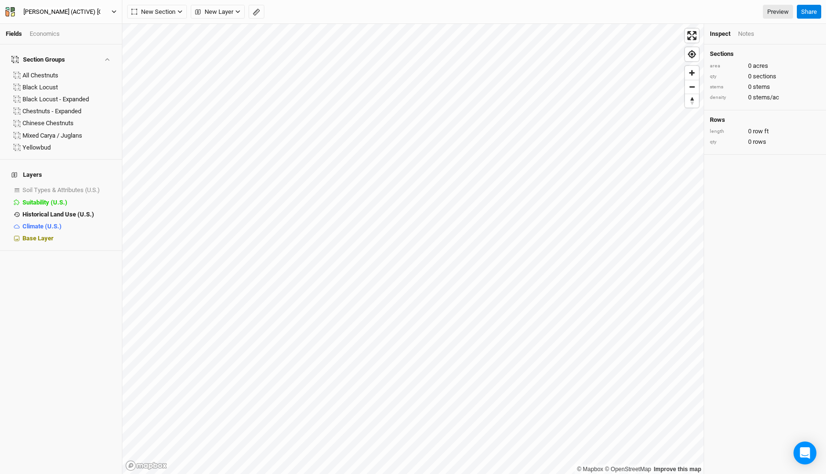
scroll to position [0, 43]
click at [83, 13] on input "Warehime (ACTIVE) [Cleaned up OpEx]" at bounding box center [61, 12] width 79 height 11
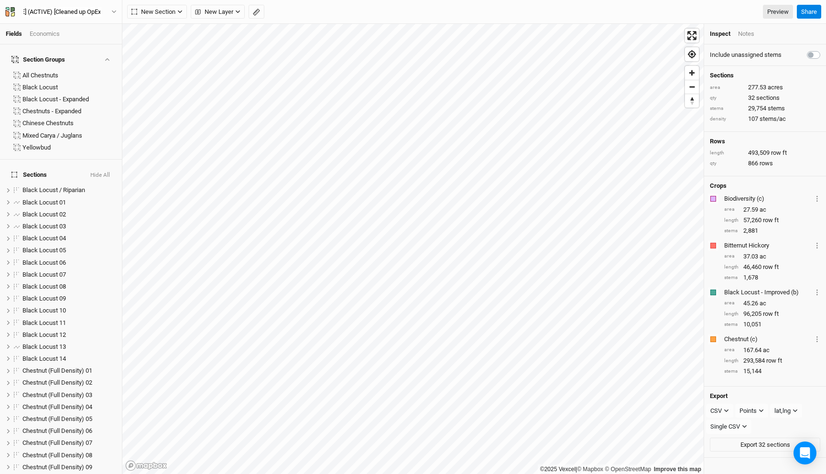
drag, startPoint x: 36, startPoint y: 12, endPoint x: 203, endPoint y: 4, distance: 167.1
click at [203, 4] on div "Fields Economics Section Groups All Chestnuts Black Locust Black Locust - Expan…" at bounding box center [413, 237] width 826 height 474
click at [42, 14] on input "Warehime (ACTIVE) [Cleaned up OpEx]" at bounding box center [61, 12] width 79 height 11
drag, startPoint x: 35, startPoint y: 11, endPoint x: 98, endPoint y: 11, distance: 62.6
click at [98, 11] on button "Warehime (ACTIVE) [Cleaned up OpEx]" at bounding box center [61, 12] width 112 height 11
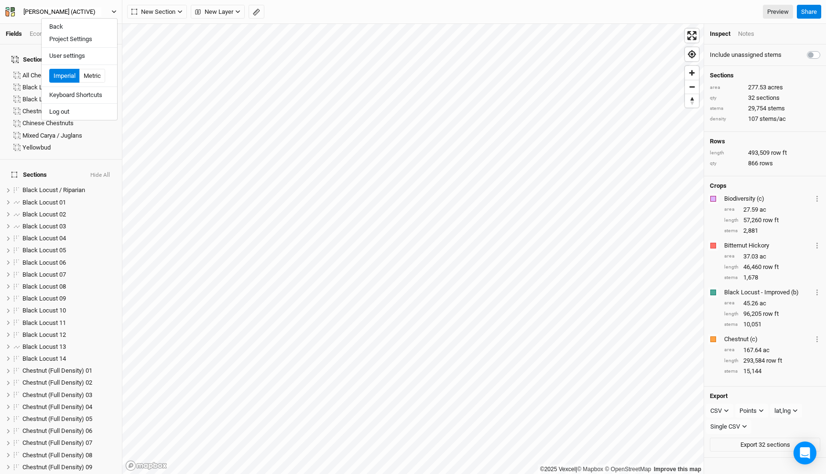
scroll to position [0, 0]
click at [5, 7] on button "Warehime (ACTIVE)" at bounding box center [61, 12] width 112 height 11
click at [5, 7] on button "Warehime (ACTIVE) -" at bounding box center [61, 12] width 112 height 11
type input "[PERSON_NAME] (ACTIVE) - 9-15"
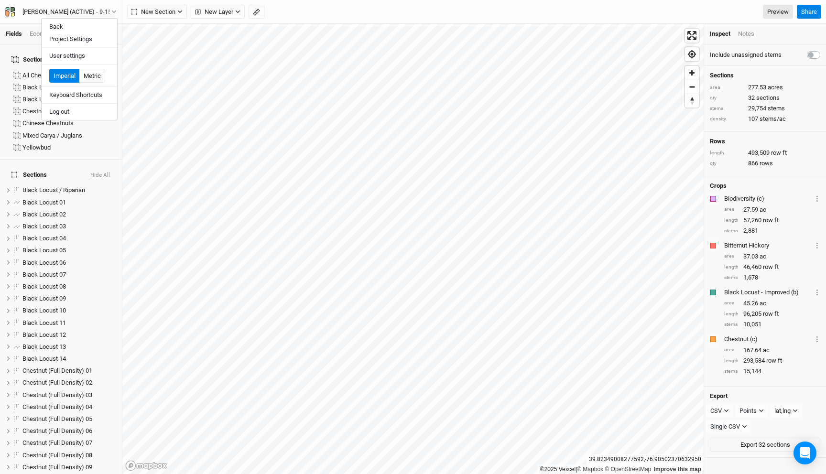
click at [481, 12] on div "New Section Grid Line Keyline Beta Upload New Layer Custom Contours Ridges Vall…" at bounding box center [460, 12] width 666 height 14
click at [74, 18] on div "Warehime (ACTIVE) - 9-15 Back Project Settings User settings Imperial Metric Ke…" at bounding box center [61, 12] width 122 height 24
click at [78, 12] on div "[PERSON_NAME] (ACTIVE) - 9-15" at bounding box center [66, 12] width 89 height 10
click at [76, 36] on button "Project Settings" at bounding box center [80, 39] width 76 height 12
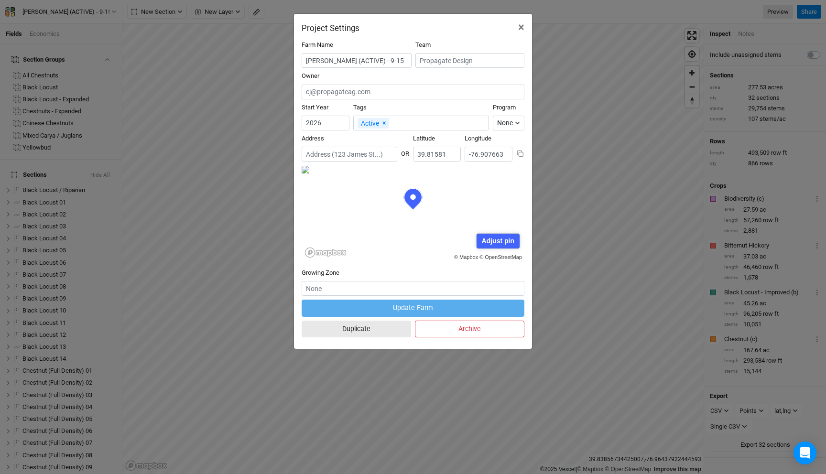
scroll to position [48, 111]
drag, startPoint x: 391, startPoint y: 193, endPoint x: 495, endPoint y: 239, distance: 113.5
click at [495, 239] on div "© Mapbox © OpenStreetMap Adjust pin Save Cancel" at bounding box center [413, 213] width 223 height 96
click at [495, 239] on div "Adjust pin" at bounding box center [498, 241] width 43 height 15
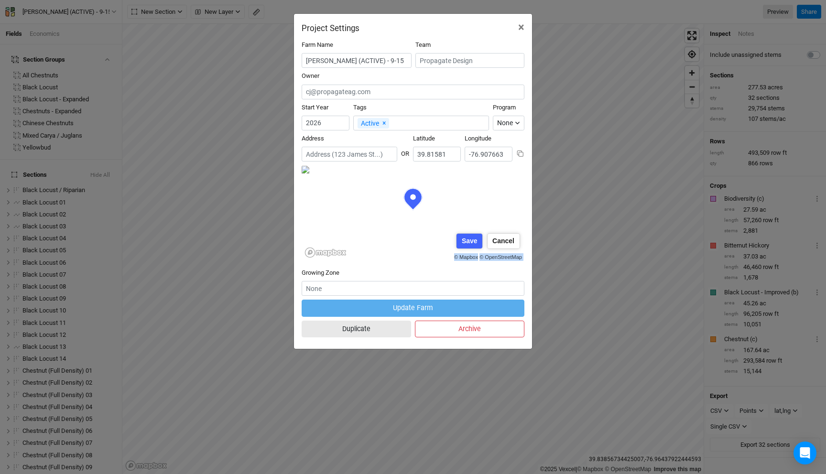
click at [529, 303] on div "Farm Name Warehime (ACTIVE) - 9-15 Team Owner Start Year 2026 Tags Active × Rem…" at bounding box center [413, 191] width 238 height 316
click at [468, 236] on div "Save" at bounding box center [470, 241] width 26 height 15
type input "39.816637"
type input "-76.910166"
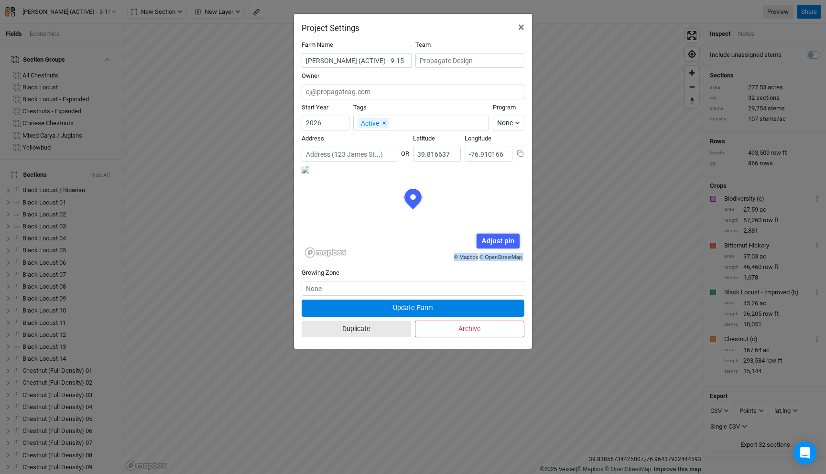
click at [499, 246] on div "Adjust pin" at bounding box center [498, 241] width 43 height 15
click at [523, 320] on form "Farm Name Warehime (ACTIVE) - 9-15 Team Owner Start Year 2026 Tags Active × Rem…" at bounding box center [413, 191] width 223 height 301
click at [469, 243] on div "Save" at bounding box center [470, 241] width 26 height 15
type input "39.817461"
type input "-76.912665"
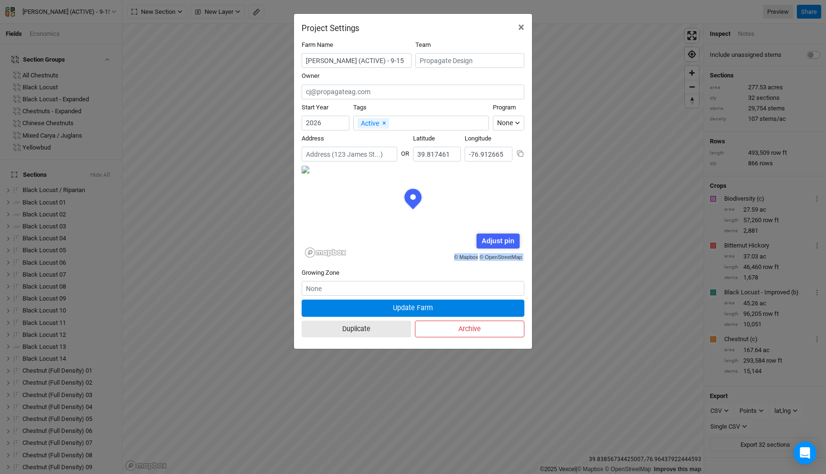
click at [493, 241] on div "Adjust pin" at bounding box center [498, 241] width 43 height 15
click at [540, 328] on div "Project Settings × Farm Name Warehime (ACTIVE) - 9-15 Team Owner Start Year 202…" at bounding box center [413, 237] width 826 height 474
click at [466, 234] on div "Save" at bounding box center [470, 241] width 26 height 15
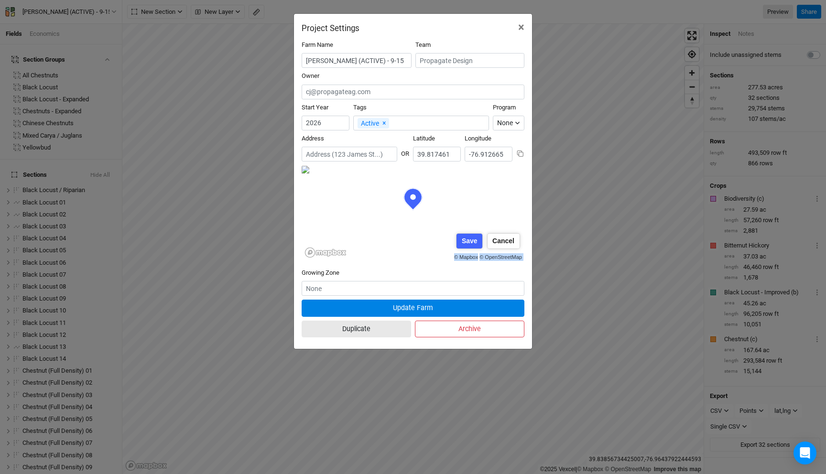
type input "39.818285"
type input "-76.915165"
click at [492, 236] on div "Adjust pin" at bounding box center [498, 241] width 43 height 15
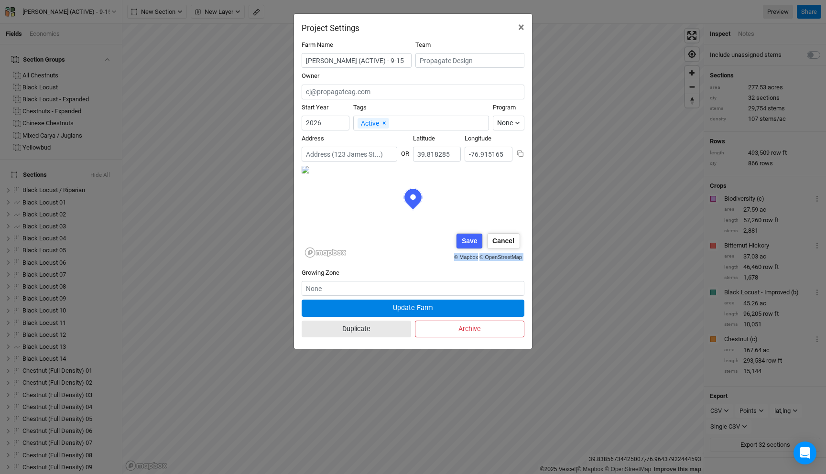
click at [494, 333] on form "Farm Name Warehime (ACTIVE) - 9-15 Team Owner Start Year 2026 Tags Active × Rem…" at bounding box center [413, 191] width 223 height 301
click at [471, 244] on div "Save" at bounding box center [470, 241] width 26 height 15
type input "39.819109"
type input "-76.916528"
click at [489, 241] on div "Adjust pin" at bounding box center [498, 241] width 43 height 15
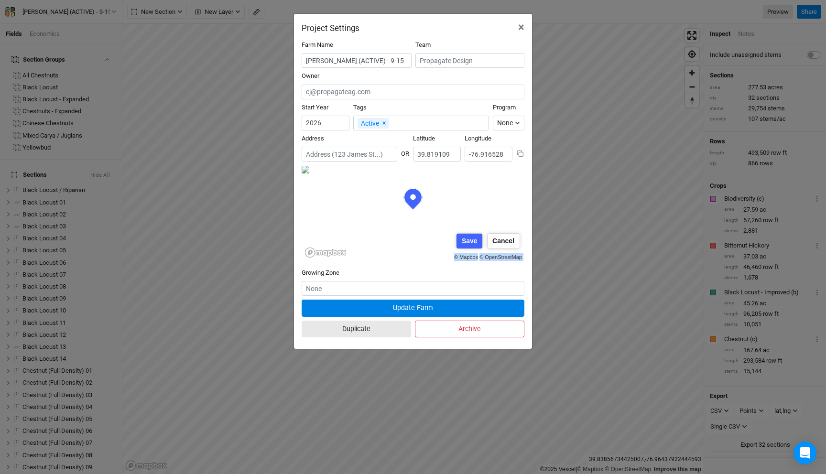
scroll to position [0, 71]
click at [494, 321] on form "Farm Name Warehime (ACTIVE) - 9-15 Team Owner Start Year 2026 Tags Active × Rem…" at bounding box center [413, 191] width 223 height 301
click at [473, 241] on div "Save" at bounding box center [470, 241] width 26 height 15
type input "39.819933"
type input "-76.917429"
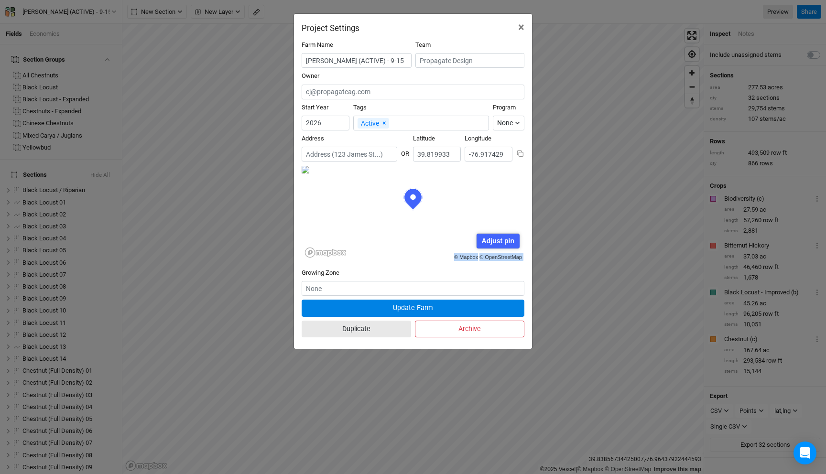
click at [493, 240] on div "Adjust pin" at bounding box center [498, 241] width 43 height 15
click at [512, 340] on form "Farm Name Warehime (ACTIVE) - 9-15 Team Owner Start Year 2026 Tags Active × Rem…" at bounding box center [413, 191] width 223 height 301
click at [588, 416] on div "Project Settings × Farm Name Warehime (ACTIVE) - 9-15 Team Owner Start Year 202…" at bounding box center [413, 237] width 826 height 474
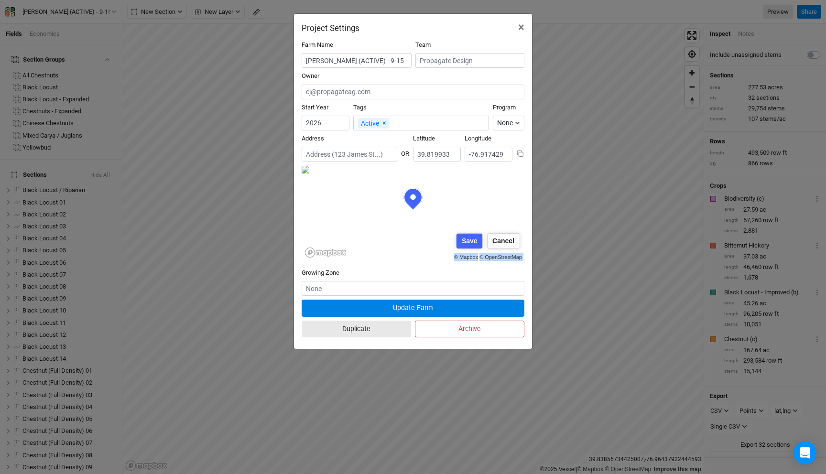
click at [473, 243] on div "Save" at bounding box center [470, 241] width 26 height 15
type input "39.820757"
type input "-76.919929"
click at [495, 246] on div "Adjust pin" at bounding box center [498, 241] width 43 height 15
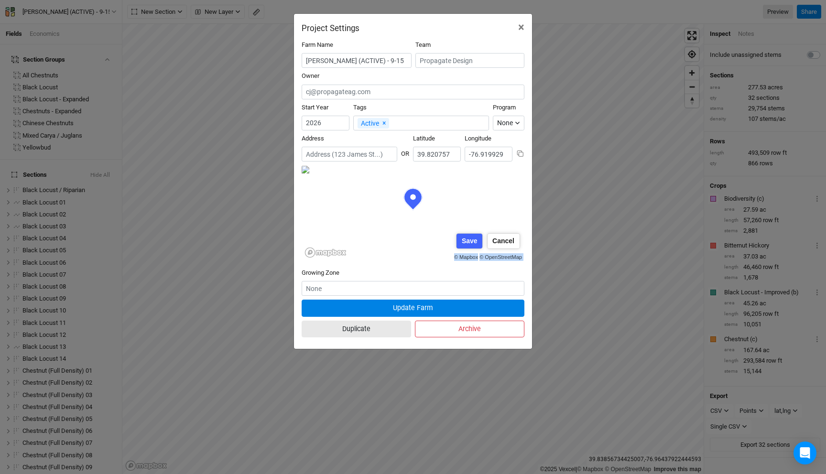
click at [448, 338] on form "Farm Name Warehime (ACTIVE) - 9-15 Team Owner Start Year 2026 Tags Active × Rem…" at bounding box center [413, 191] width 223 height 301
click at [473, 243] on div "Save" at bounding box center [470, 241] width 26 height 15
type input "39.821582"
type input "-76.919403"
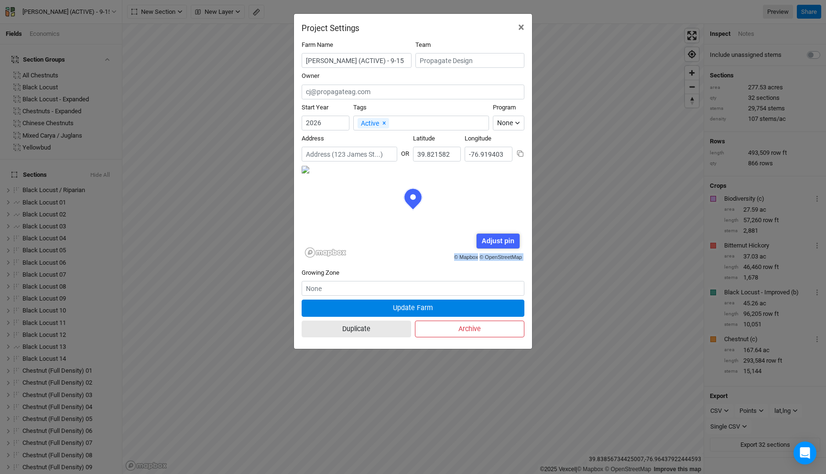
scroll to position [48, 111]
click at [494, 241] on div "Adjust pin" at bounding box center [498, 241] width 43 height 15
click at [478, 310] on form "Farm Name Warehime (ACTIVE) - 9-15 Team Owner Start Year 2026 Tags Active × Rem…" at bounding box center [413, 191] width 223 height 301
click at [474, 246] on div "Save" at bounding box center [470, 241] width 26 height 15
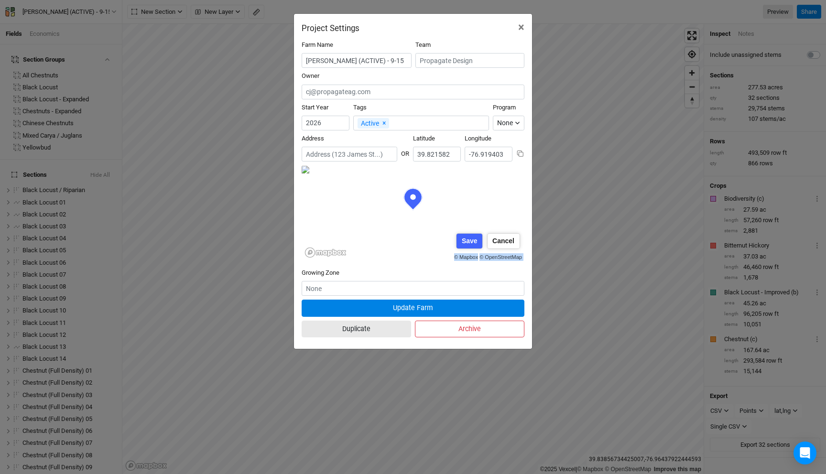
type input "39.822406"
type input "-76.91965"
click at [503, 247] on div "Adjust pin" at bounding box center [498, 241] width 43 height 15
click at [470, 319] on form "Farm Name Warehime (ACTIVE) - 9-15 Team Owner Start Year 2026 Tags Active × Rem…" at bounding box center [413, 191] width 223 height 301
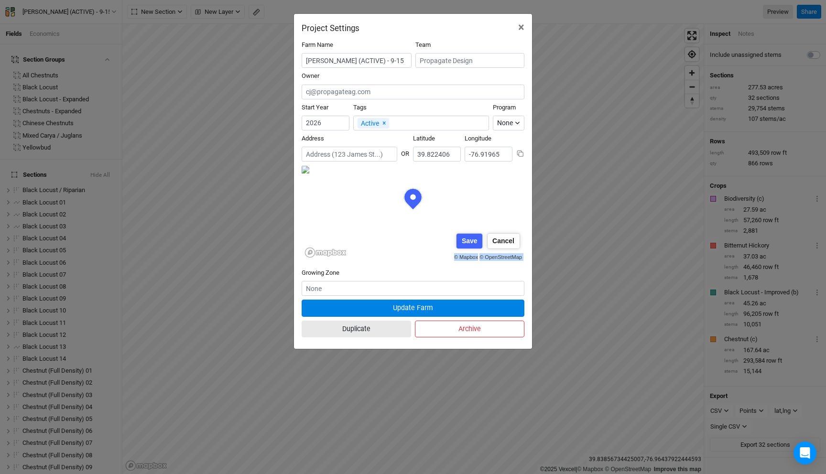
scroll to position [1, 111]
click at [468, 240] on div "Save" at bounding box center [470, 241] width 26 height 15
click at [494, 241] on div "Adjust pin" at bounding box center [498, 241] width 43 height 15
click at [469, 294] on form "Farm Name Warehime (ACTIVE) - 9-15 Team Owner Start Year 2026 Tags Active × Rem…" at bounding box center [413, 191] width 223 height 301
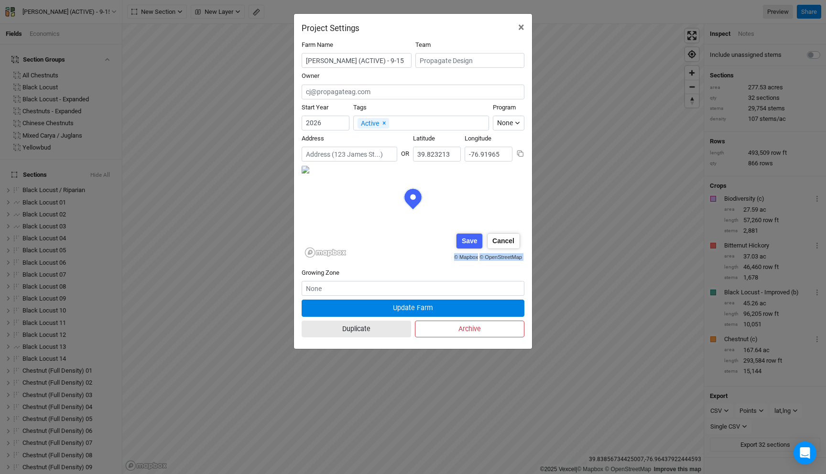
click at [474, 242] on div "Save" at bounding box center [470, 241] width 26 height 15
type input "39.824037"
type input "-76.919972"
click at [497, 242] on div "Adjust pin" at bounding box center [498, 241] width 43 height 15
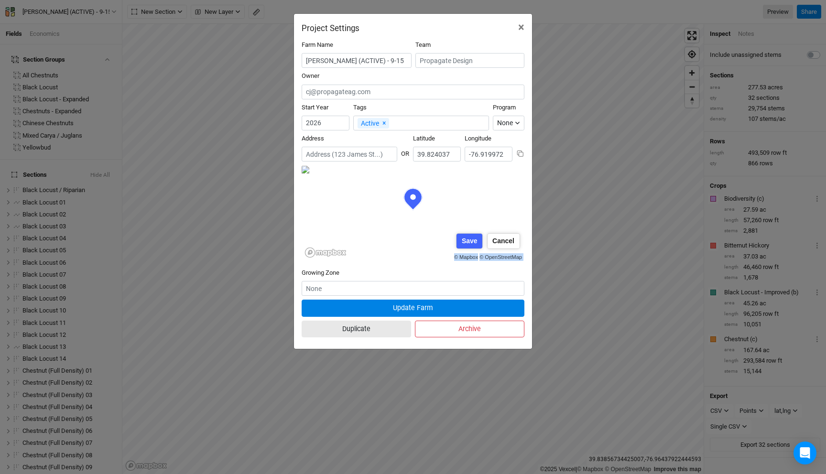
click at [535, 252] on div "Project Settings × Farm Name Warehime (ACTIVE) - 9-15 Team Owner Start Year 202…" at bounding box center [413, 237] width 826 height 474
click at [467, 238] on div "Save" at bounding box center [470, 241] width 26 height 15
type input "39.824861"
type input "-76.922032"
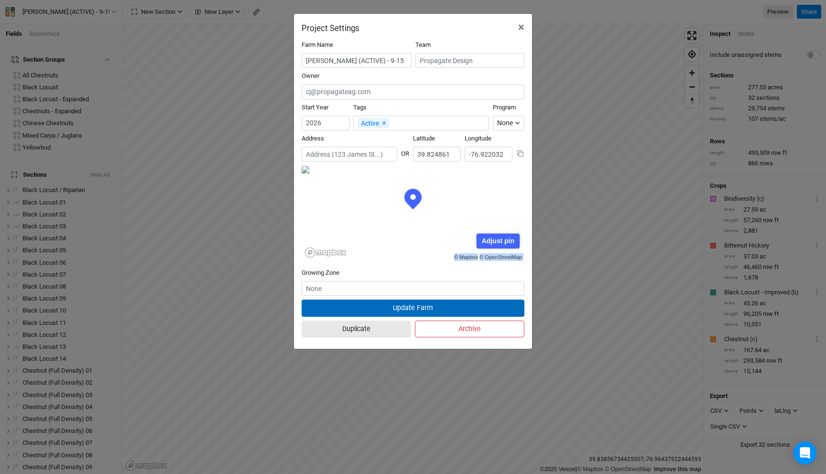
scroll to position [0, 0]
click at [413, 307] on button "Update Farm" at bounding box center [413, 308] width 223 height 17
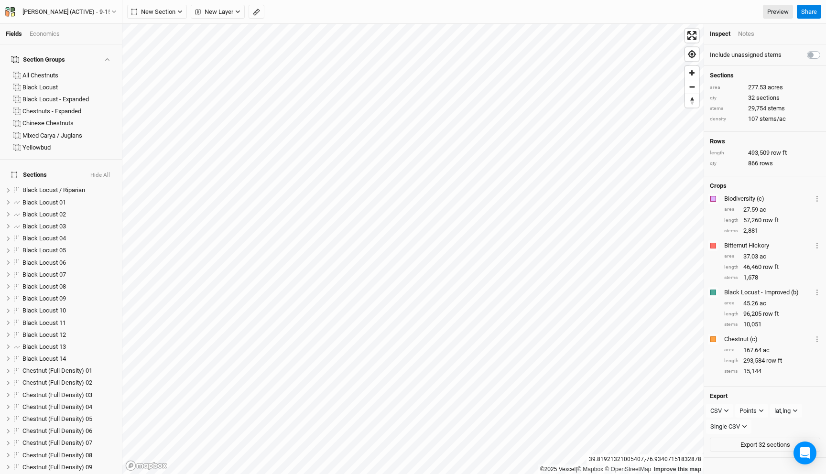
click at [562, 474] on div "©2025 Vexcel | © Mapbox © OpenStreetMap Improve this map" at bounding box center [412, 249] width 581 height 450
click at [613, 459] on div "39.81929146820991 , -76.93374192737596" at bounding box center [645, 460] width 117 height 10
copy div "39.81929146820991 , -76.93374192737596"
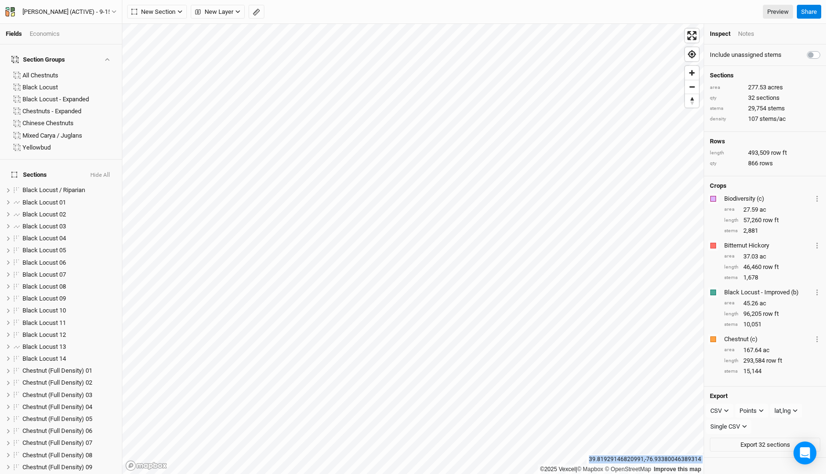
click at [623, 456] on div "39.81929146820991 , -76.93380046389314" at bounding box center [645, 460] width 117 height 10
drag, startPoint x: 646, startPoint y: 459, endPoint x: 594, endPoint y: 459, distance: 51.6
click at [594, 460] on div "39.81927648153356 , -76.93395222523534" at bounding box center [645, 460] width 117 height 10
drag, startPoint x: 594, startPoint y: 459, endPoint x: 611, endPoint y: 459, distance: 16.7
click at [611, 459] on div "39.81927648153356 , -76.93395222523534" at bounding box center [645, 460] width 117 height 10
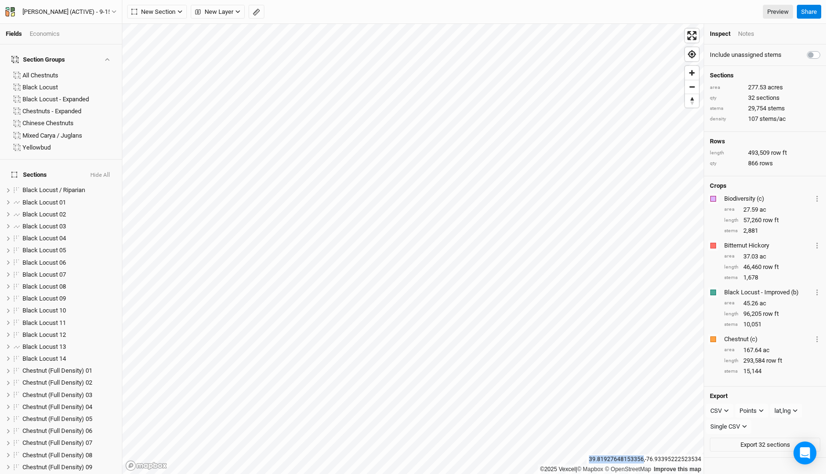
drag, startPoint x: 645, startPoint y: 459, endPoint x: 591, endPoint y: 461, distance: 54.0
click at [591, 461] on div "39.81927648153356 , -76.93395222523534" at bounding box center [645, 460] width 117 height 10
copy div "39.81927648153356"
click at [94, 15] on div "[PERSON_NAME] (ACTIVE) - 9-15" at bounding box center [67, 12] width 104 height 10
click at [84, 36] on button "Project Settings" at bounding box center [80, 39] width 76 height 12
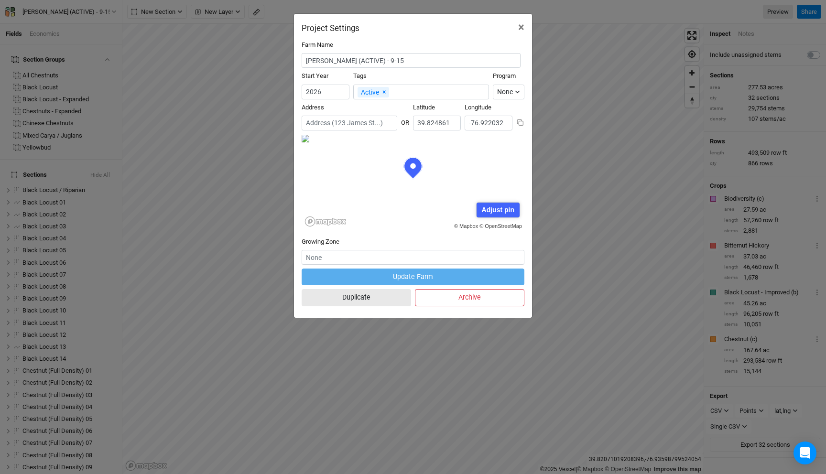
scroll to position [48, 111]
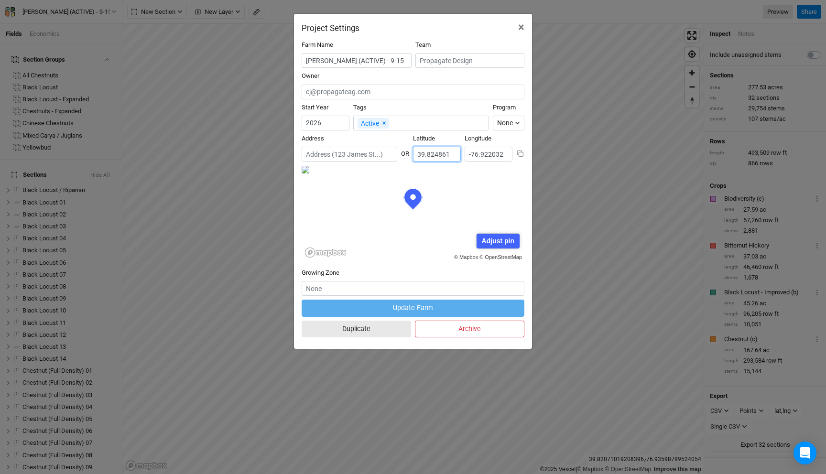
click at [435, 157] on input "39.824861" at bounding box center [437, 154] width 48 height 15
paste input "1927648153356"
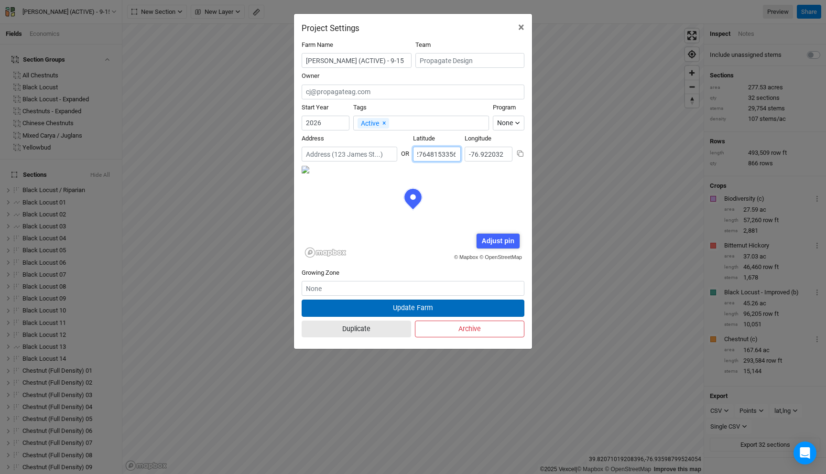
type input "39.81927648153356"
click at [442, 311] on button "Update Farm" at bounding box center [413, 308] width 223 height 17
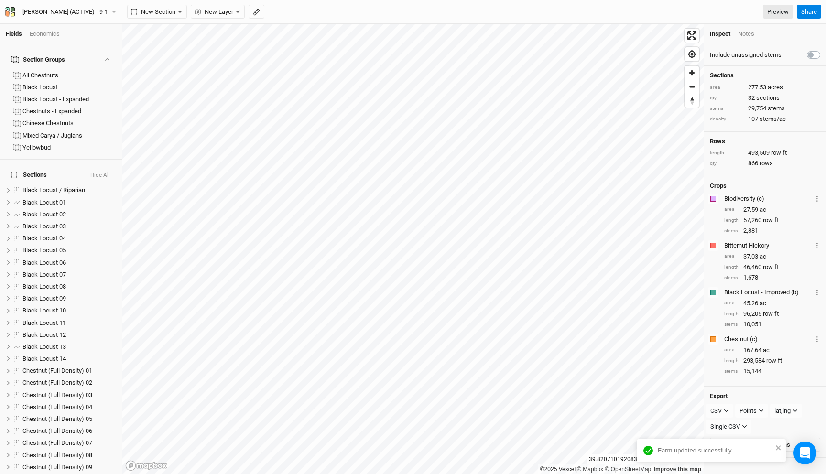
click at [775, 448] on div "Farm updated successfully" at bounding box center [708, 450] width 135 height 15
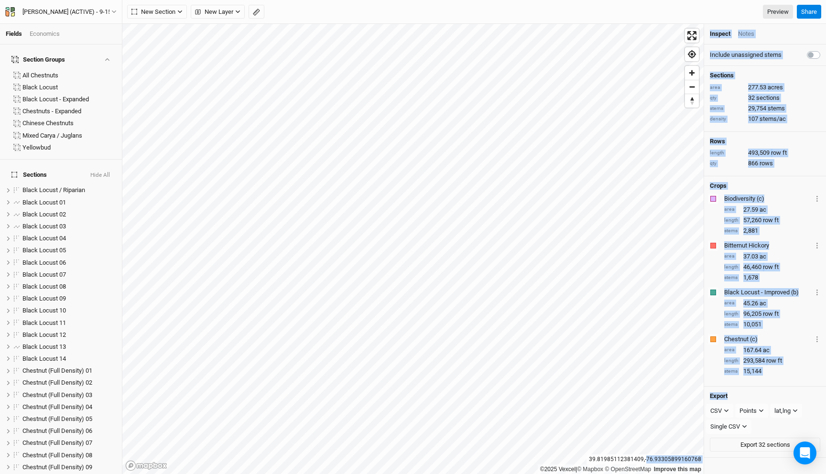
drag, startPoint x: 647, startPoint y: 459, endPoint x: 716, endPoint y: 459, distance: 68.8
click at [716, 459] on div "©2025 Vexcel | © Mapbox © OpenStreetMap Improve this map 39.81985112381409 , -7…" at bounding box center [474, 249] width 704 height 450
click at [681, 458] on div "39.81985112381409 , -76.93305899160768" at bounding box center [645, 460] width 117 height 10
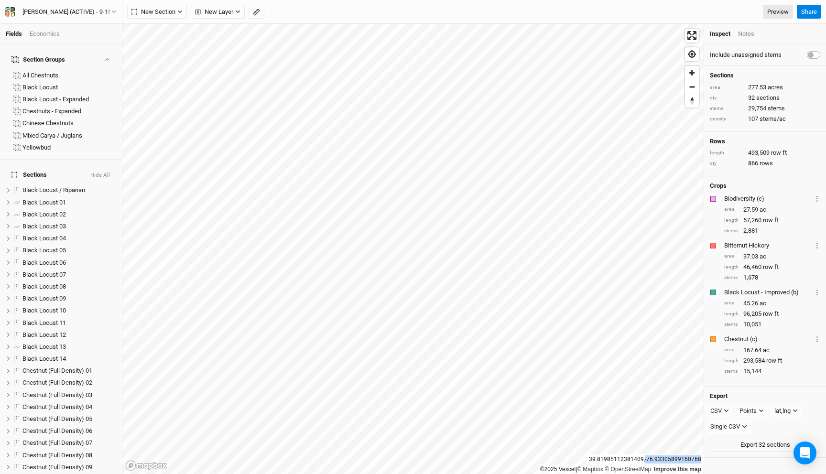
drag, startPoint x: 647, startPoint y: 459, endPoint x: 701, endPoint y: 459, distance: 54.5
click at [701, 459] on div "39.81985112381409 , -76.93305899160768" at bounding box center [645, 460] width 117 height 10
copy div "-76.93305899160768"
click at [86, 14] on div "[PERSON_NAME] (ACTIVE) - 9-15" at bounding box center [66, 12] width 89 height 10
click at [82, 42] on button "Project Settings" at bounding box center [80, 39] width 76 height 12
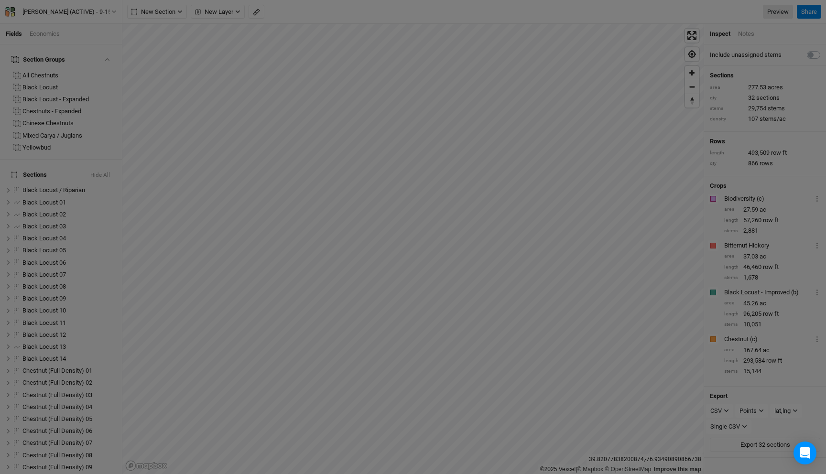
scroll to position [48, 111]
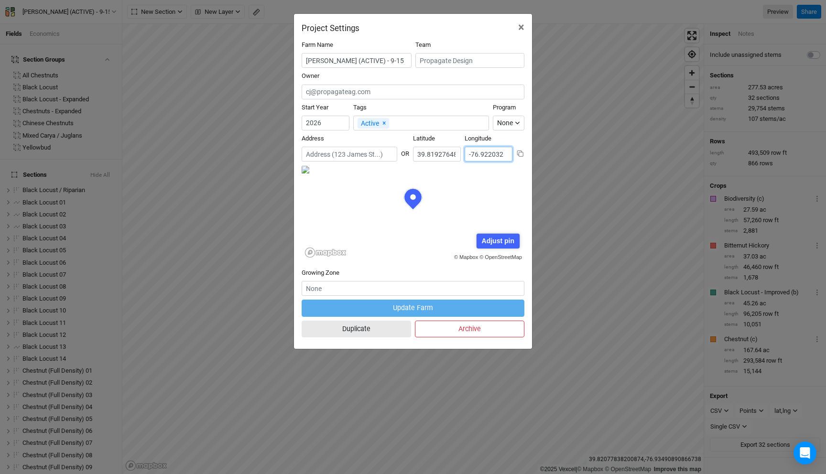
click at [479, 153] on input "-76.922032" at bounding box center [489, 154] width 48 height 15
paste input "3305899160768"
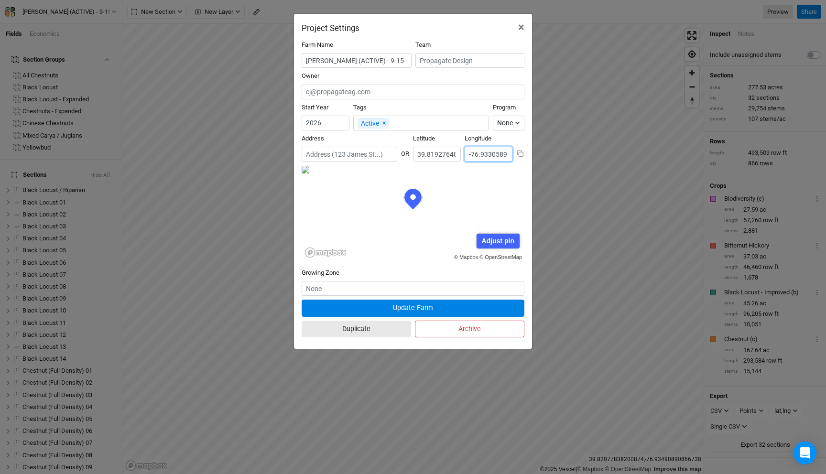
scroll to position [0, 25]
type input "-76.93305899160768"
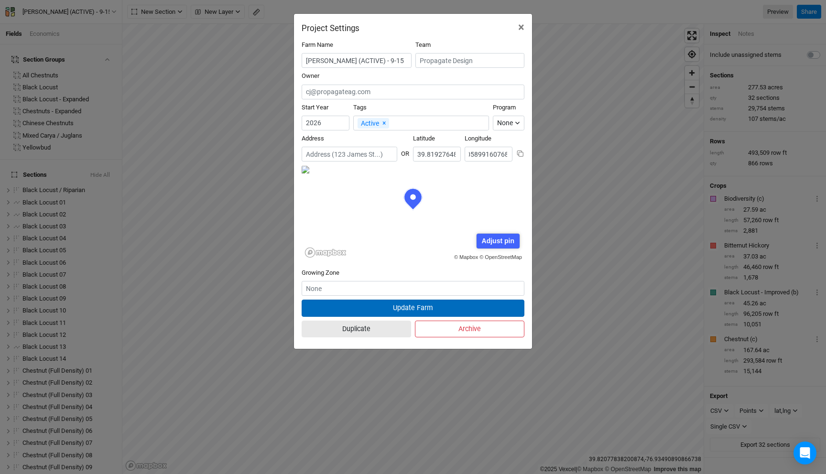
click at [455, 310] on button "Update Farm" at bounding box center [413, 308] width 223 height 17
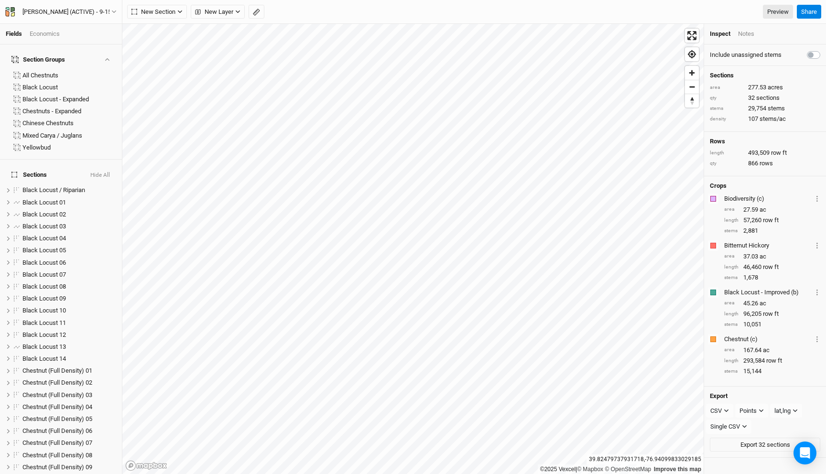
click at [43, 32] on div "Economics" at bounding box center [45, 34] width 30 height 9
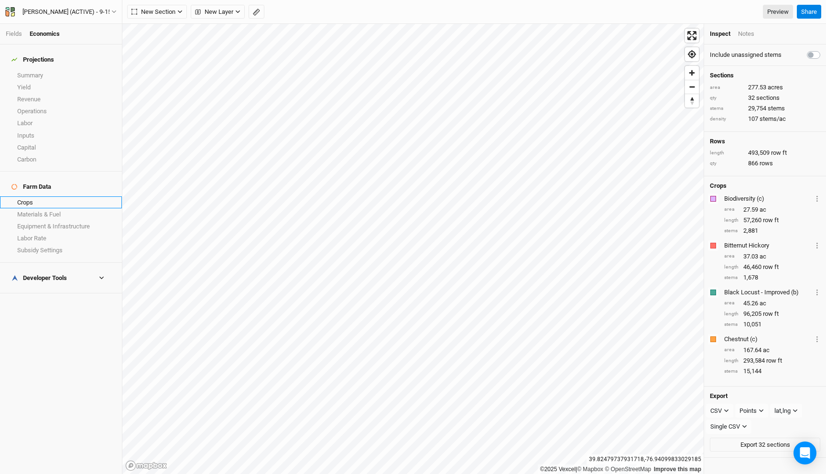
click at [38, 197] on link "Crops" at bounding box center [61, 203] width 122 height 12
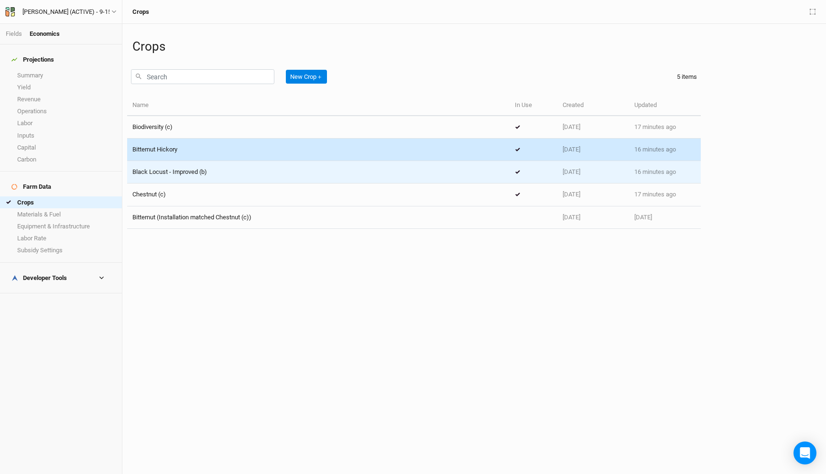
click at [203, 173] on span "Black Locust - Improved (b)" at bounding box center [169, 171] width 75 height 7
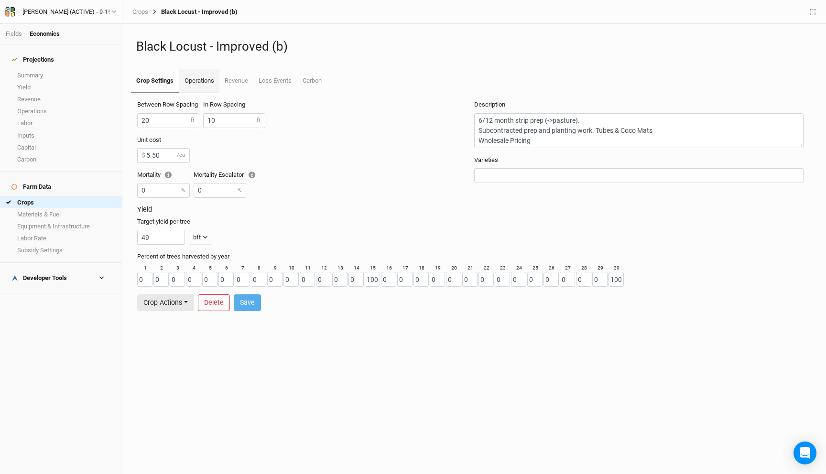
click at [197, 82] on link "Operations" at bounding box center [199, 81] width 40 height 24
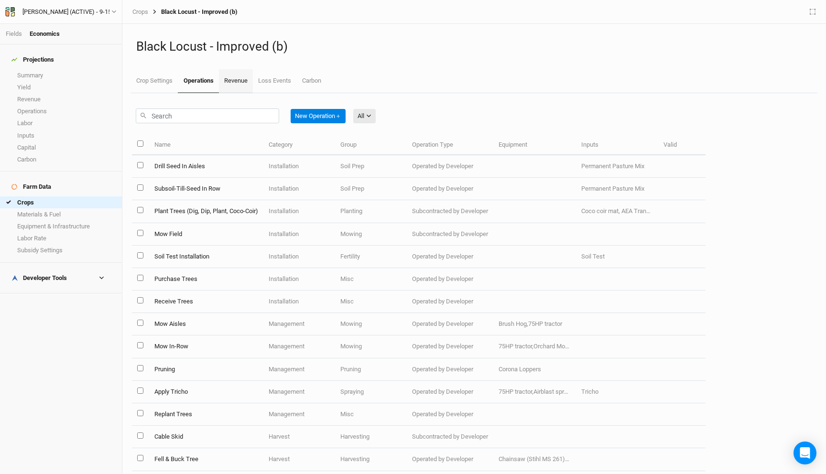
click at [230, 80] on link "Revenue" at bounding box center [236, 81] width 34 height 24
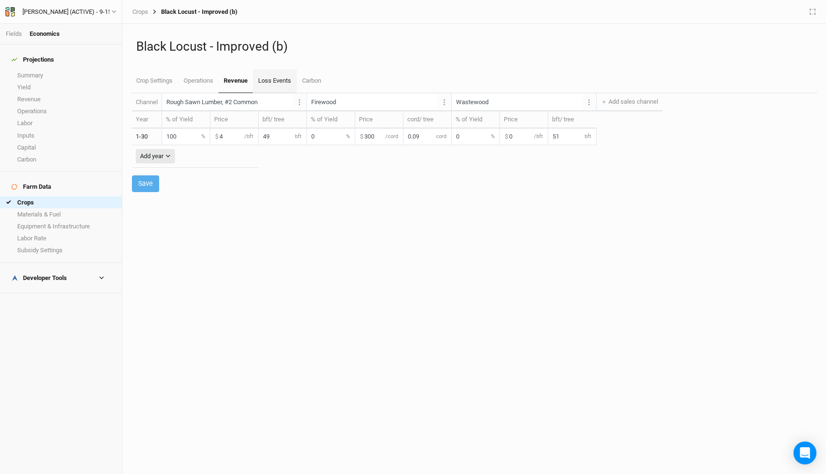
click at [278, 78] on link "Loss Events" at bounding box center [275, 81] width 44 height 24
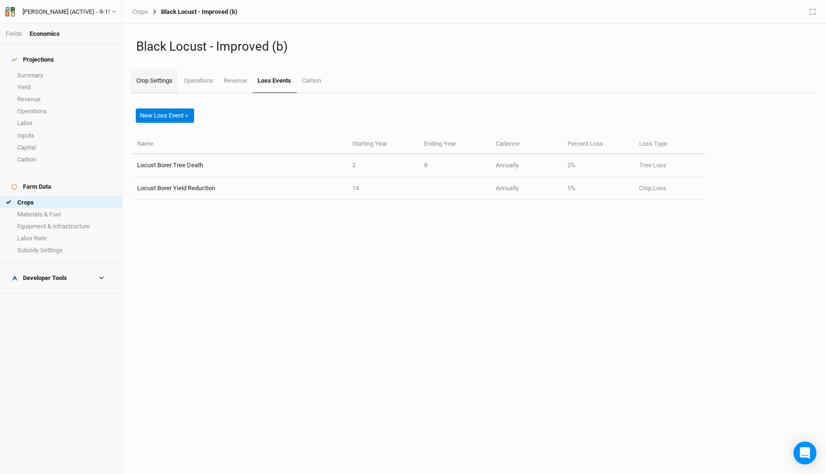
click at [166, 78] on link "Crop Settings" at bounding box center [154, 81] width 47 height 24
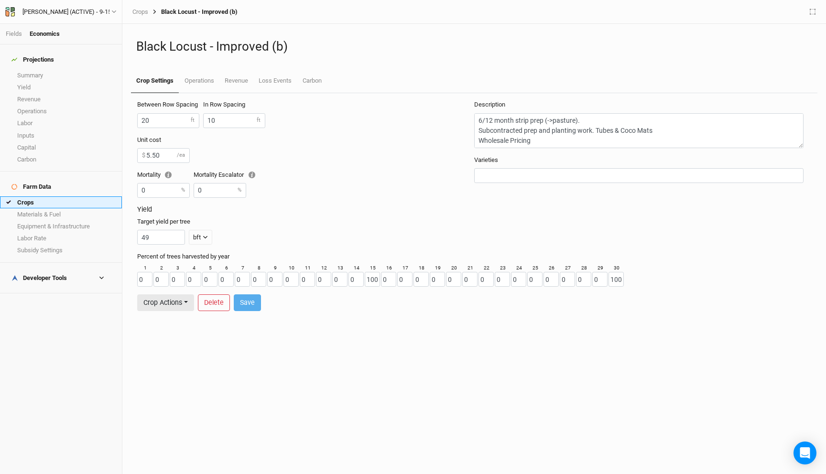
click at [46, 197] on link "Crops" at bounding box center [61, 203] width 122 height 12
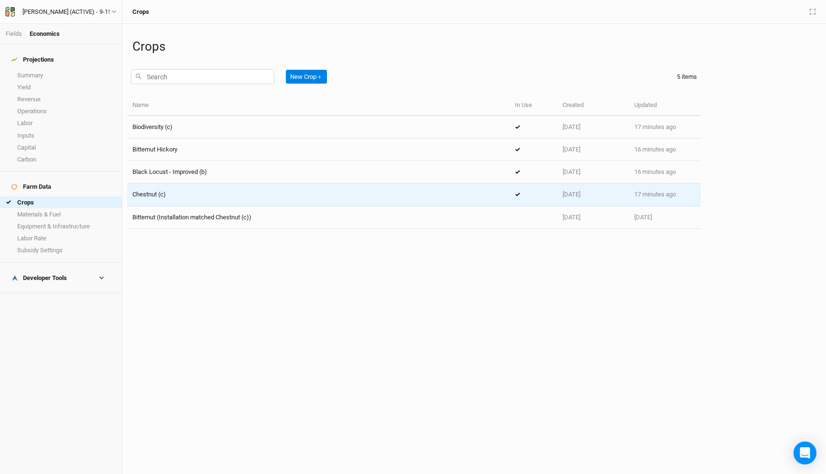
click at [186, 194] on div "Chestnut (c)" at bounding box center [318, 194] width 372 height 9
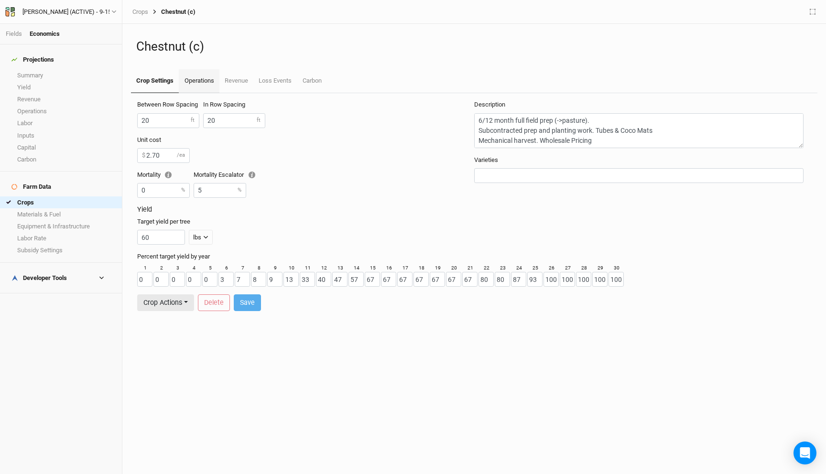
click at [211, 83] on link "Operations" at bounding box center [199, 81] width 40 height 24
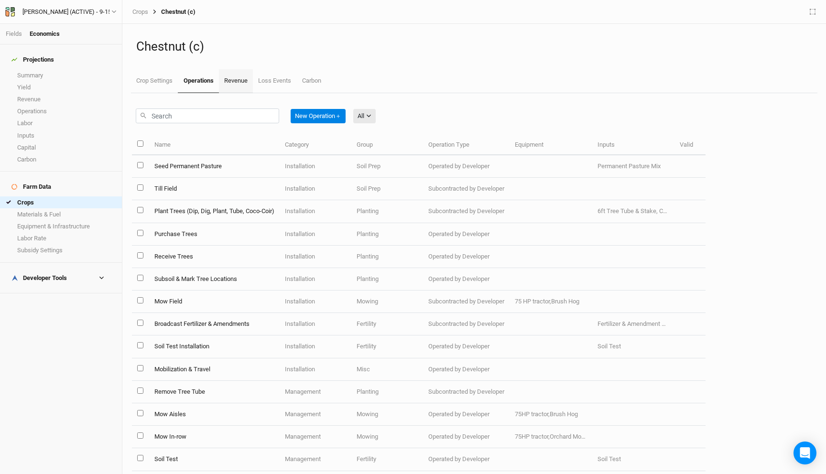
click at [248, 78] on link "Revenue" at bounding box center [236, 81] width 34 height 24
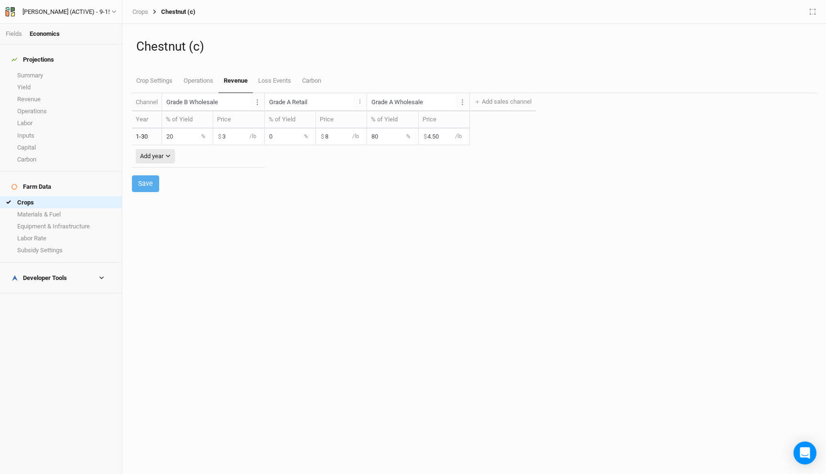
click at [420, 137] on input "4.50" at bounding box center [443, 137] width 48 height 16
type input "4.12"
click at [399, 179] on div "Save" at bounding box center [474, 183] width 685 height 17
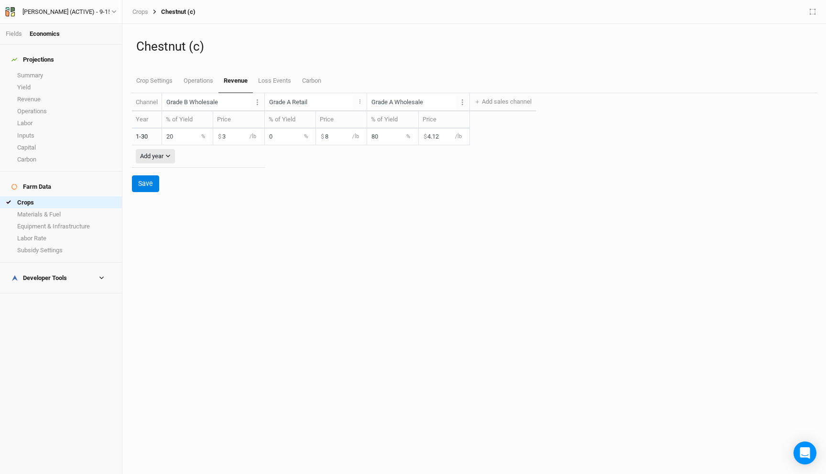
click at [177, 140] on input "20" at bounding box center [186, 137] width 48 height 16
type input "0"
click at [367, 137] on input "80" at bounding box center [391, 137] width 48 height 16
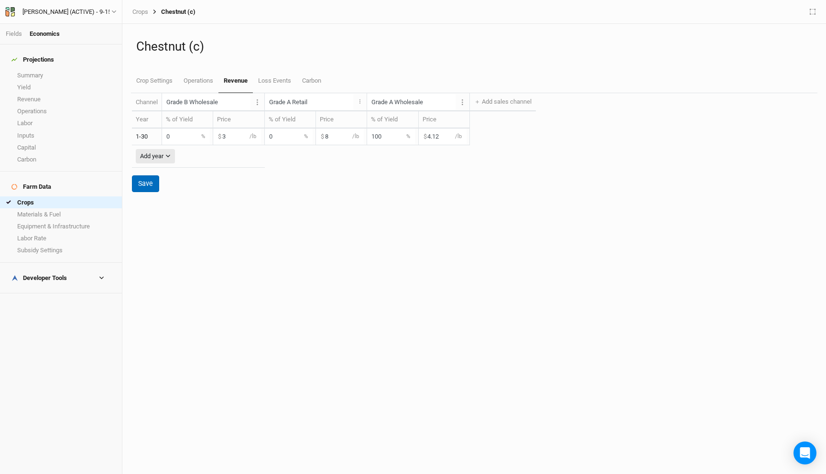
type input "100"
click at [150, 185] on button "Save" at bounding box center [145, 183] width 27 height 17
click at [175, 138] on input "0" at bounding box center [186, 137] width 48 height 16
type input "20"
drag, startPoint x: 368, startPoint y: 139, endPoint x: 352, endPoint y: 139, distance: 16.3
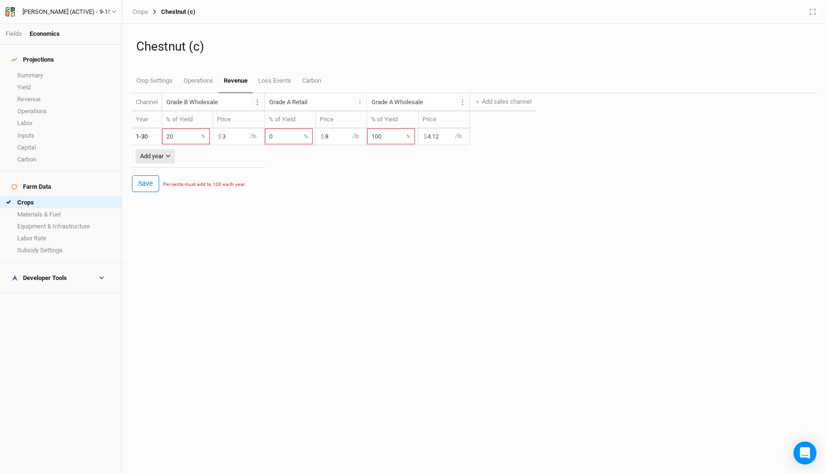
click at [352, 139] on tr "1-30 20 % 3 $ /lb 0 % 8 $ /lb 100 % 4.12 $ /lb" at bounding box center [334, 137] width 404 height 17
click at [389, 134] on input "800" at bounding box center [391, 137] width 48 height 16
type input "80"
click at [144, 187] on button "Save" at bounding box center [145, 183] width 27 height 17
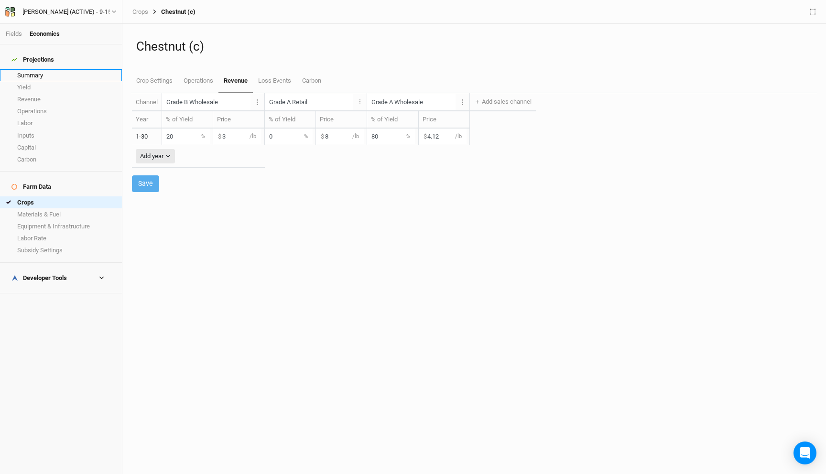
click at [56, 69] on link "Summary" at bounding box center [61, 75] width 122 height 12
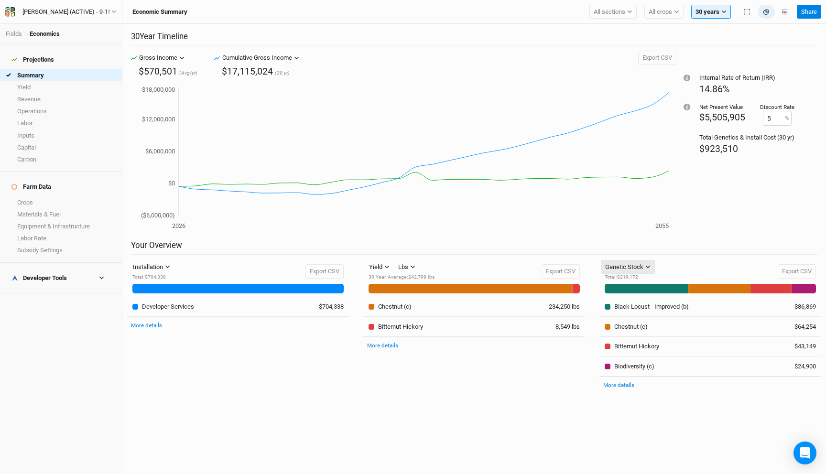
click at [629, 265] on div "Genetic Stock" at bounding box center [624, 267] width 38 height 10
click at [642, 298] on span "Equipment & Infra" at bounding box center [644, 301] width 62 height 11
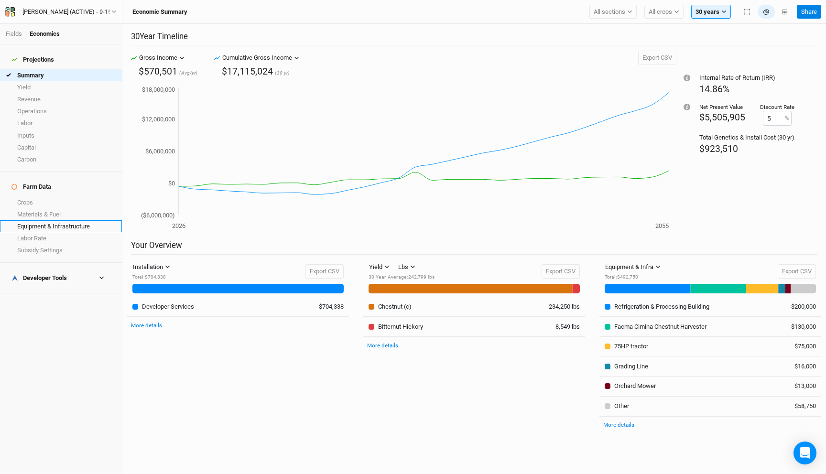
click at [32, 220] on link "Equipment & Infrastructure" at bounding box center [61, 226] width 122 height 12
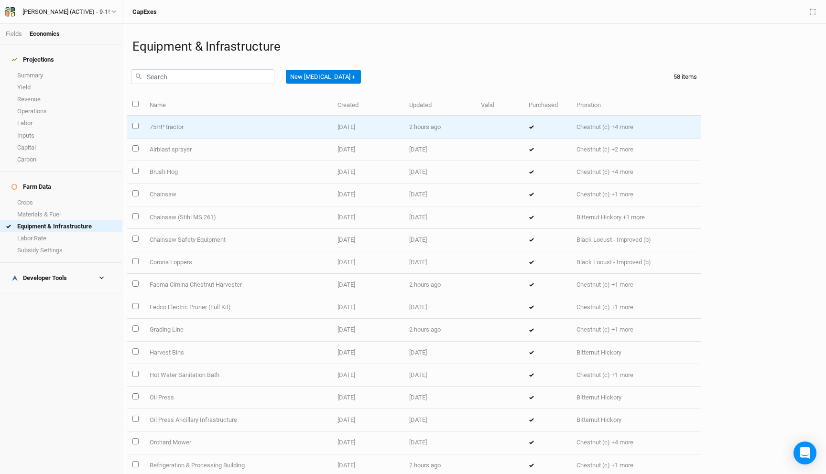
click at [166, 127] on td "75HP tractor" at bounding box center [238, 127] width 188 height 22
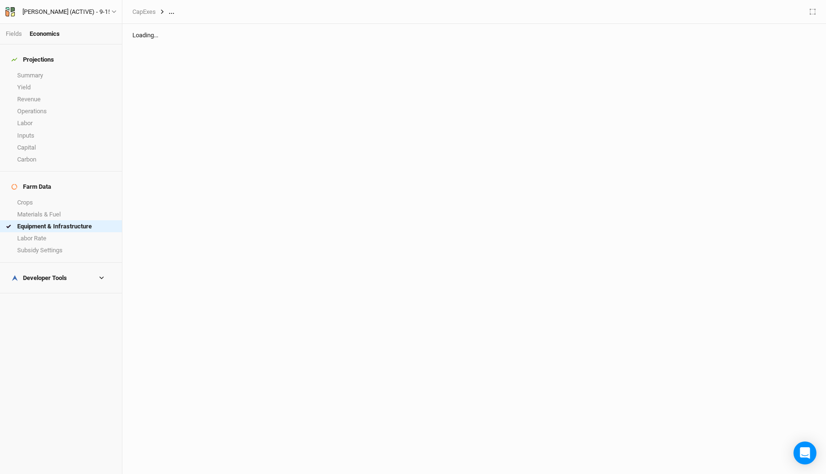
click at [146, 33] on div "Loading..." at bounding box center [474, 35] width 694 height 23
click at [51, 208] on link "Materials & Fuel" at bounding box center [61, 214] width 122 height 12
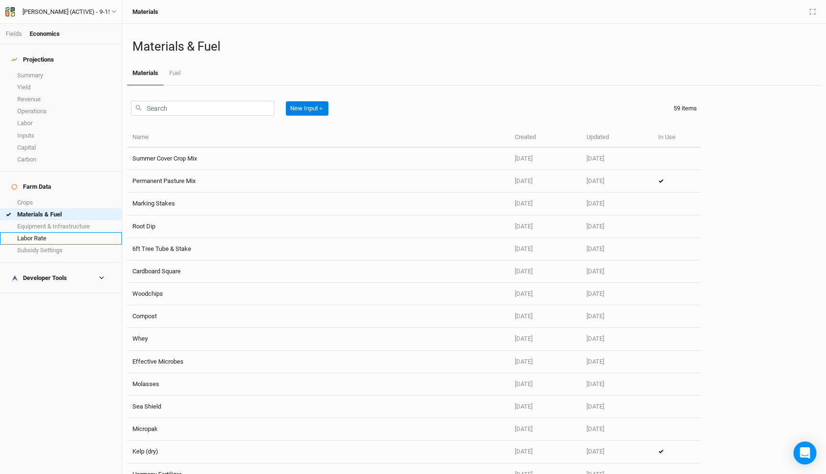
click at [49, 232] on link "Labor Rate" at bounding box center [61, 238] width 122 height 12
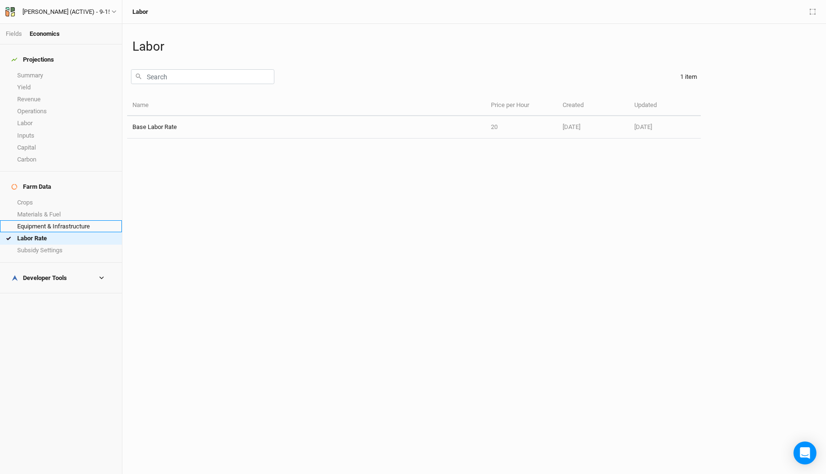
click at [58, 220] on link "Equipment & Infrastructure" at bounding box center [61, 226] width 122 height 12
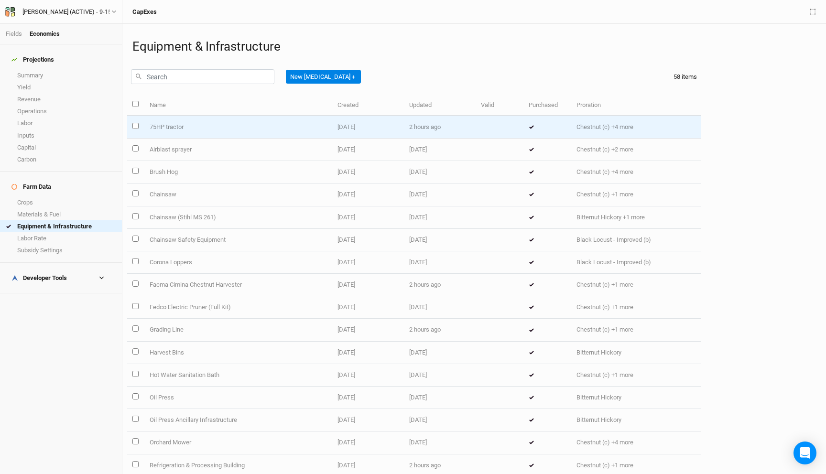
click at [182, 125] on td "75HP tractor" at bounding box center [238, 127] width 188 height 22
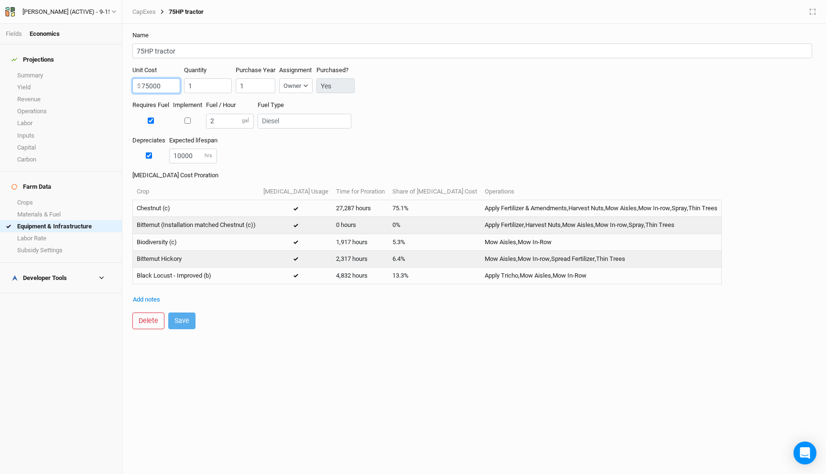
click at [148, 84] on input "75000" at bounding box center [156, 85] width 48 height 15
type input "70000"
click at [182, 315] on button "Save" at bounding box center [181, 321] width 27 height 17
click at [76, 220] on link "Equipment & Infrastructure" at bounding box center [61, 226] width 122 height 12
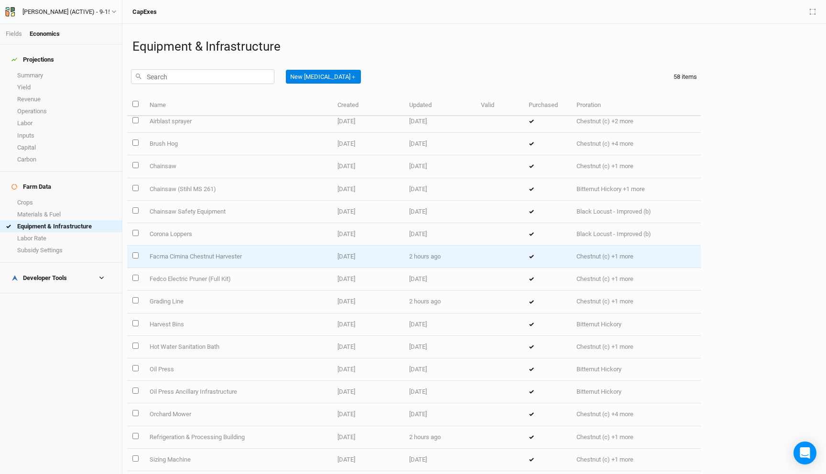
scroll to position [42, 0]
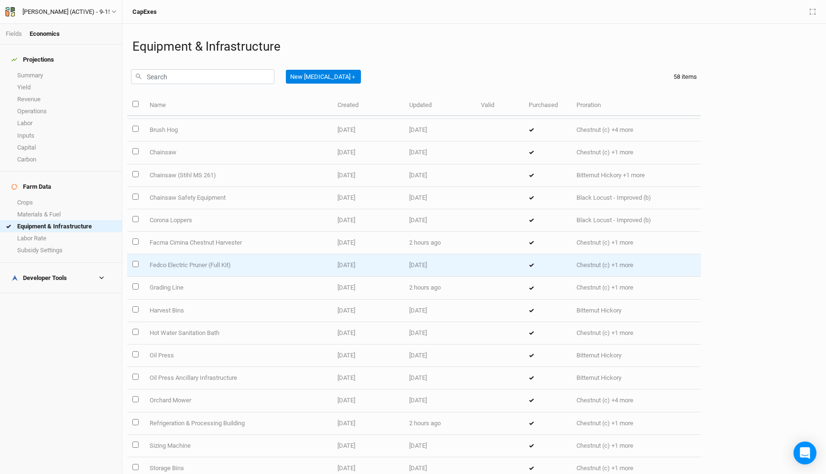
click at [211, 272] on td "Fedco Electric Pruner (Full Kit)" at bounding box center [238, 265] width 188 height 22
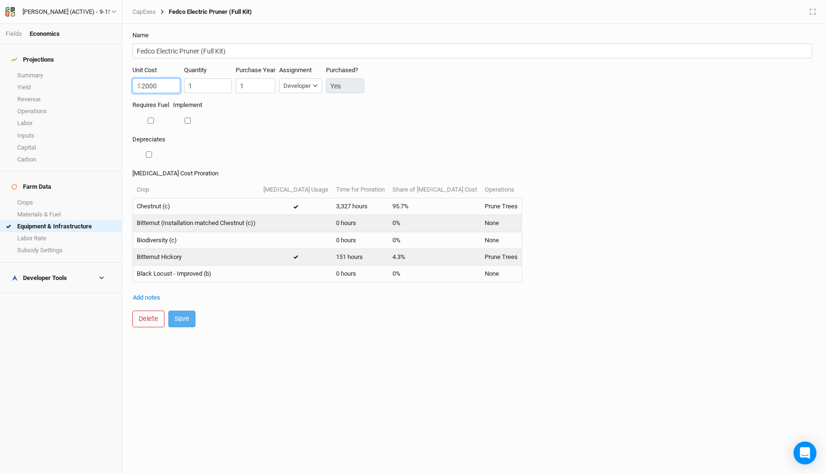
click at [159, 83] on input "2000" at bounding box center [156, 85] width 48 height 15
click at [229, 131] on div "Requires Fuel Implement" at bounding box center [474, 118] width 684 height 34
click at [149, 156] on input "checkbox" at bounding box center [149, 155] width 6 height 6
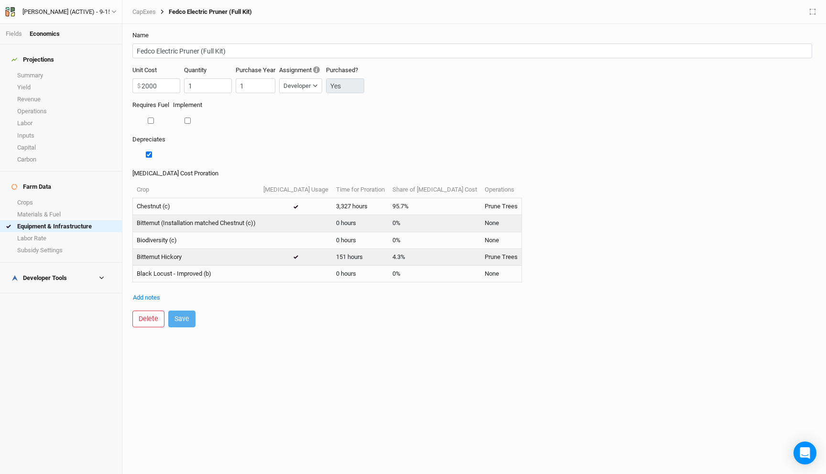
checkbox input "true"
click at [190, 152] on input "number" at bounding box center [193, 155] width 48 height 15
click at [178, 318] on button "Save" at bounding box center [181, 320] width 27 height 17
click at [178, 155] on input "4000" at bounding box center [193, 155] width 48 height 15
type input "2000"
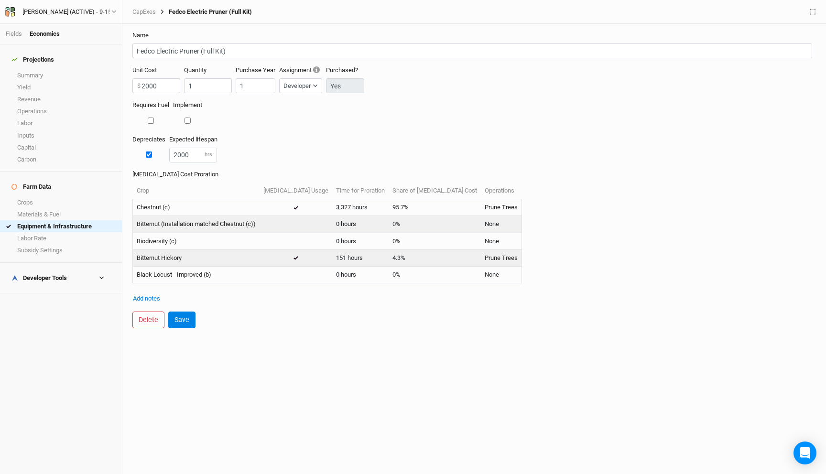
click at [189, 328] on form "Name Fedco Electric Pruner (Full Kit) Unit Cost 2000 $ Quantity 1 Purchase Year…" at bounding box center [474, 180] width 694 height 312
click at [184, 321] on button "Save" at bounding box center [181, 320] width 27 height 17
click at [49, 69] on link "Summary" at bounding box center [61, 75] width 122 height 12
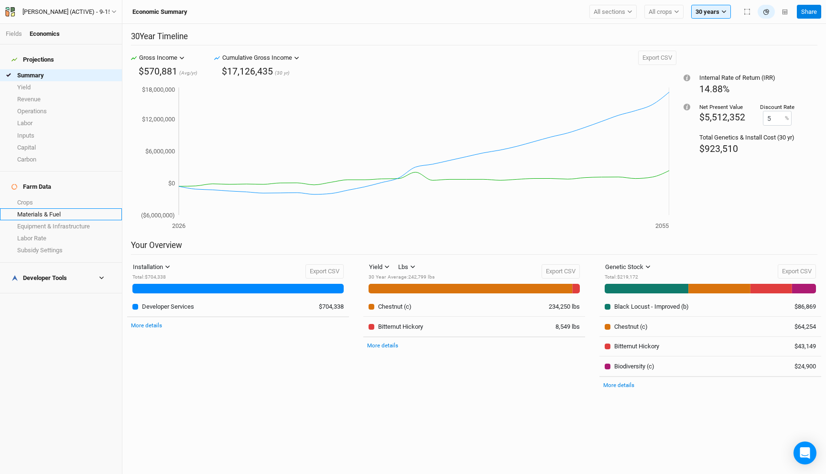
click at [52, 208] on link "Materials & Fuel" at bounding box center [61, 214] width 122 height 12
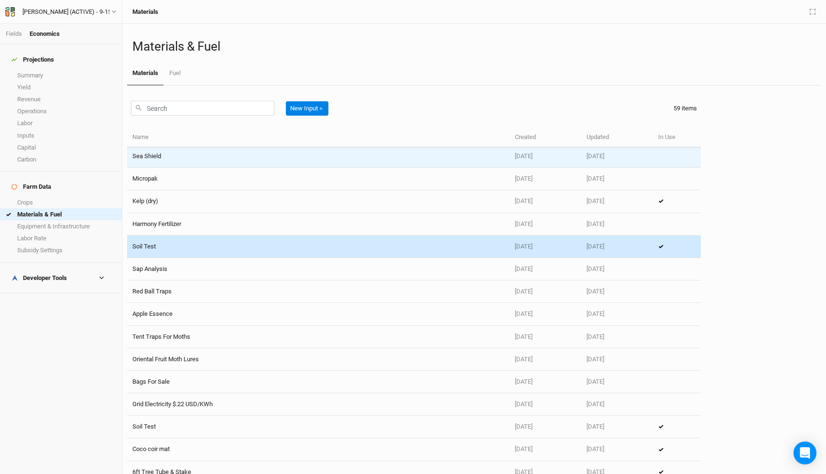
scroll to position [251, 0]
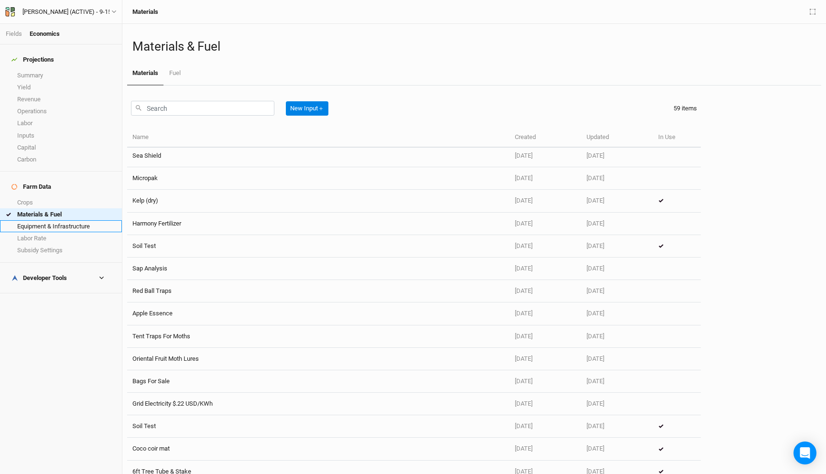
click at [91, 220] on link "Equipment & Infrastructure" at bounding box center [61, 226] width 122 height 12
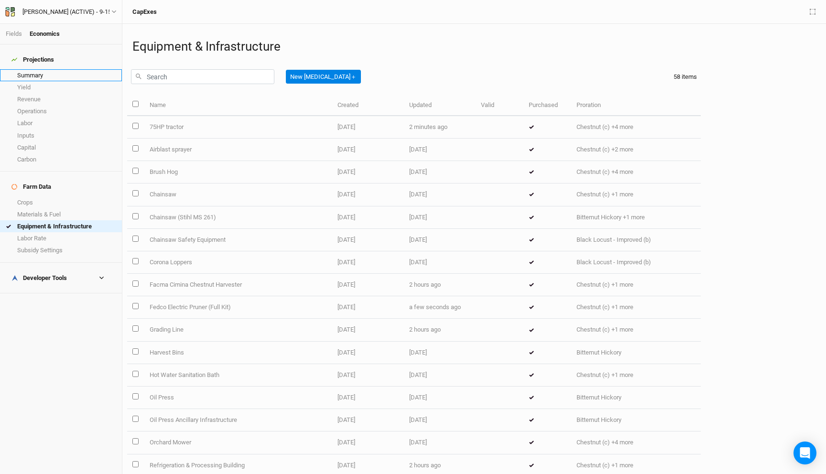
click at [50, 71] on link "Summary" at bounding box center [61, 75] width 122 height 12
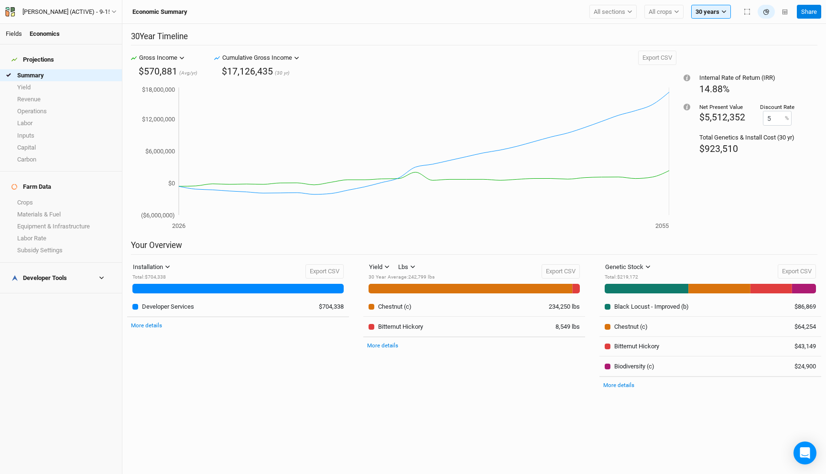
click at [11, 33] on link "Fields" at bounding box center [14, 33] width 16 height 7
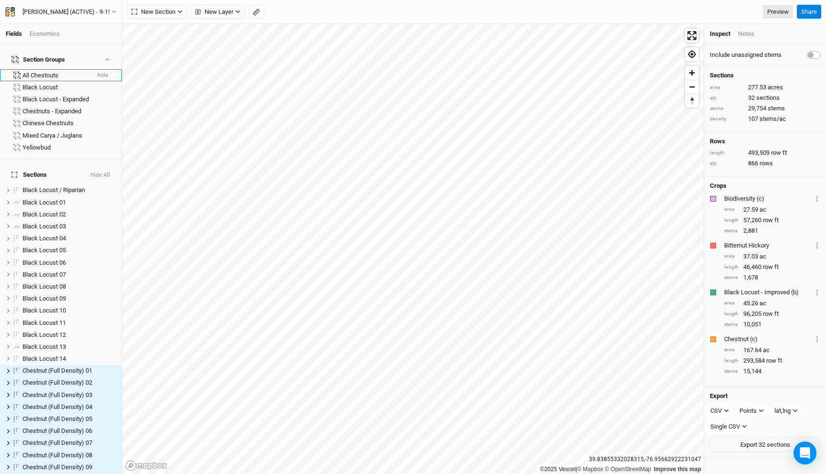
click at [46, 72] on div "All Chestnuts" at bounding box center [55, 76] width 67 height 8
click at [46, 132] on div "Mixed Carya / Juglans" at bounding box center [69, 136] width 94 height 8
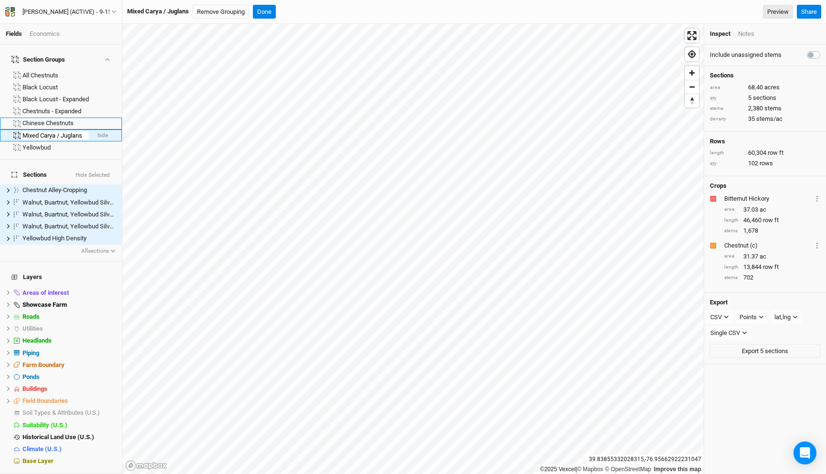
click at [63, 122] on li "Chinese Chestnuts" at bounding box center [61, 124] width 122 height 12
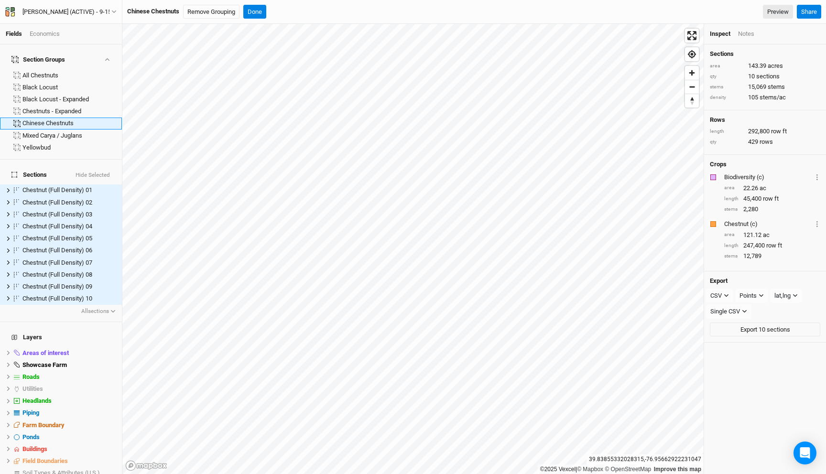
scroll to position [27, 0]
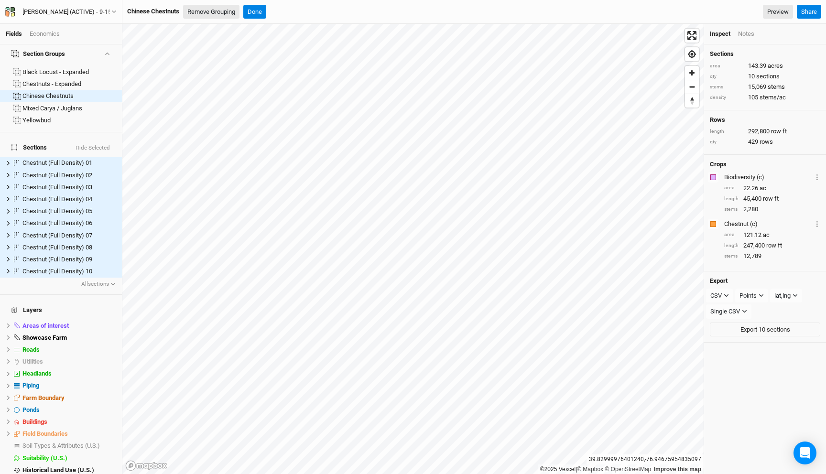
click at [203, 18] on button "Remove Grouping" at bounding box center [211, 12] width 56 height 14
click at [306, 11] on button "Confirm" at bounding box center [304, 12] width 30 height 14
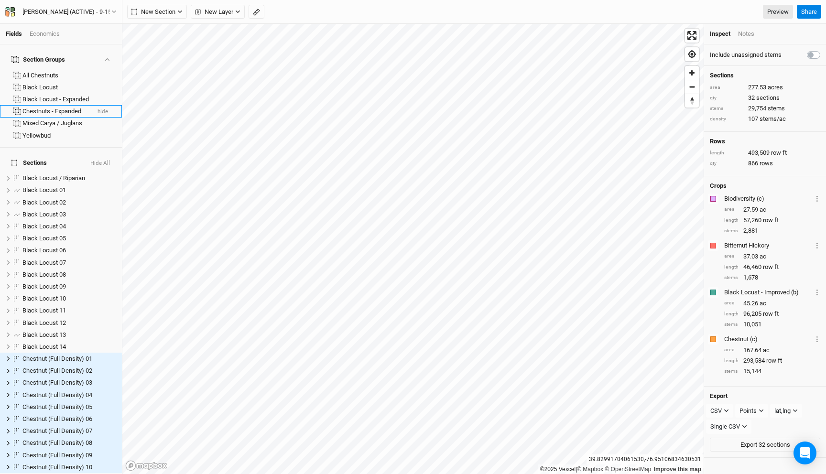
click at [59, 108] on div "Chestnuts - Expanded" at bounding box center [55, 112] width 67 height 8
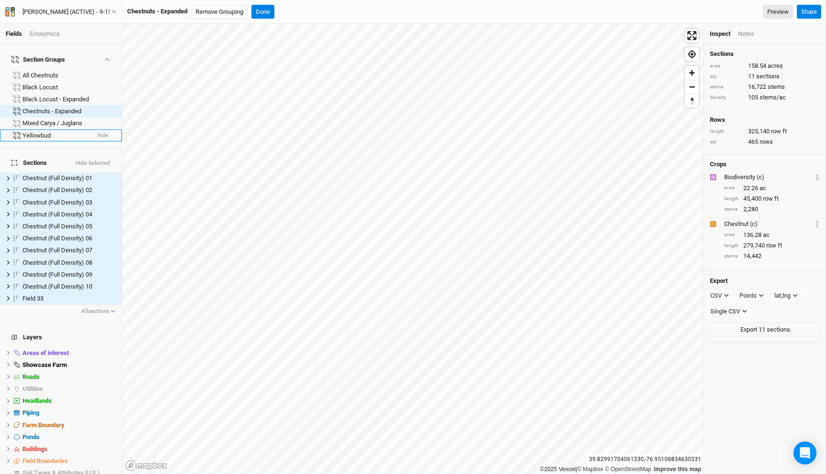
scroll to position [41, 0]
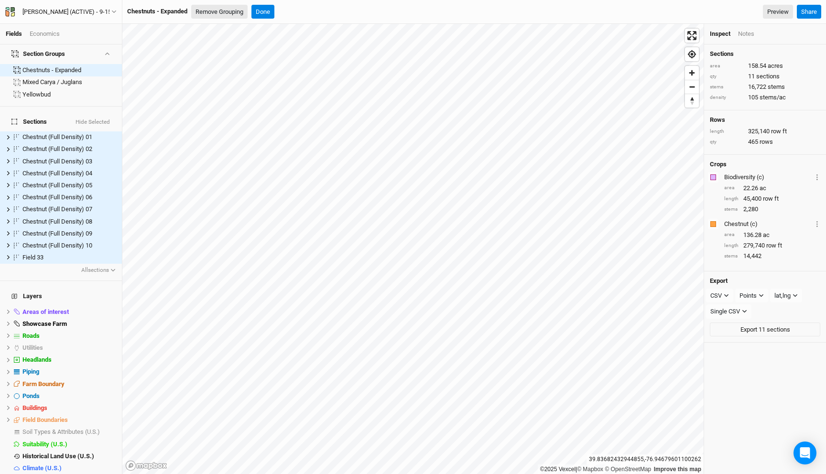
click at [237, 15] on button "Remove Grouping" at bounding box center [219, 12] width 56 height 14
click at [308, 11] on button "Confirm" at bounding box center [304, 12] width 30 height 14
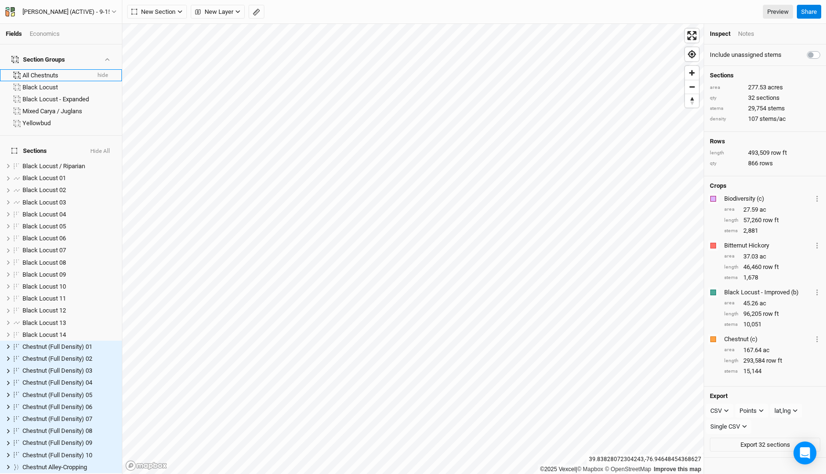
click at [54, 72] on div "All Chestnuts" at bounding box center [55, 76] width 67 height 8
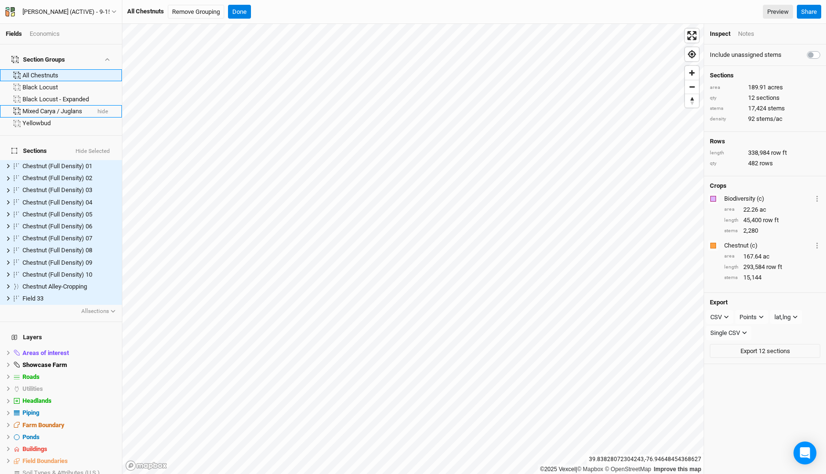
click at [54, 105] on li "Mixed Carya / Juglans hide" at bounding box center [61, 111] width 122 height 12
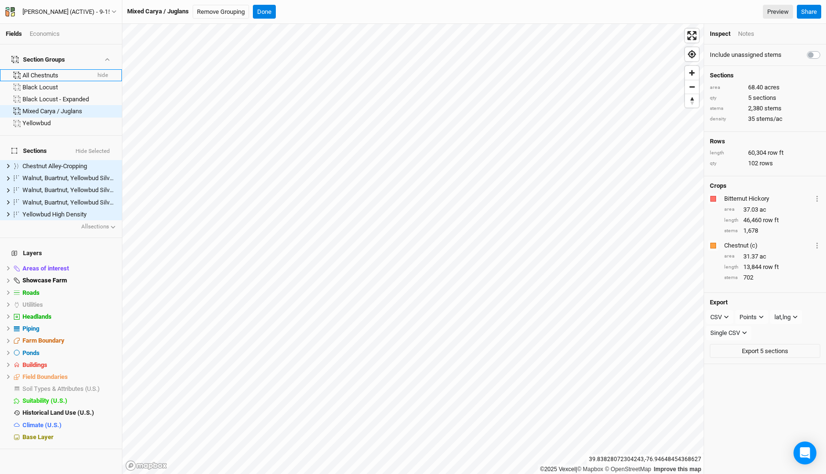
click at [50, 72] on div "All Chestnuts" at bounding box center [55, 76] width 67 height 8
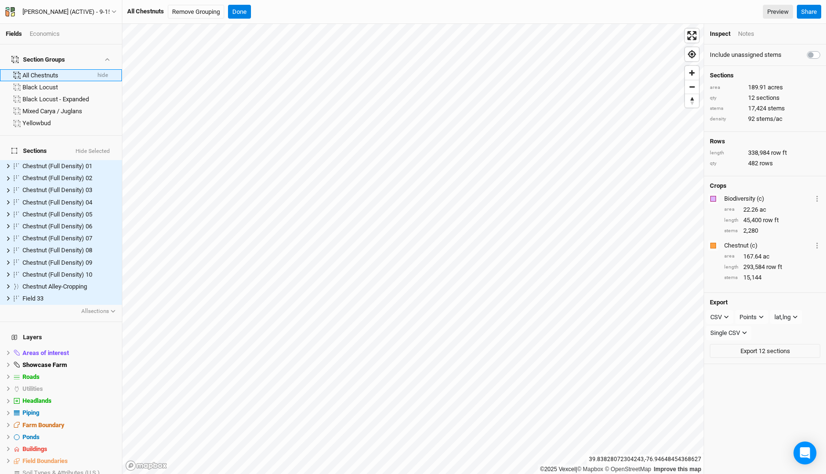
click at [44, 72] on div "All Chestnuts" at bounding box center [55, 76] width 67 height 8
click at [41, 72] on div "All Chestnuts" at bounding box center [55, 76] width 67 height 8
click at [30, 71] on input "All Chestnuts" at bounding box center [55, 75] width 67 height 9
drag, startPoint x: 33, startPoint y: 67, endPoint x: 11, endPoint y: 67, distance: 22.0
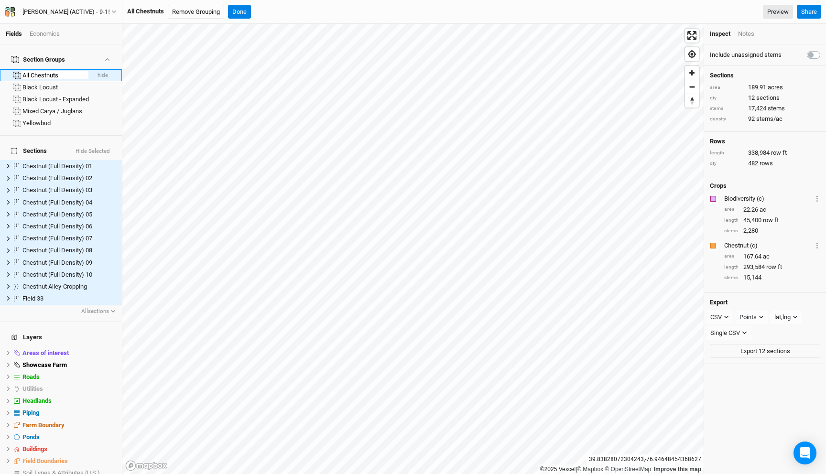
click at [14, 69] on li "All Chestnuts hide" at bounding box center [61, 75] width 122 height 12
type input "Chestnuts"
click at [61, 71] on input "Chestnuts" at bounding box center [55, 75] width 67 height 9
click at [69, 82] on ul "Chestnuts Black Locust hide Black Locust - Expanded Mixed Carya / Juglans Yello…" at bounding box center [61, 99] width 122 height 60
click at [66, 72] on div "Black Locust" at bounding box center [69, 76] width 94 height 8
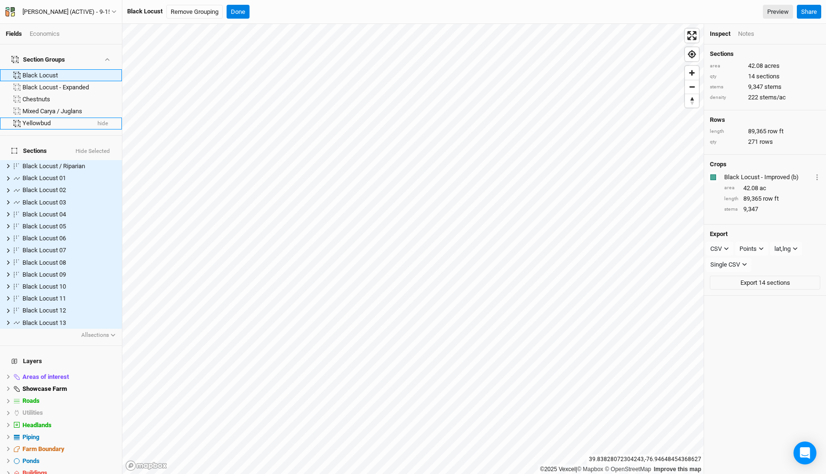
scroll to position [52, 0]
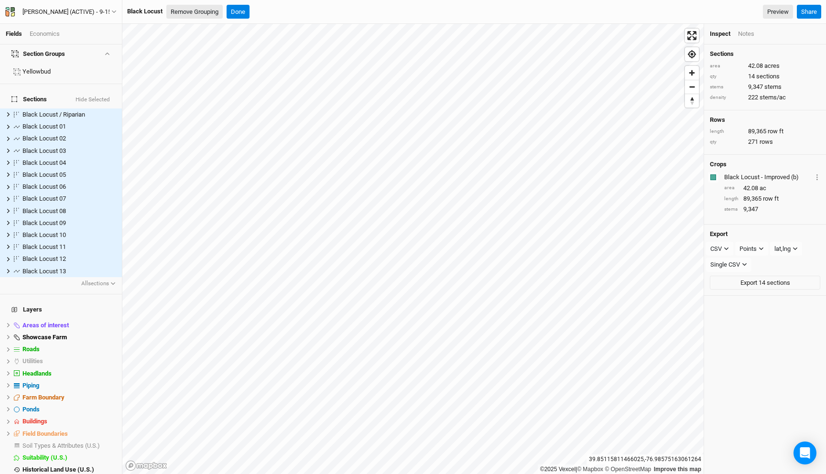
click at [213, 14] on button "Remove Grouping" at bounding box center [194, 12] width 56 height 14
click at [313, 10] on button "Confirm" at bounding box center [304, 12] width 30 height 14
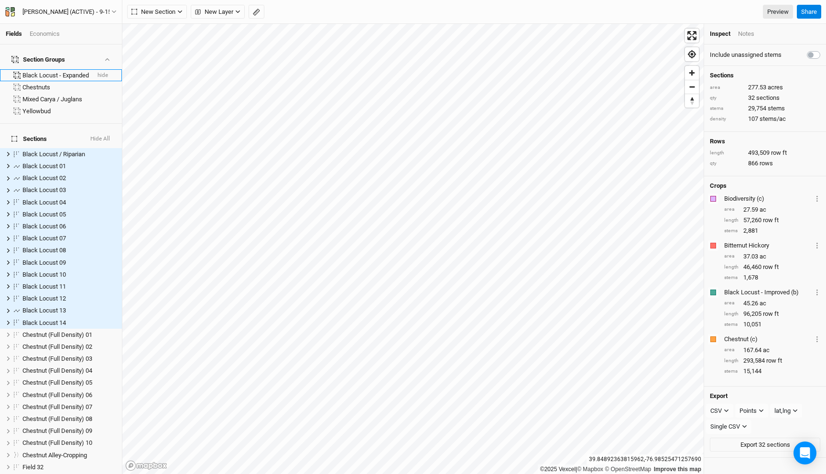
click at [70, 72] on div "Black Locust - Expanded" at bounding box center [55, 76] width 67 height 8
click at [70, 130] on h4 "Sections Hide All" at bounding box center [61, 139] width 110 height 19
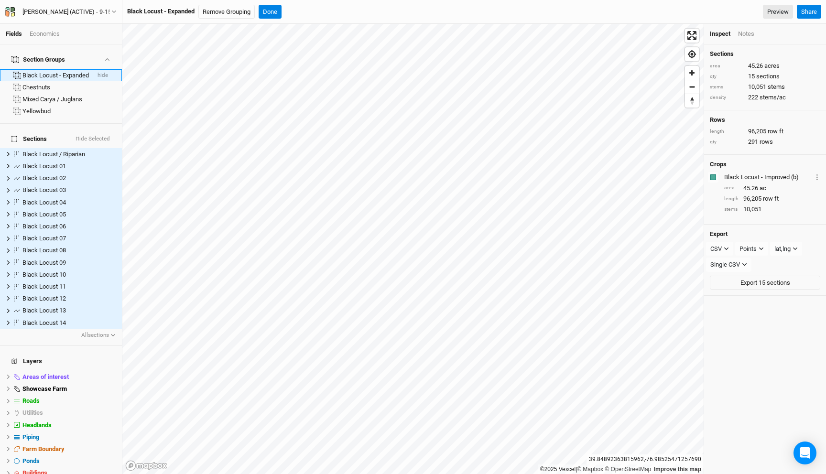
click at [62, 72] on div "Black Locust - Expanded" at bounding box center [55, 76] width 67 height 8
click at [57, 71] on input "Black Locust - Expanded" at bounding box center [55, 75] width 67 height 9
click at [127, 71] on div "Fields Economics Section Groups Black Locust - Expanded hide Chestnuts Mixed Ca…" at bounding box center [413, 237] width 826 height 474
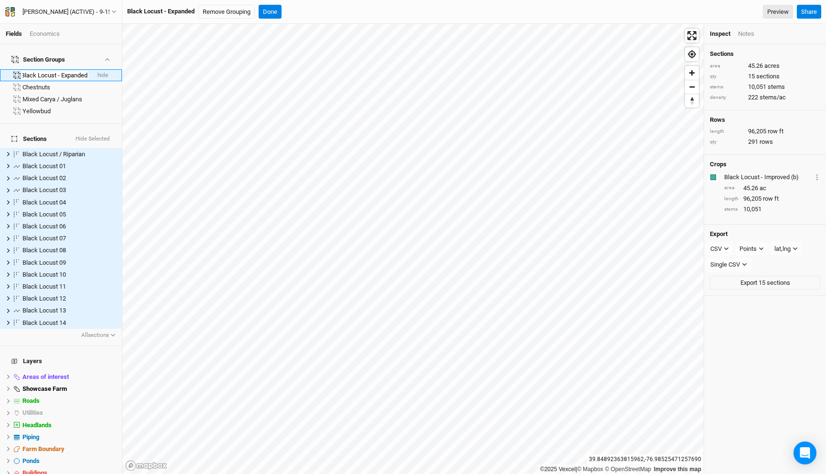
scroll to position [0, 0]
type input "Black Locust"
click at [246, 5] on button "Done" at bounding box center [238, 12] width 23 height 14
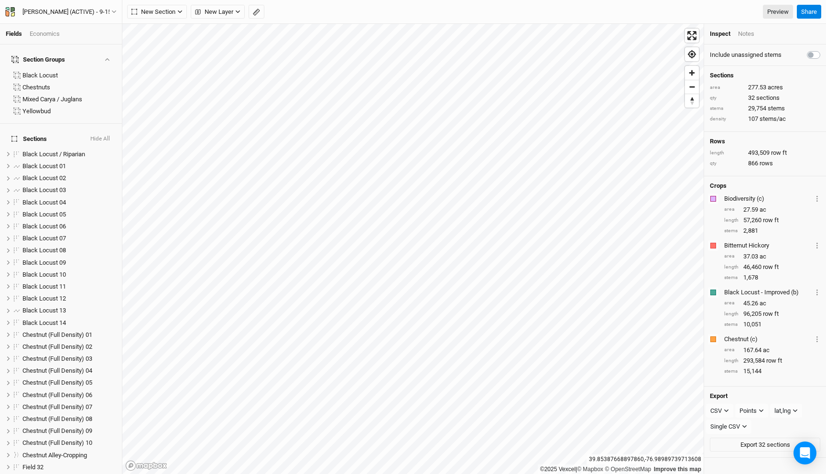
click at [48, 35] on div "Economics" at bounding box center [45, 34] width 30 height 9
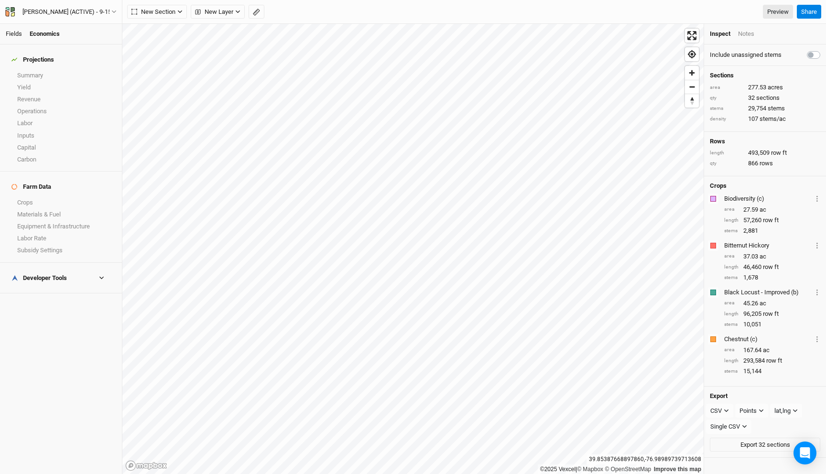
click at [15, 33] on link "Fields" at bounding box center [14, 33] width 16 height 7
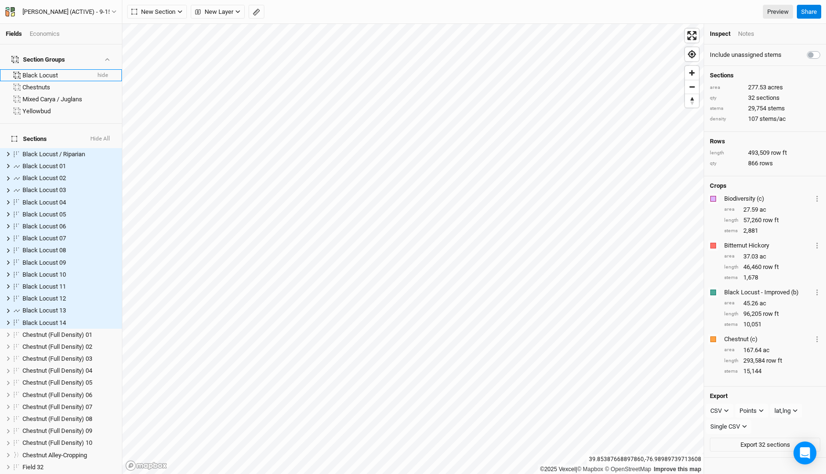
click at [51, 72] on div "Black Locust" at bounding box center [55, 76] width 67 height 8
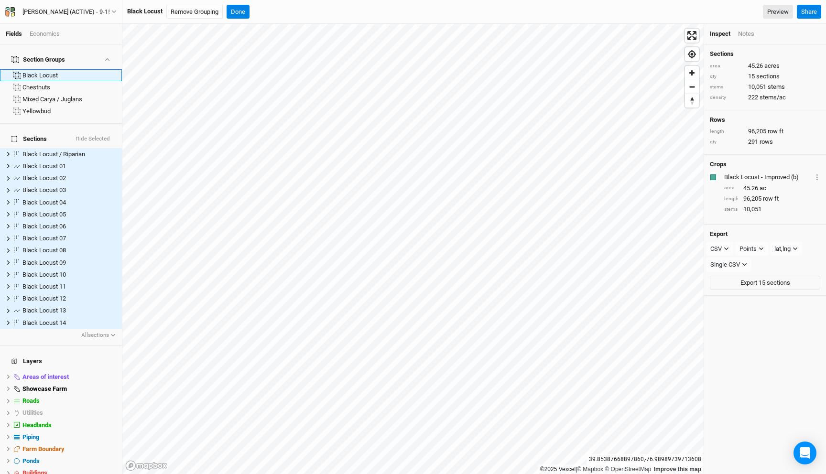
scroll to position [52, 0]
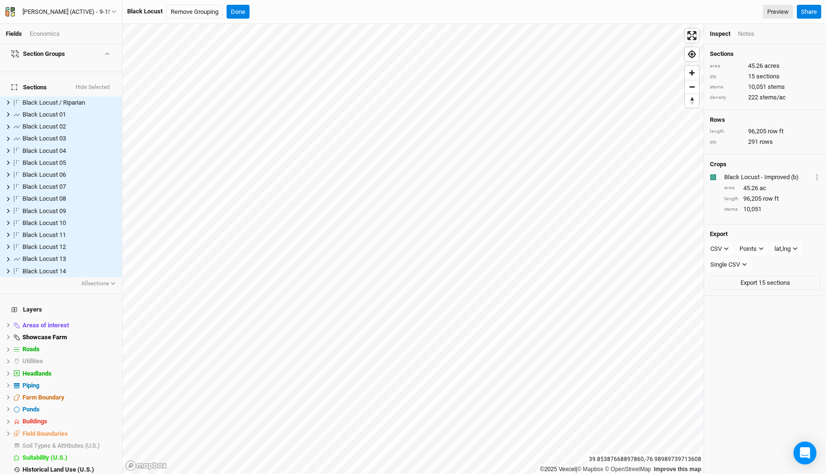
click at [51, 80] on h4 "Sections Hide Selected" at bounding box center [61, 87] width 110 height 19
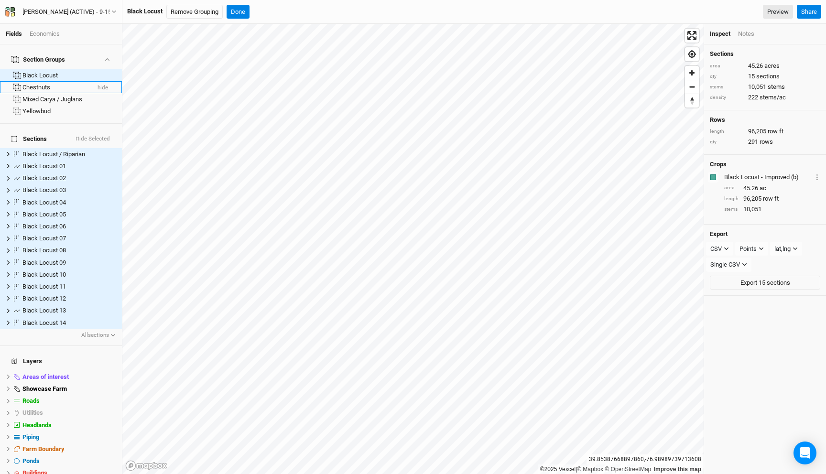
click at [52, 84] on div "Chestnuts" at bounding box center [55, 88] width 67 height 8
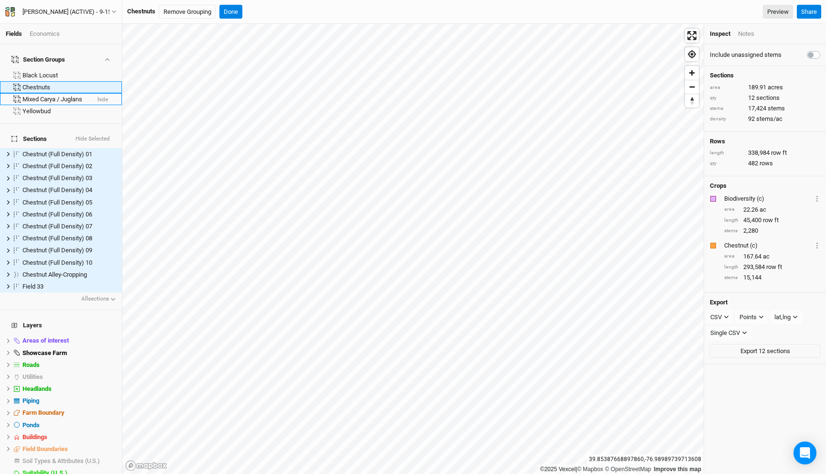
scroll to position [15, 0]
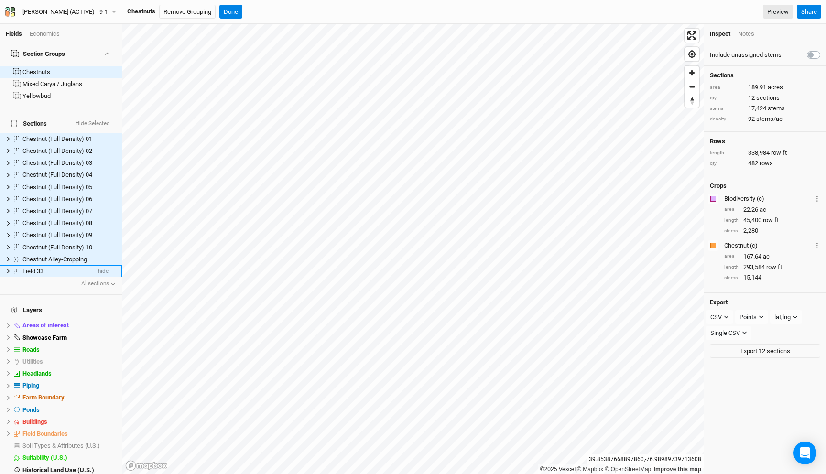
click at [41, 268] on span "Field 33" at bounding box center [32, 271] width 21 height 7
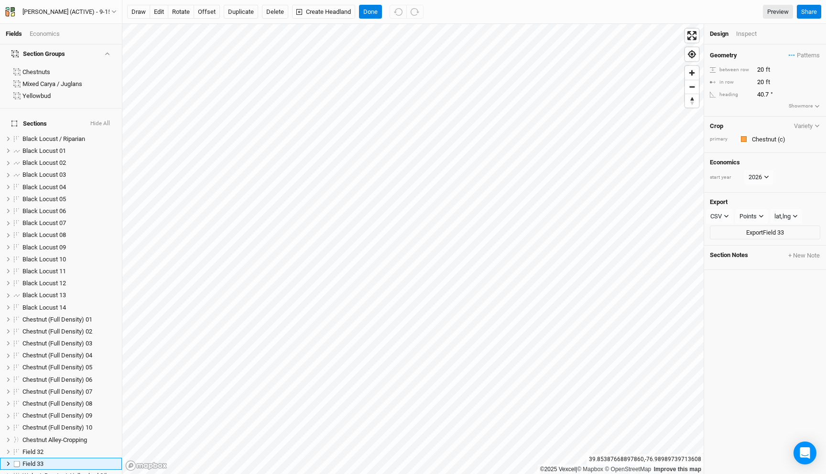
scroll to position [208, 0]
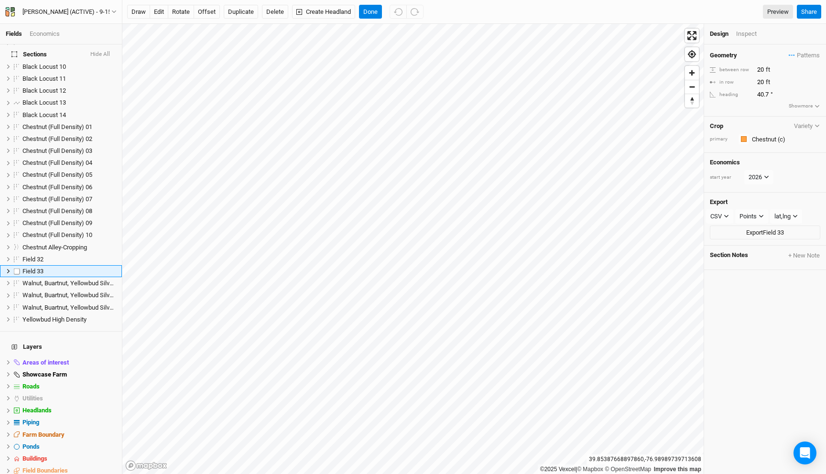
click at [41, 268] on span "Field 33" at bounding box center [32, 271] width 21 height 7
click at [47, 256] on div "Field 32" at bounding box center [56, 260] width 68 height 8
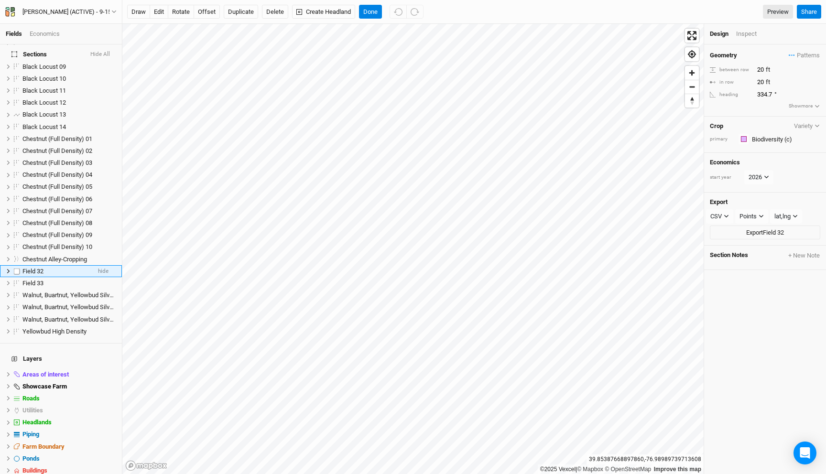
click at [44, 268] on div "Field 32" at bounding box center [56, 272] width 68 height 8
click at [44, 265] on li "Field 32 hide" at bounding box center [61, 271] width 122 height 12
click at [41, 268] on span "Field 32" at bounding box center [32, 271] width 21 height 7
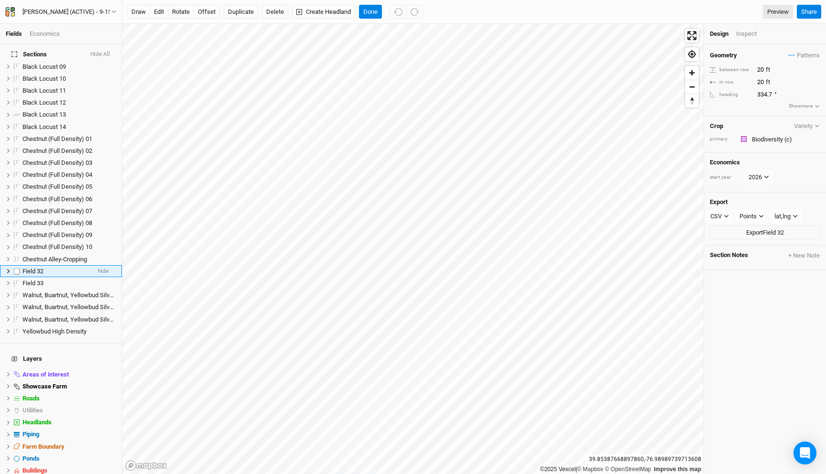
click at [41, 268] on span "Field 32" at bounding box center [32, 271] width 21 height 7
type input "Biodiversity Hedge"
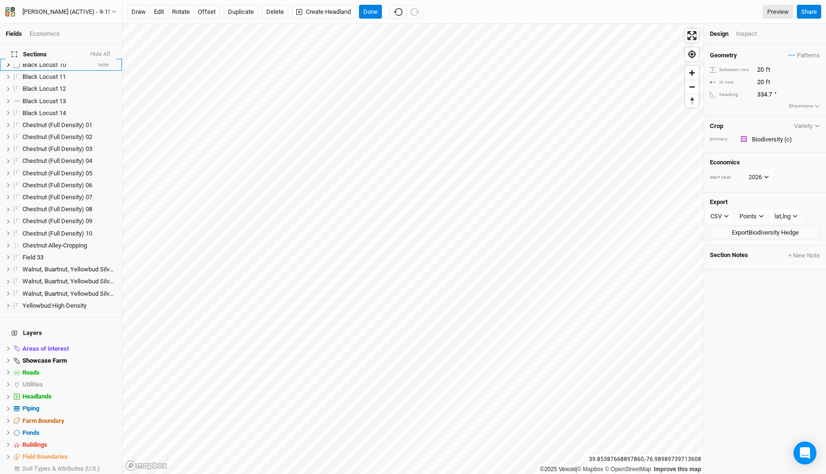
scroll to position [259, 0]
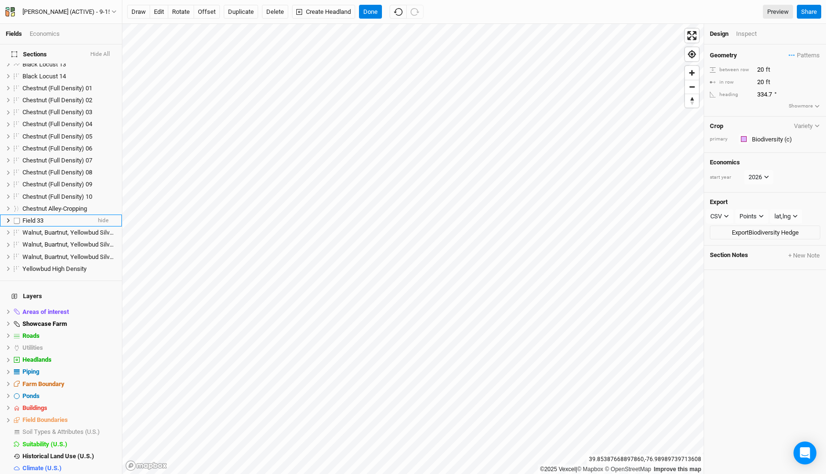
click at [47, 217] on div "Field 33" at bounding box center [56, 221] width 68 height 8
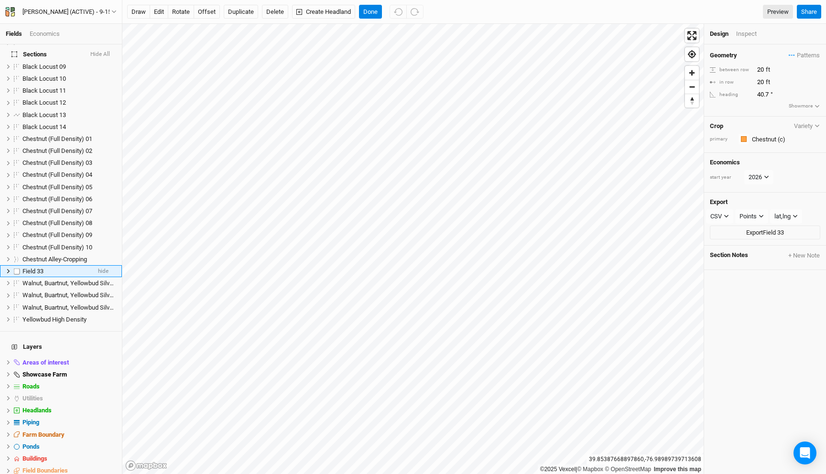
click at [40, 268] on span "Field 33" at bounding box center [32, 271] width 21 height 7
type input "Chestnut (Full Density) 11"
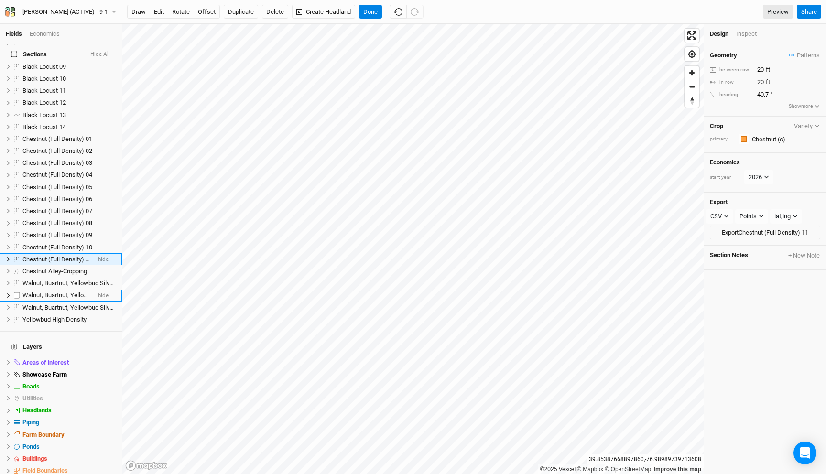
scroll to position [0, 0]
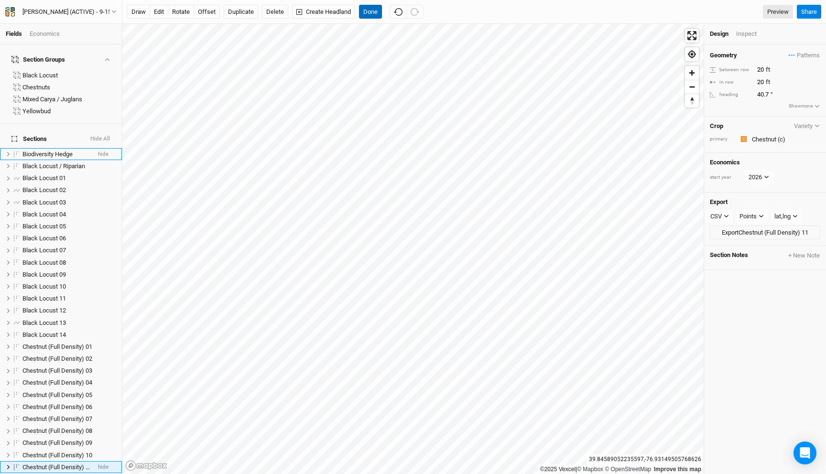
click at [376, 7] on button "Done" at bounding box center [370, 12] width 23 height 14
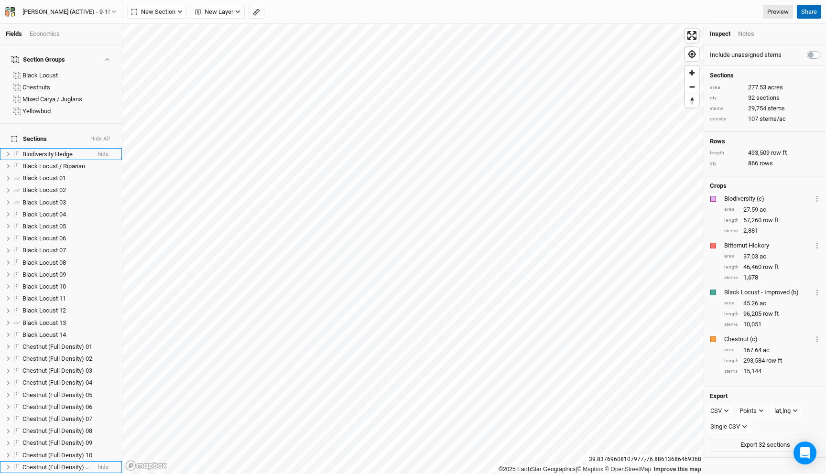
click at [798, 13] on button "Share" at bounding box center [809, 12] width 24 height 14
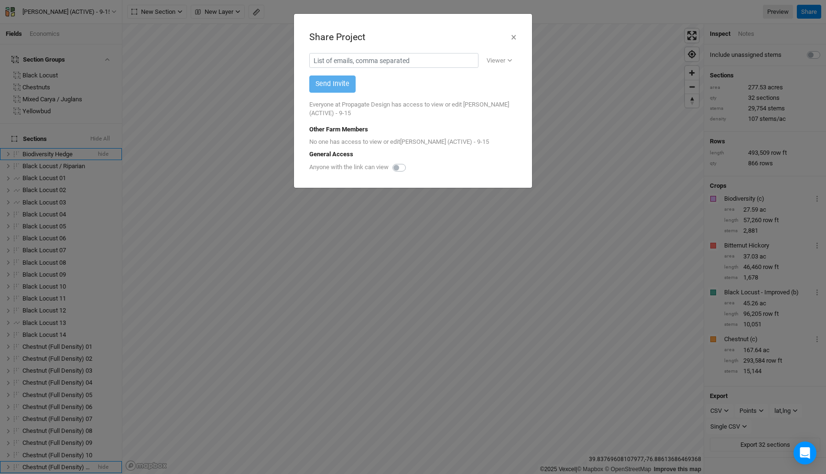
click at [410, 162] on label at bounding box center [410, 162] width 0 height 0
click at [399, 170] on input "checkbox" at bounding box center [397, 167] width 8 height 10
checkbox input "true"
click at [491, 169] on div "Copy link" at bounding box center [496, 169] width 34 height 10
click at [513, 37] on button "×" at bounding box center [514, 37] width 6 height 16
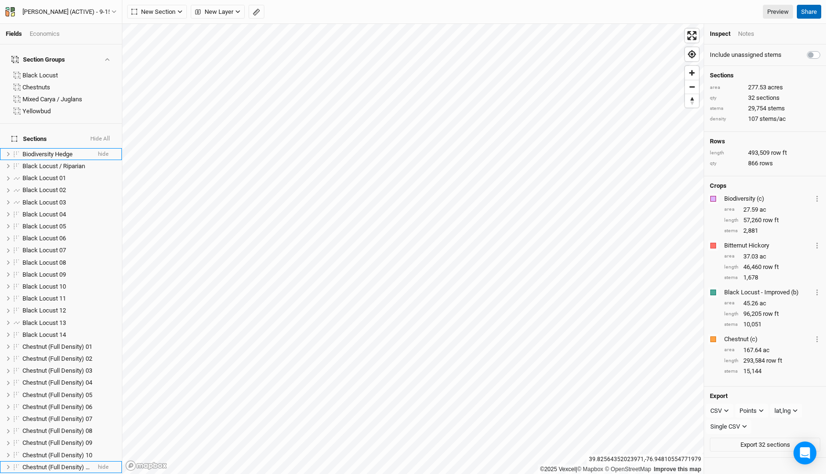
click at [809, 10] on button "Share" at bounding box center [809, 12] width 24 height 14
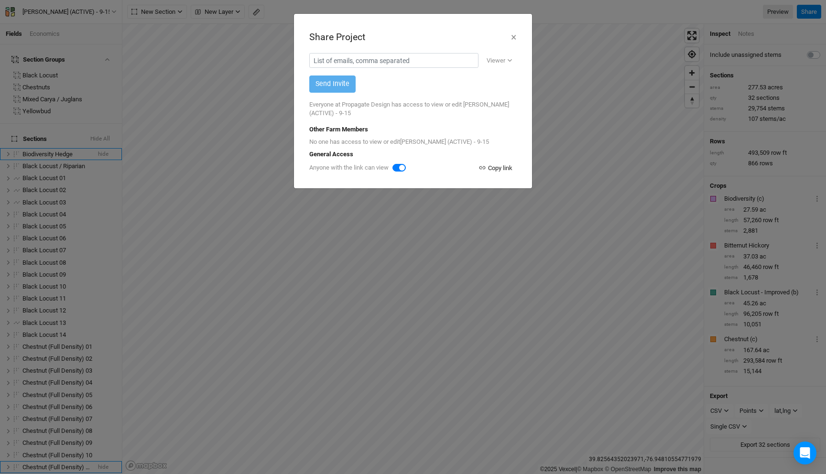
click at [500, 169] on div "Copy link" at bounding box center [496, 169] width 34 height 10
click at [514, 39] on button "×" at bounding box center [514, 37] width 6 height 16
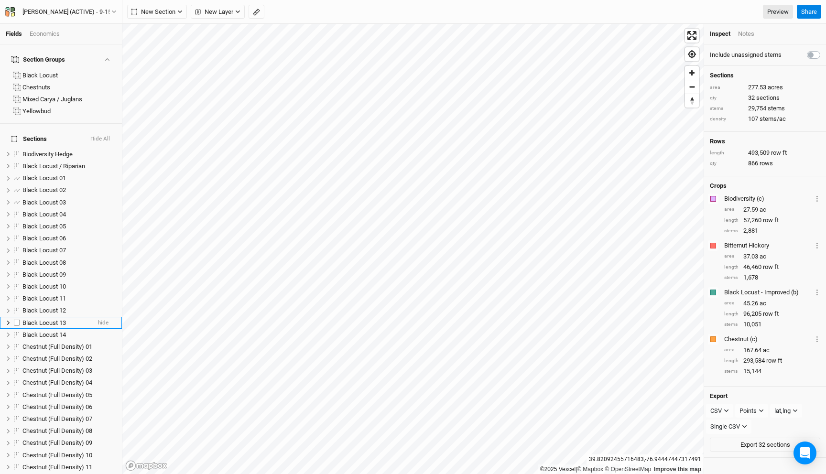
scroll to position [259, 0]
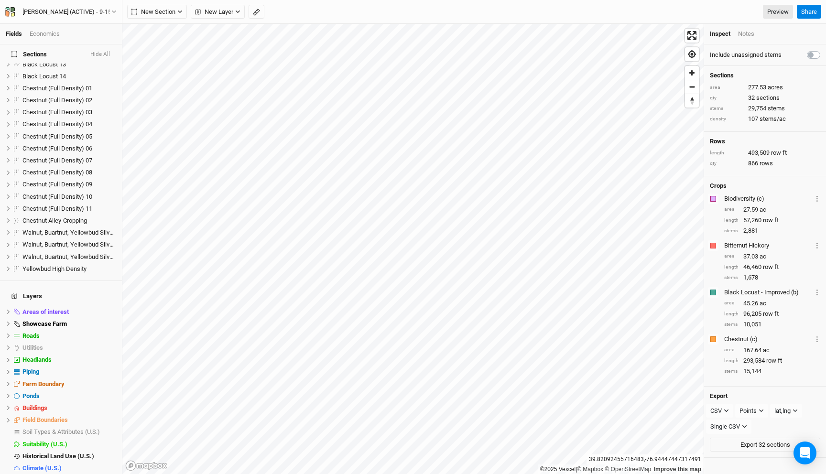
click at [65, 474] on div "Base Layer" at bounding box center [69, 481] width 94 height 8
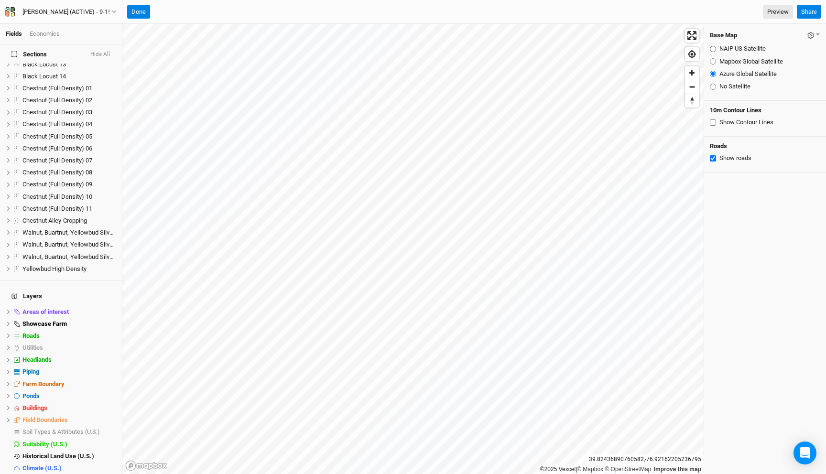
click at [714, 48] on input "NAIP US Satellite" at bounding box center [713, 49] width 6 height 6
radio input "true"
click at [713, 60] on input "Mapbox Global Satellite" at bounding box center [713, 61] width 6 height 6
radio input "true"
click at [813, 33] on icon "button" at bounding box center [811, 35] width 7 height 7
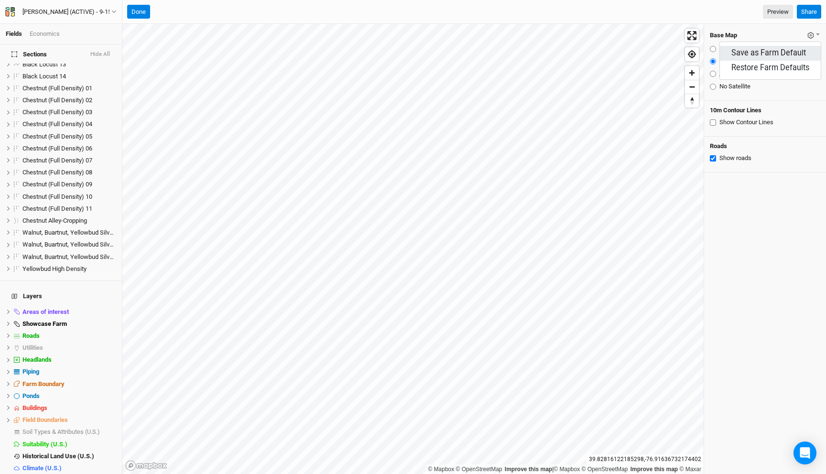
click at [781, 50] on button "Save as Farm Default" at bounding box center [770, 53] width 101 height 15
click at [145, 14] on button "Done" at bounding box center [138, 12] width 23 height 14
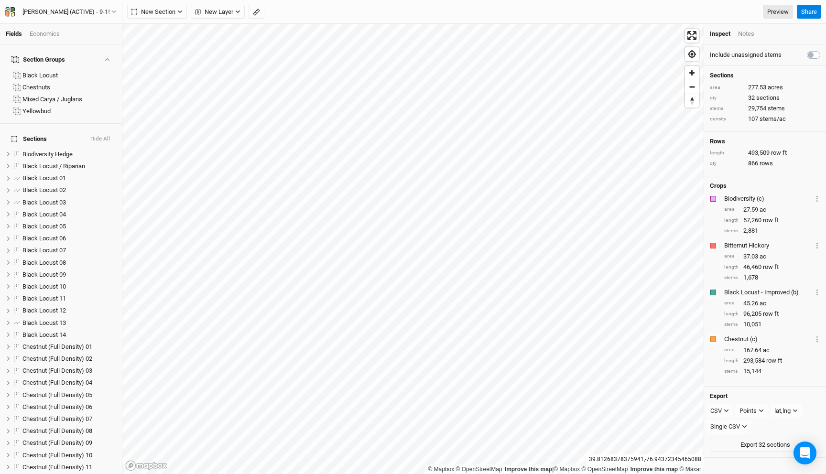
click at [45, 31] on div "Economics" at bounding box center [45, 34] width 30 height 9
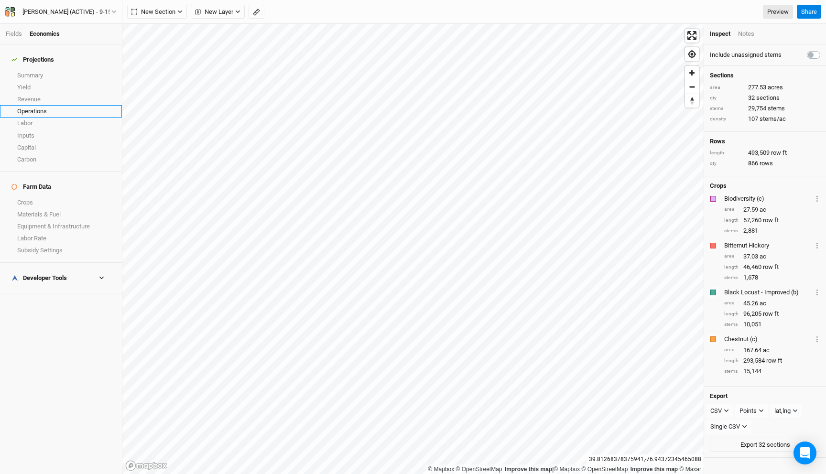
click at [47, 105] on link "Operations" at bounding box center [61, 111] width 122 height 12
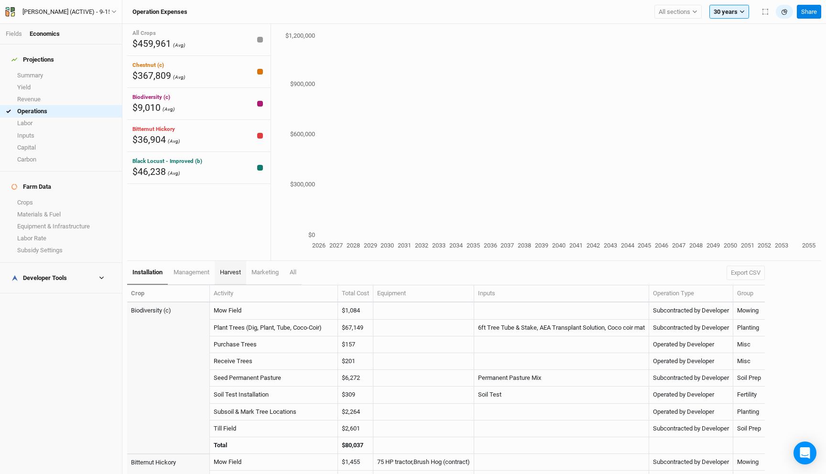
click at [229, 272] on span "harvest" at bounding box center [230, 272] width 21 height 7
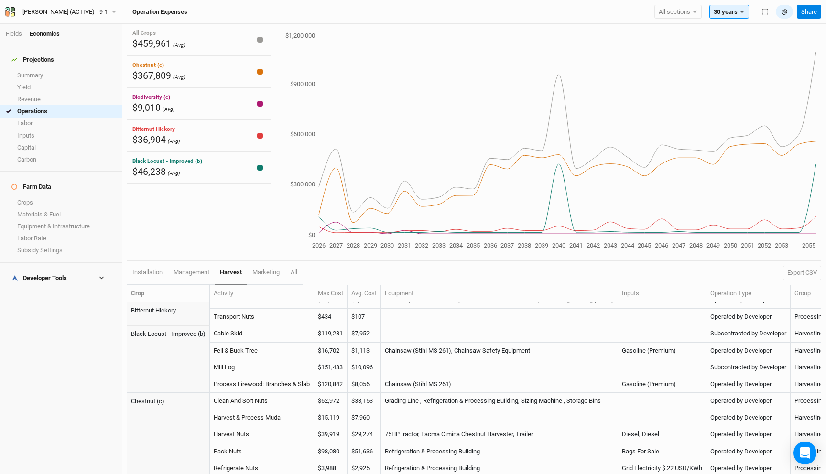
scroll to position [81, 0]
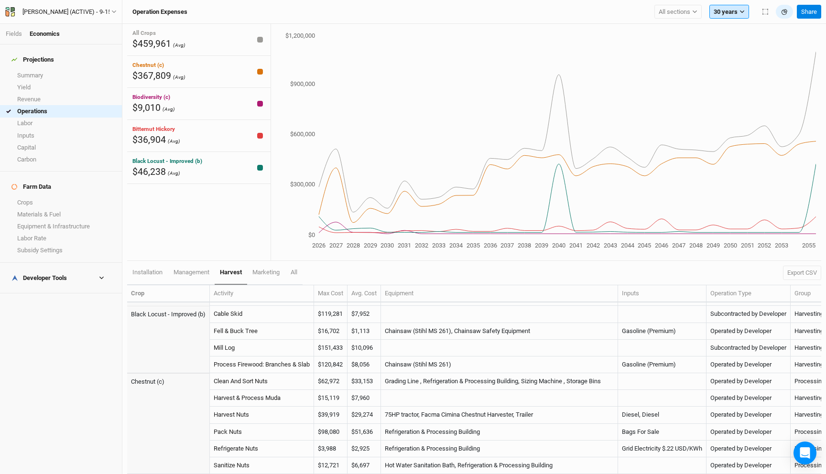
click at [732, 7] on button "30 years" at bounding box center [730, 12] width 40 height 14
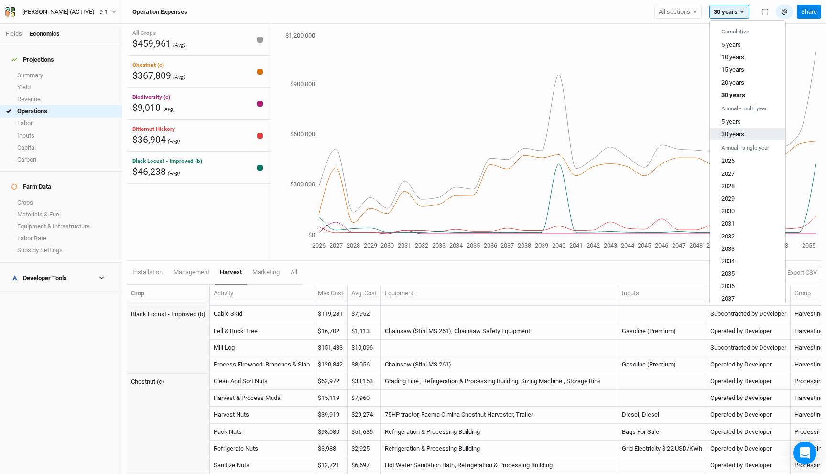
drag, startPoint x: 732, startPoint y: 138, endPoint x: 626, endPoint y: 265, distance: 165.3
click at [732, 138] on span "30 years" at bounding box center [732, 134] width 23 height 7
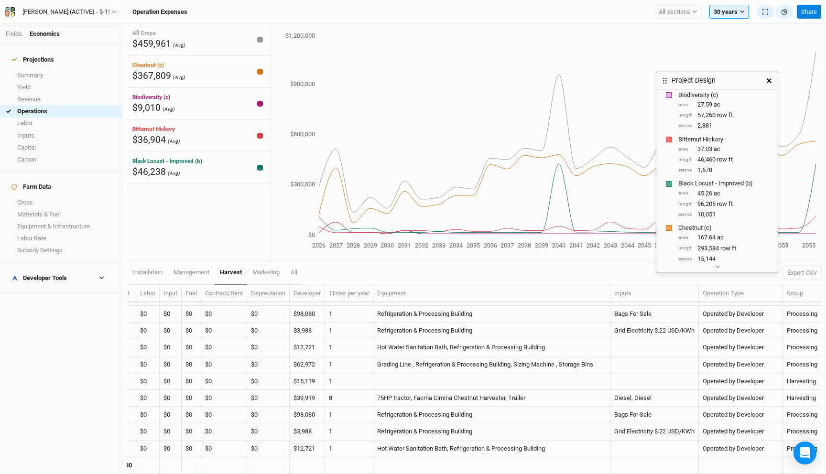
scroll to position [142, 0]
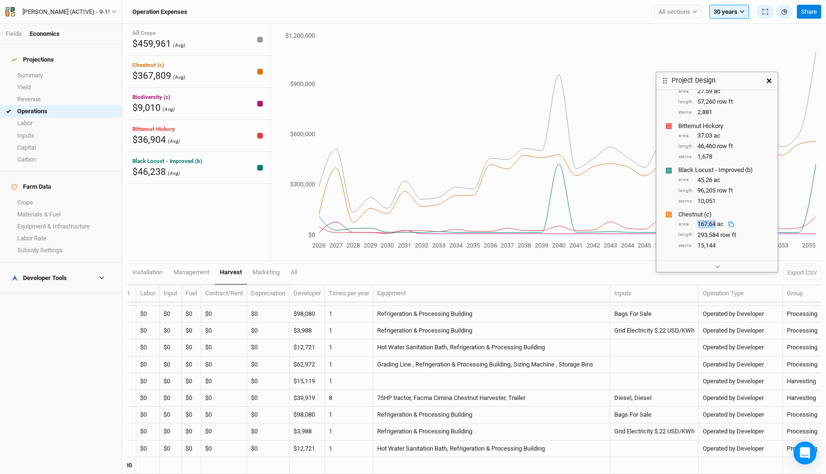
drag, startPoint x: 715, startPoint y: 224, endPoint x: 696, endPoint y: 224, distance: 19.6
click at [696, 224] on div "area 167.64 ac" at bounding box center [724, 224] width 92 height 9
copy div "167.64"
click at [667, 17] on button "All sections" at bounding box center [678, 12] width 47 height 14
click at [685, 53] on button "Chestnuts" at bounding box center [696, 57] width 83 height 12
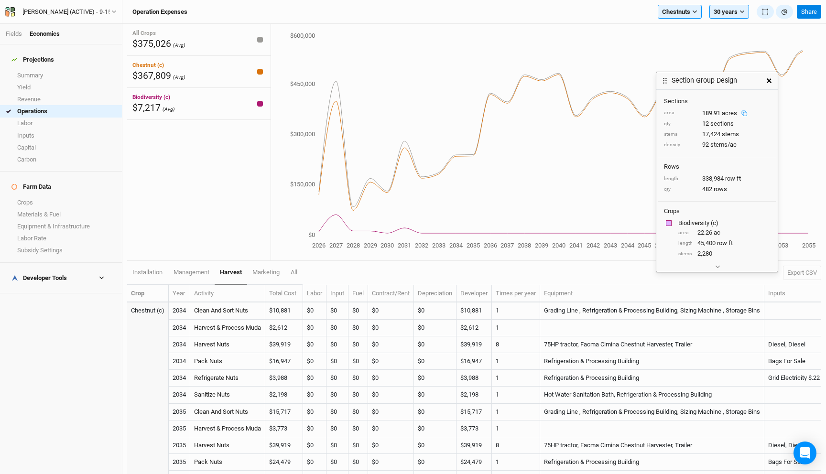
click at [709, 114] on div "189.91 acres" at bounding box center [727, 113] width 50 height 9
click at [767, 77] on button "button" at bounding box center [769, 80] width 17 height 17
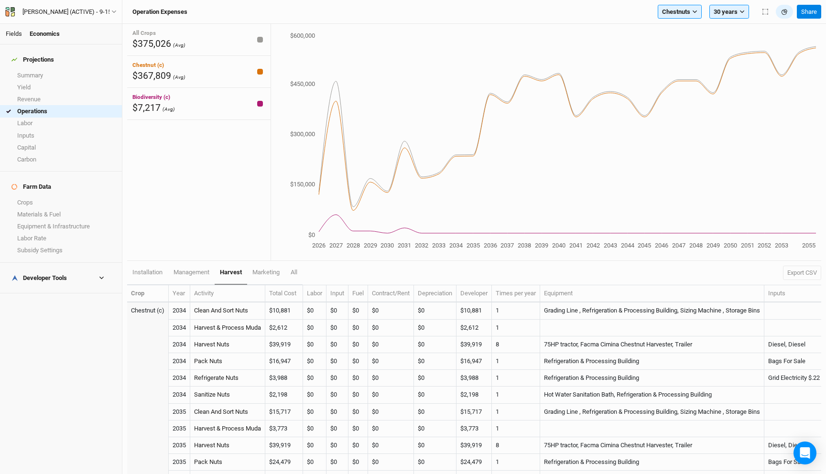
click at [15, 33] on link "Fields" at bounding box center [14, 33] width 16 height 7
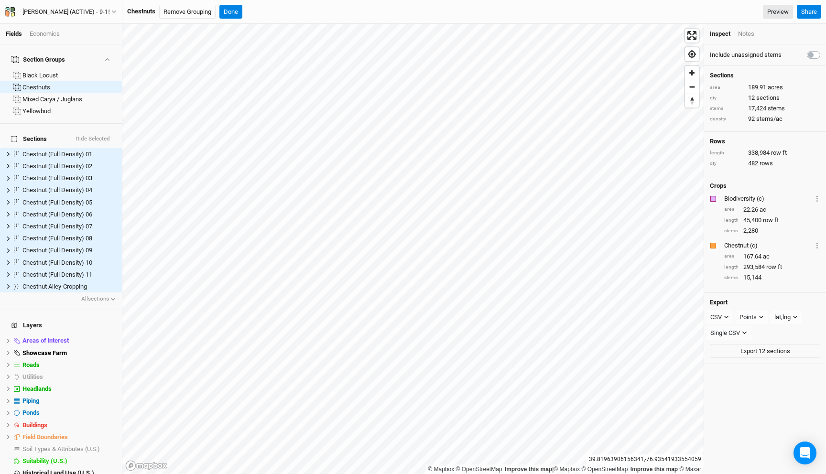
scroll to position [15, 0]
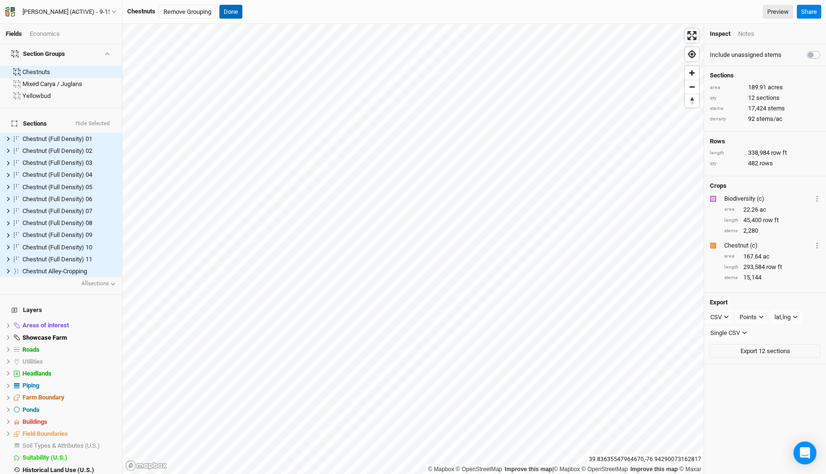
click at [234, 13] on button "Done" at bounding box center [230, 12] width 23 height 14
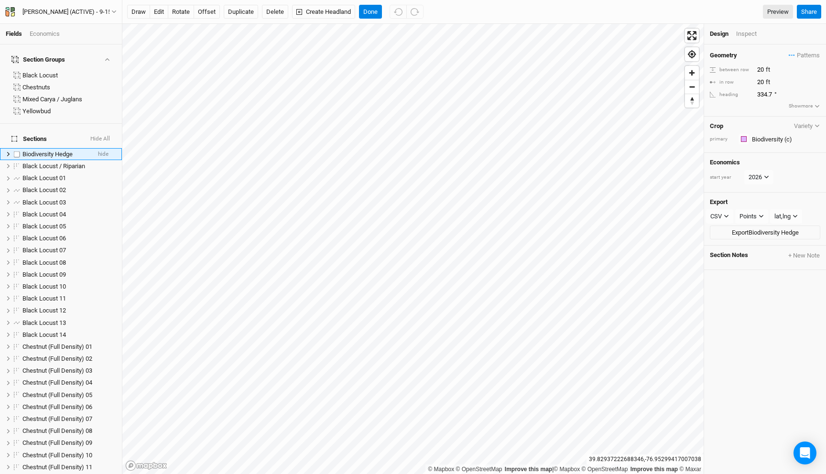
click at [65, 151] on span "Biodiversity Hedge" at bounding box center [47, 154] width 50 height 7
click at [72, 150] on input "Biodiversity Hedge" at bounding box center [54, 154] width 65 height 9
type input "Biodiversity Hedge (Optional)"
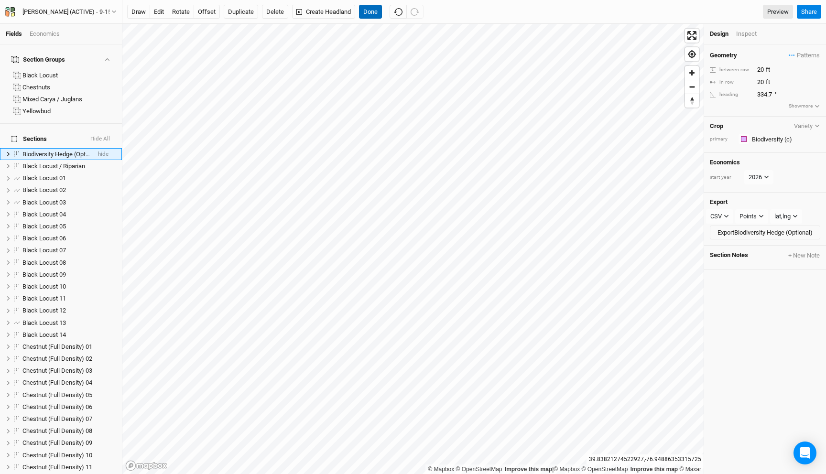
click at [373, 11] on button "Done" at bounding box center [370, 12] width 23 height 14
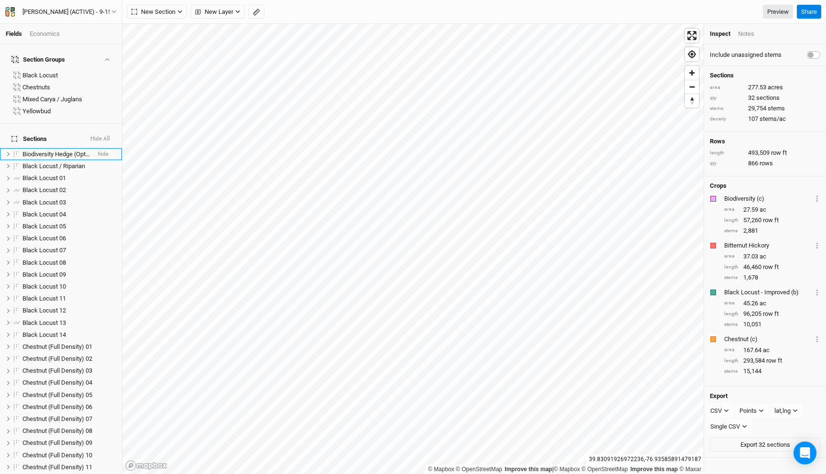
click at [41, 43] on div "Fields Economics" at bounding box center [61, 34] width 122 height 21
click at [43, 31] on div "Economics" at bounding box center [45, 34] width 30 height 9
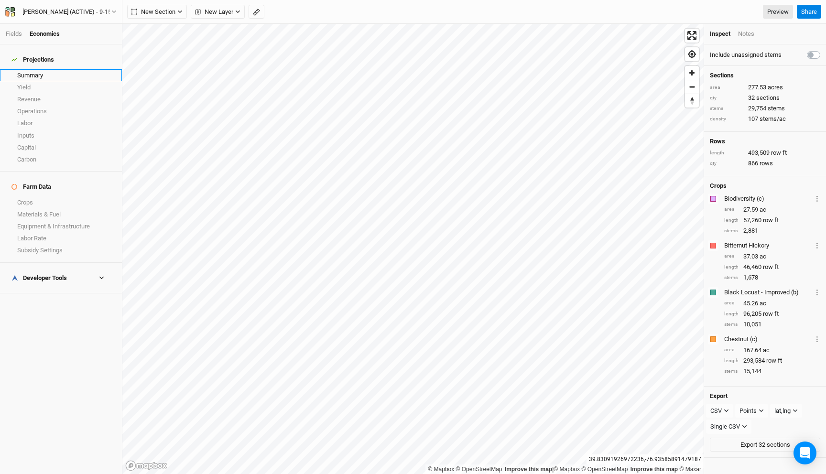
click at [33, 69] on link "Summary" at bounding box center [61, 75] width 122 height 12
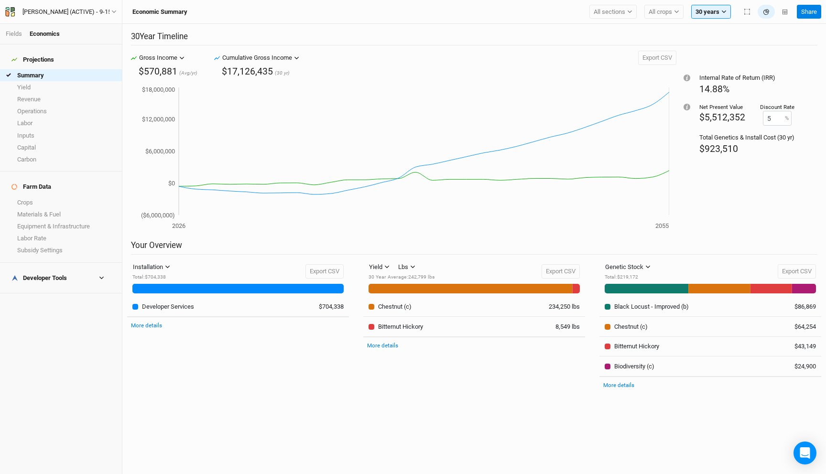
click at [98, 269] on h4 "Developer Tools" at bounding box center [61, 278] width 110 height 19
click at [53, 287] on link "Quote Summary" at bounding box center [61, 293] width 122 height 12
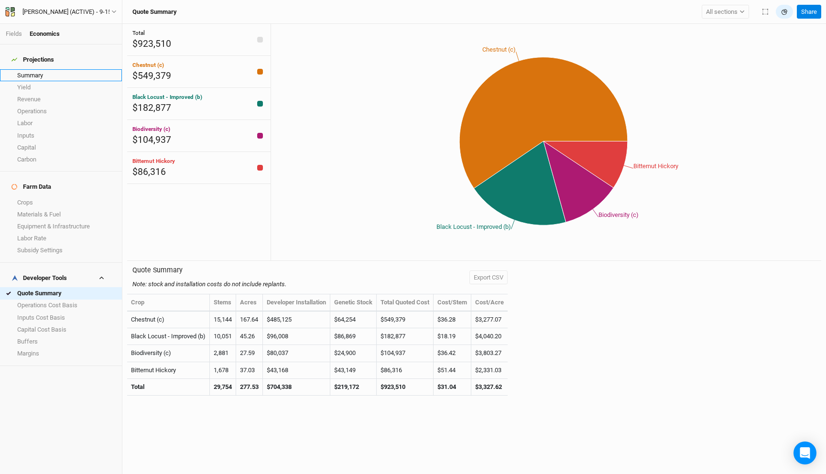
click at [38, 70] on link "Summary" at bounding box center [61, 75] width 122 height 12
